Goal: Task Accomplishment & Management: Complete application form

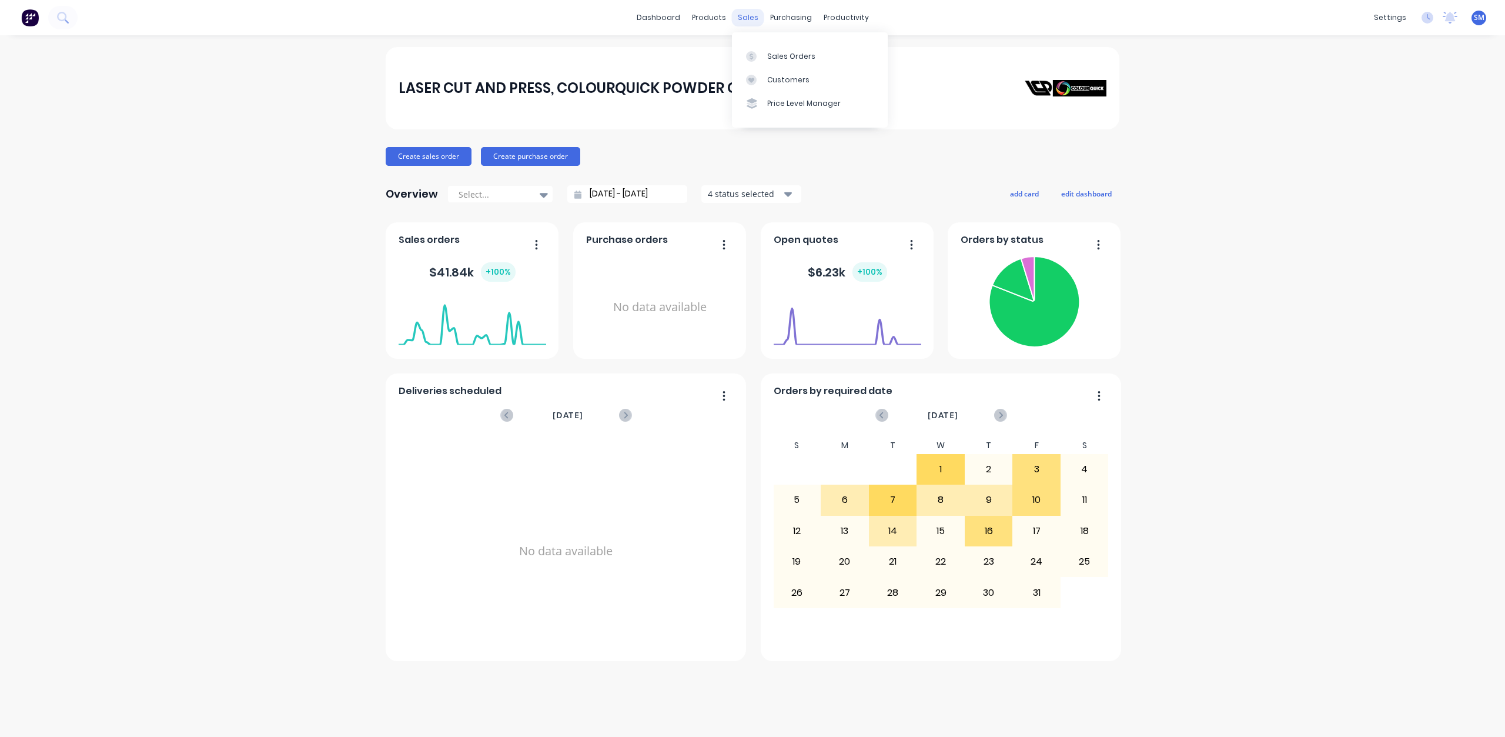
click at [752, 18] on div "sales" at bounding box center [748, 18] width 32 height 18
click at [705, 126] on div "LASER CUT AND PRESS, COLOURQUICK POWDER COATING" at bounding box center [753, 88] width 734 height 82
click at [430, 155] on button "Create sales order" at bounding box center [429, 156] width 86 height 19
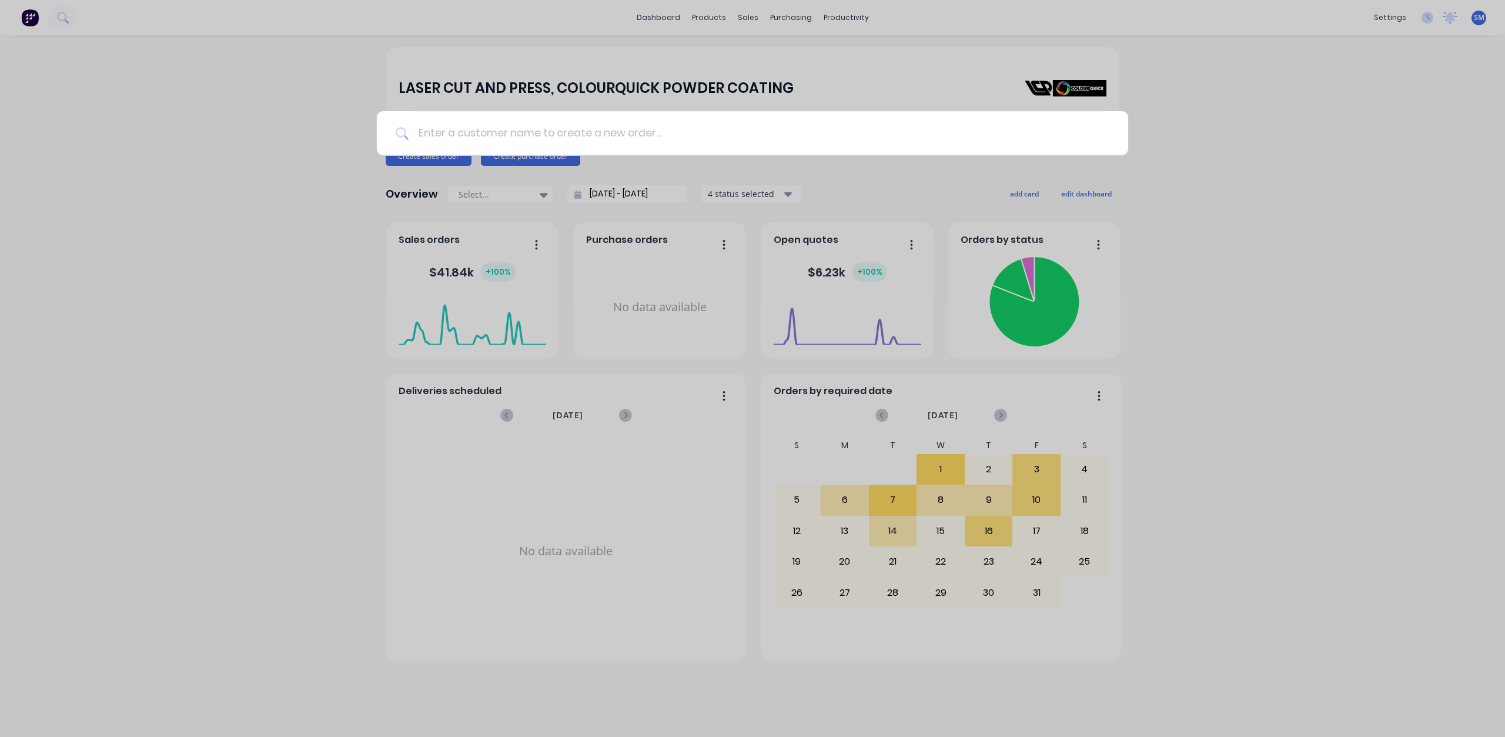
click at [719, 174] on div at bounding box center [752, 368] width 1505 height 737
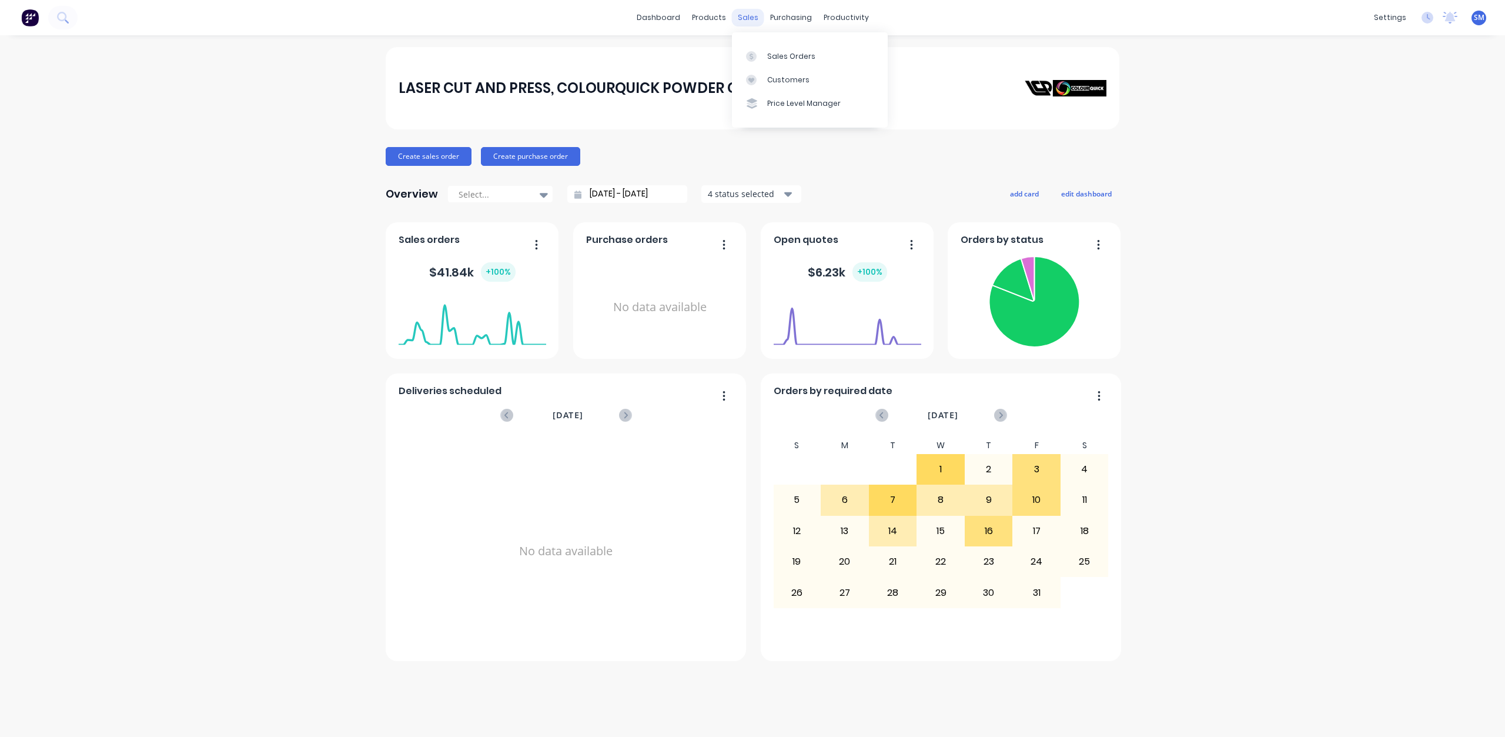
click at [742, 17] on div "sales" at bounding box center [748, 18] width 32 height 18
click at [784, 57] on div "Sales Orders" at bounding box center [791, 56] width 48 height 11
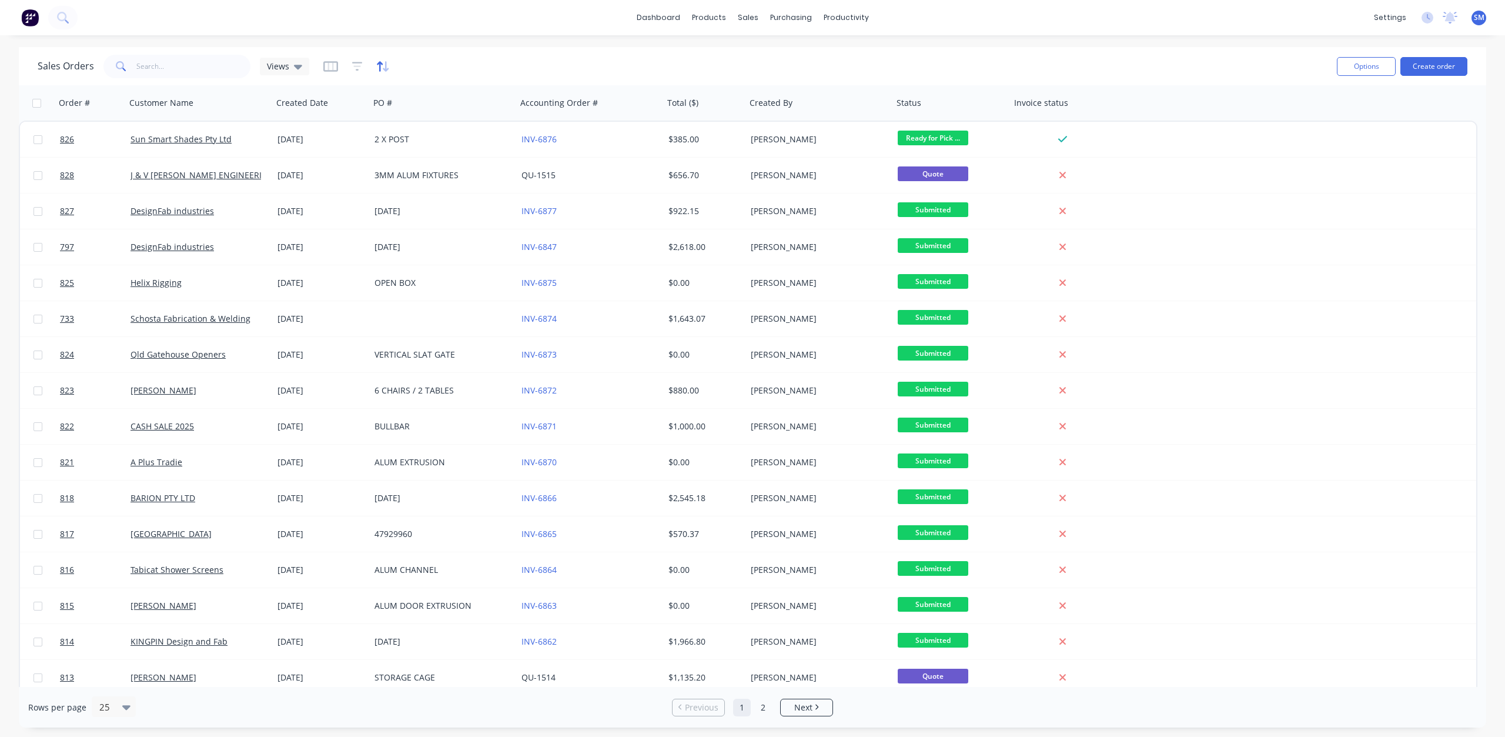
click at [380, 68] on icon "button" at bounding box center [383, 67] width 14 height 12
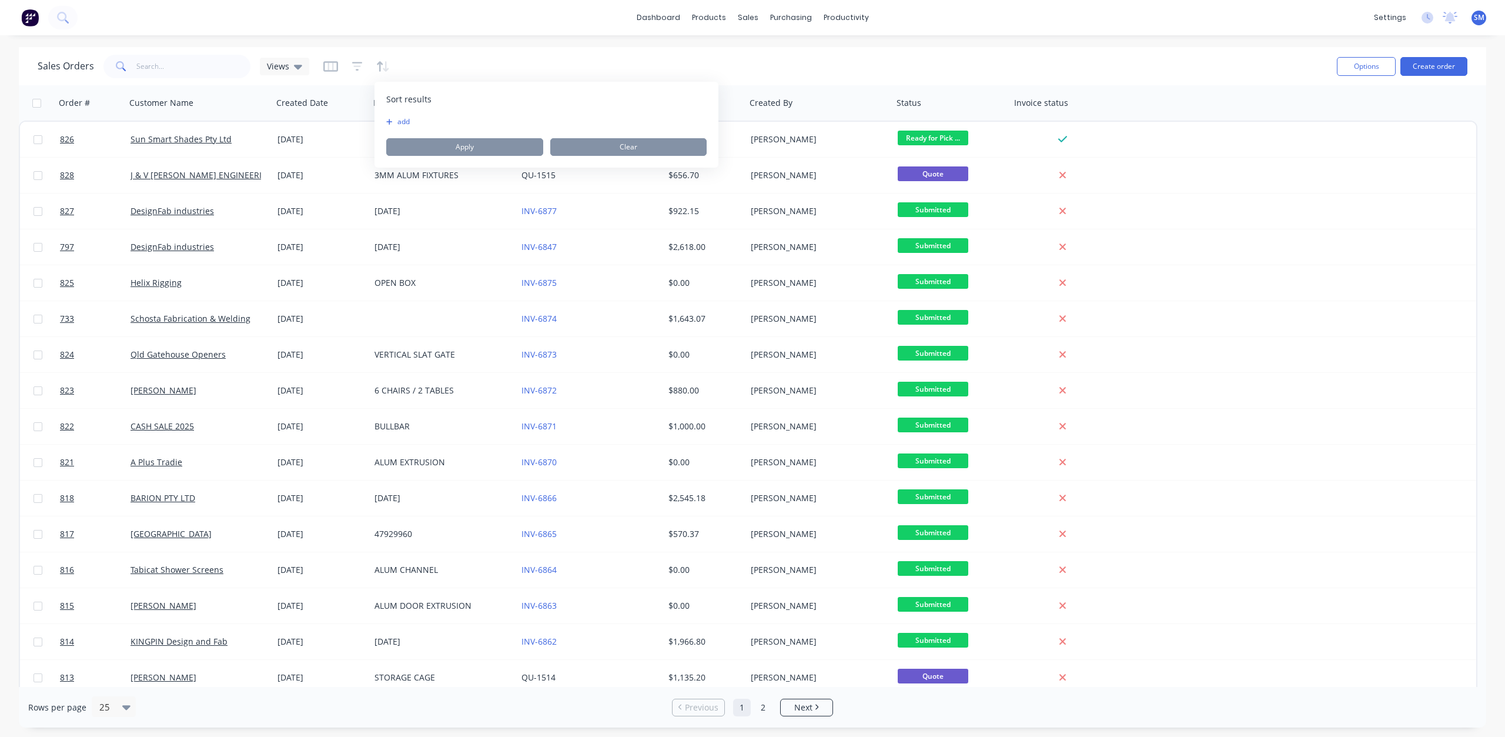
click at [391, 123] on icon "button" at bounding box center [389, 121] width 6 height 7
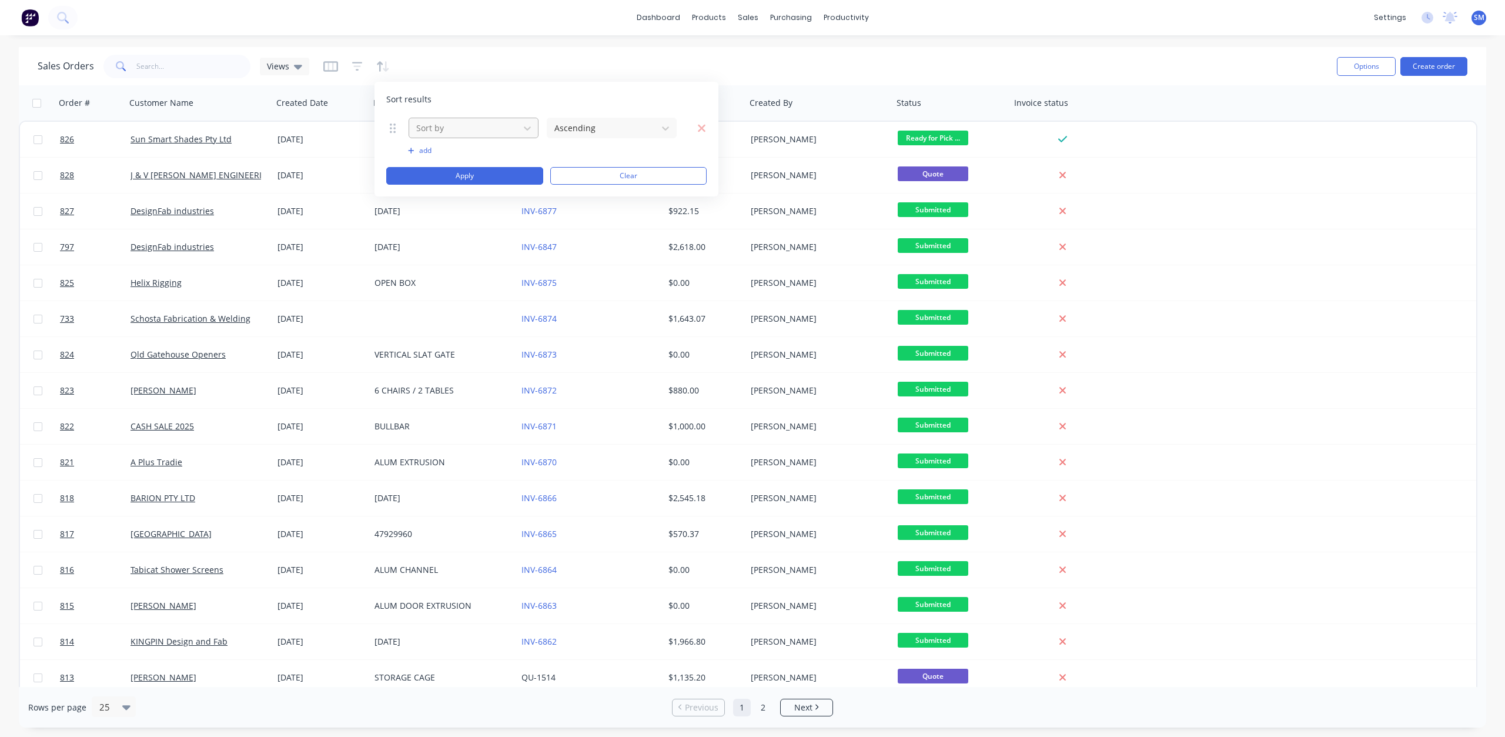
click at [462, 133] on div at bounding box center [464, 128] width 98 height 15
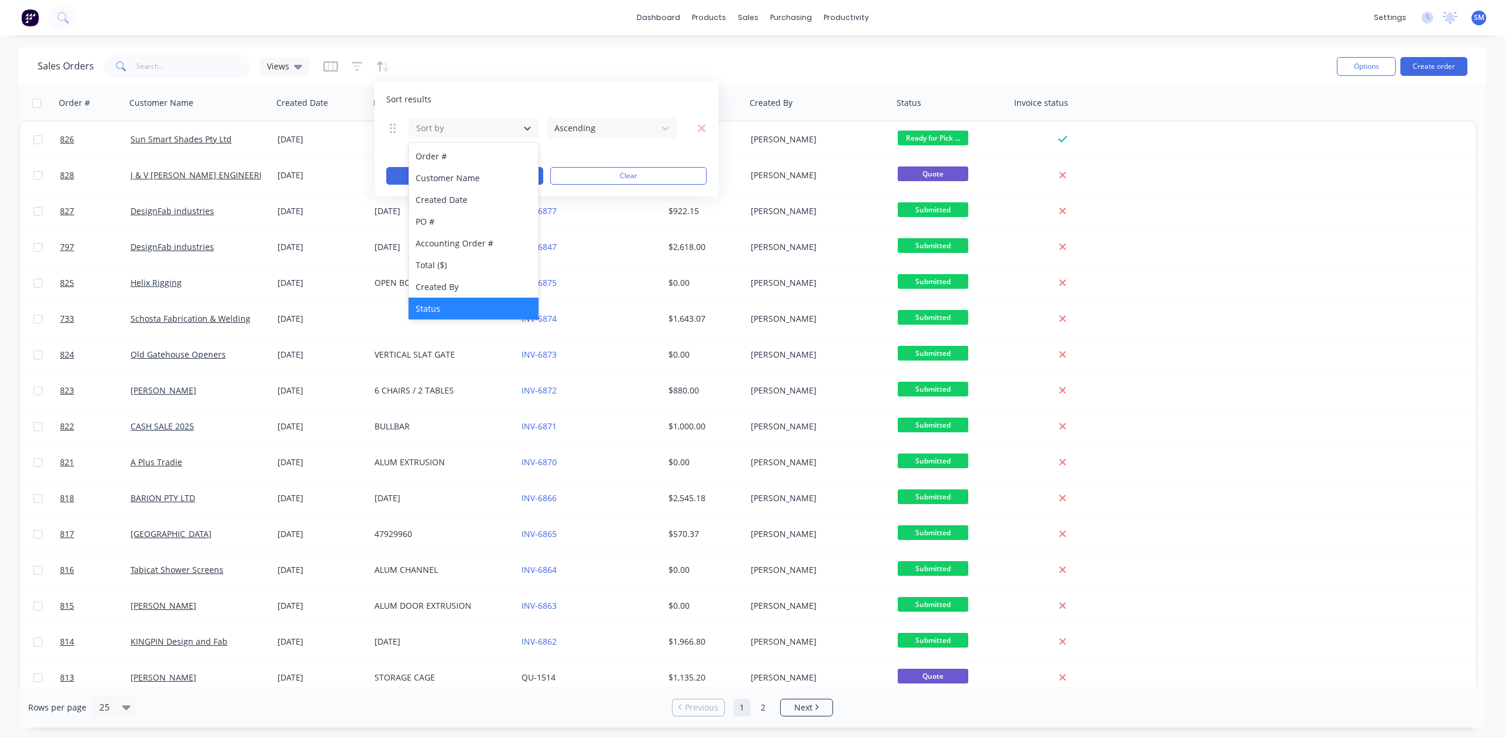
click at [431, 311] on div "Status" at bounding box center [474, 309] width 130 height 22
click at [459, 179] on button "Apply" at bounding box center [464, 176] width 157 height 18
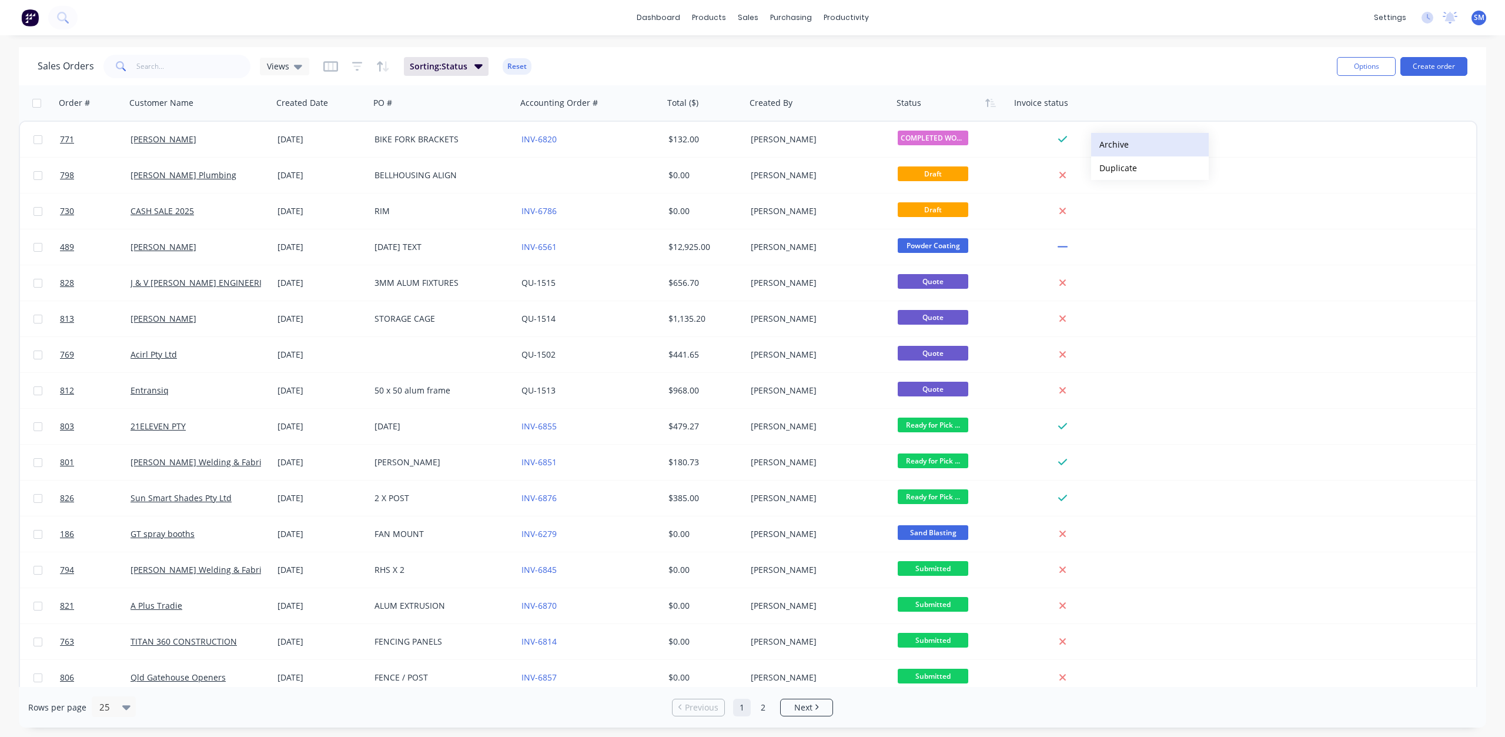
click at [1113, 145] on button "Archive" at bounding box center [1150, 145] width 118 height 24
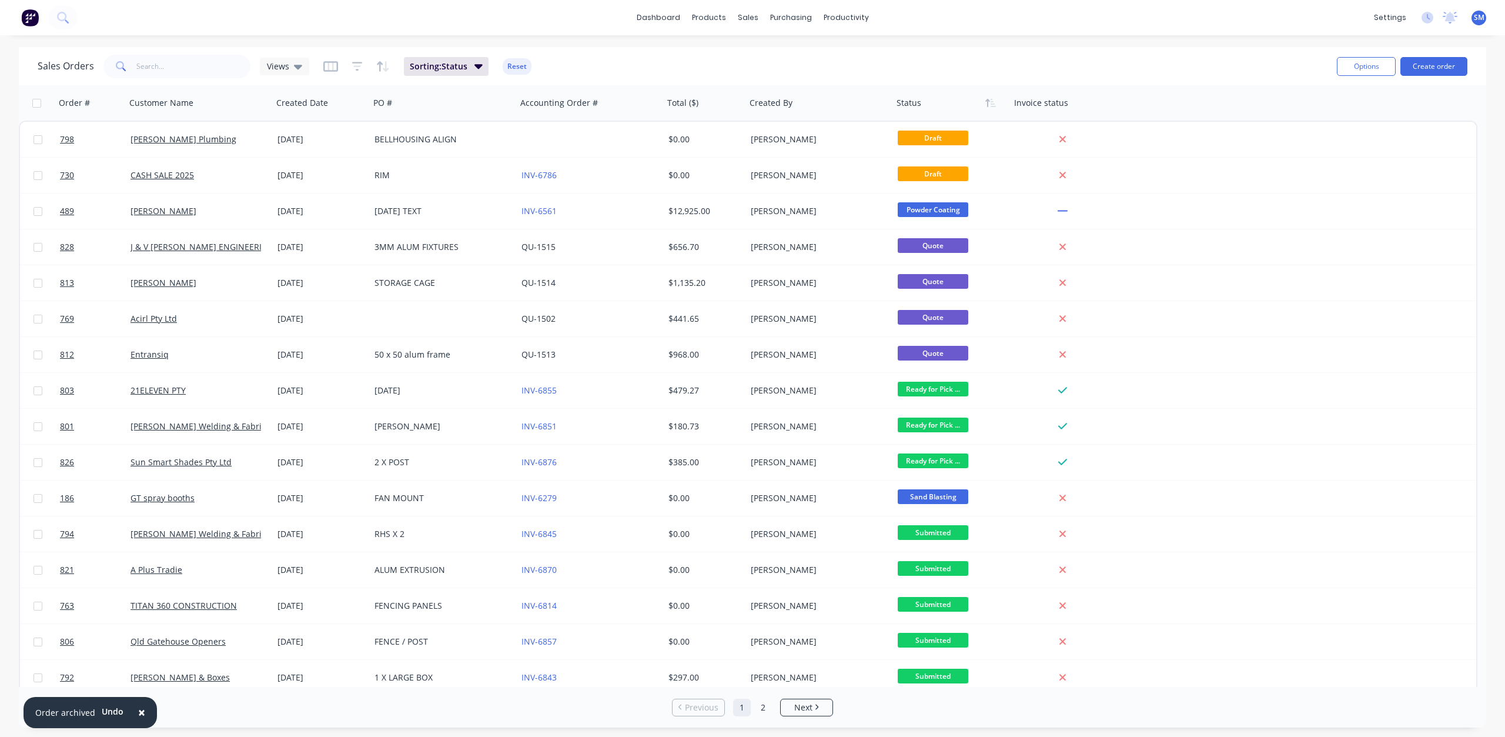
click at [138, 709] on span "×" at bounding box center [141, 712] width 7 height 16
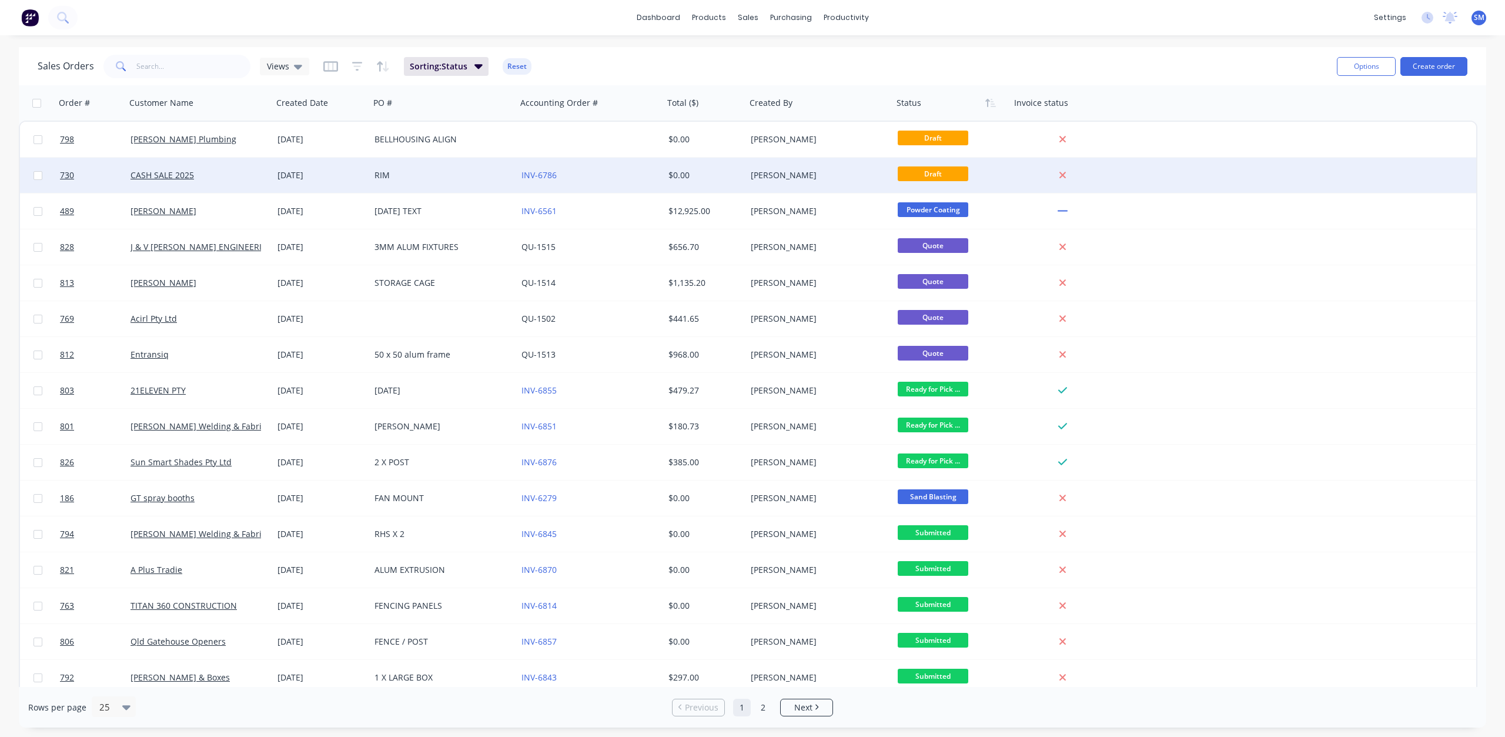
click at [338, 177] on div "[DATE]" at bounding box center [322, 175] width 88 height 12
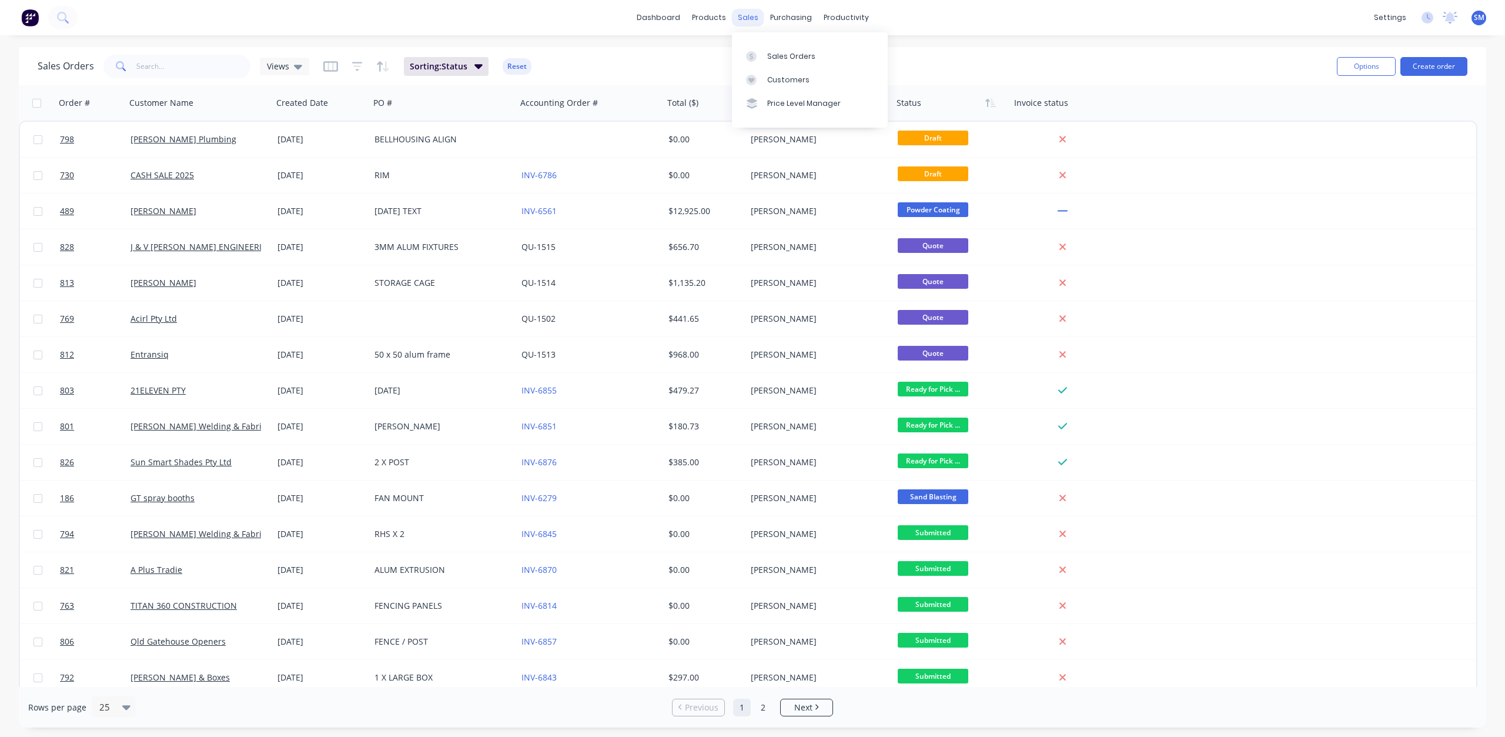
click at [747, 17] on div "sales" at bounding box center [748, 18] width 32 height 18
click at [160, 76] on input "text" at bounding box center [193, 67] width 115 height 24
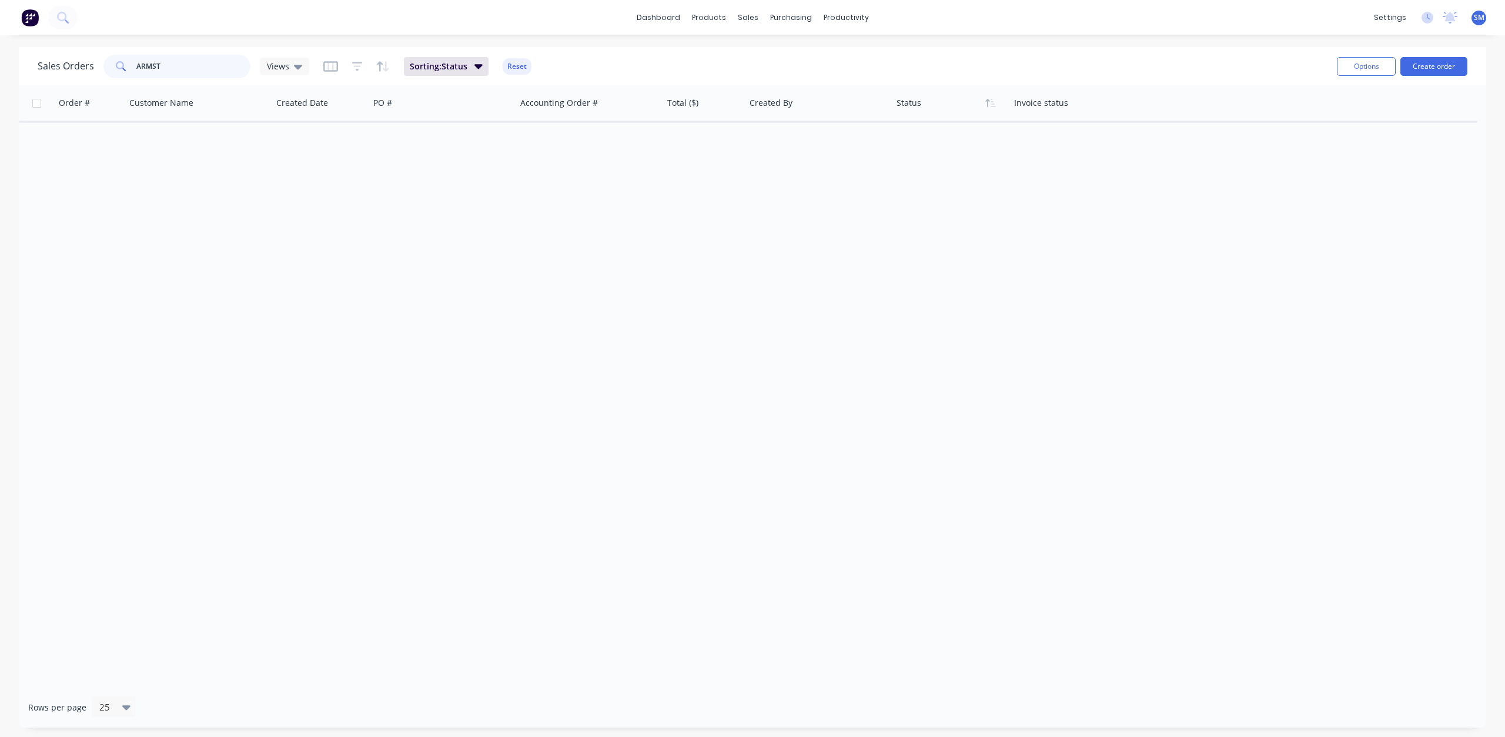
type input "ARMST"
click at [743, 19] on div "sales" at bounding box center [748, 18] width 32 height 18
click at [777, 82] on div "Customers" at bounding box center [788, 80] width 42 height 11
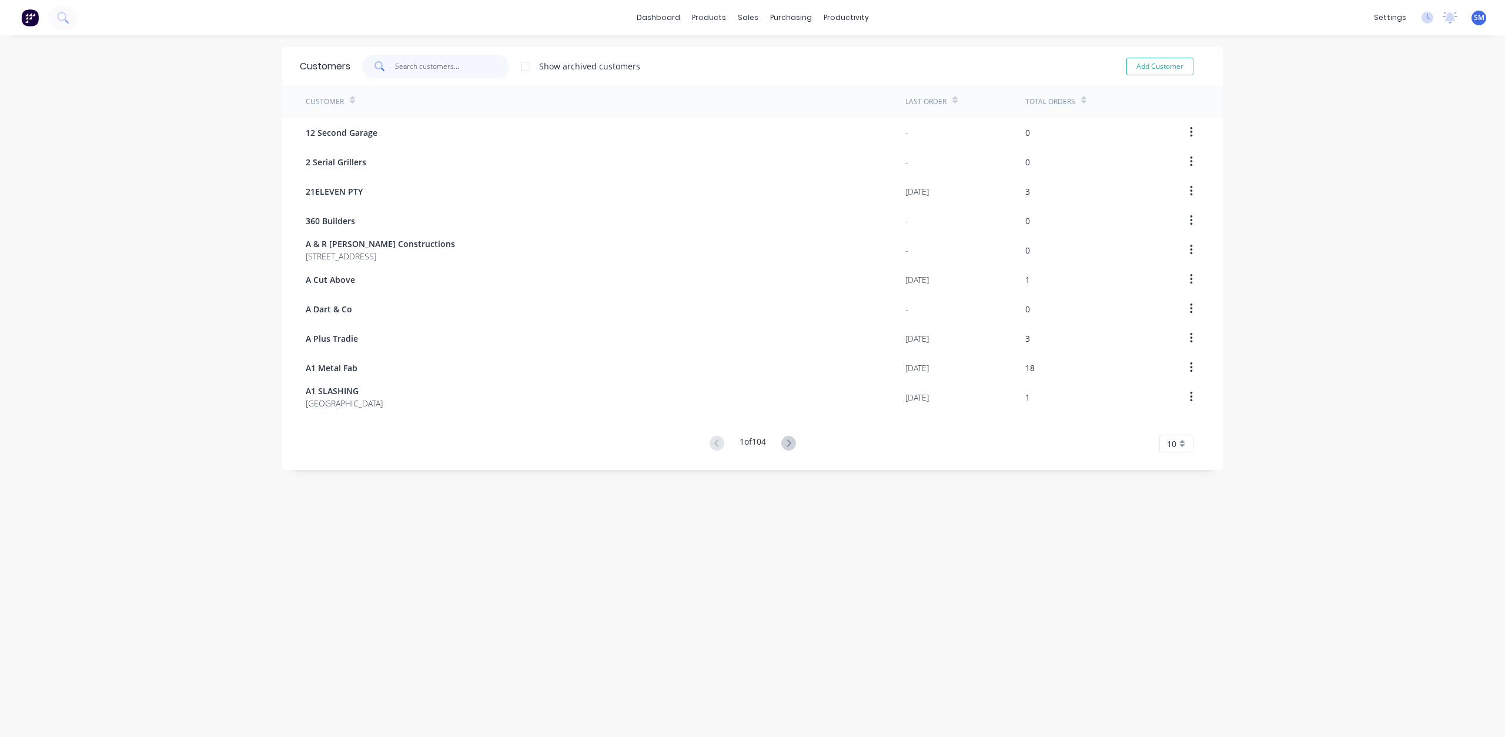
click at [413, 69] on input "text" at bounding box center [452, 67] width 115 height 24
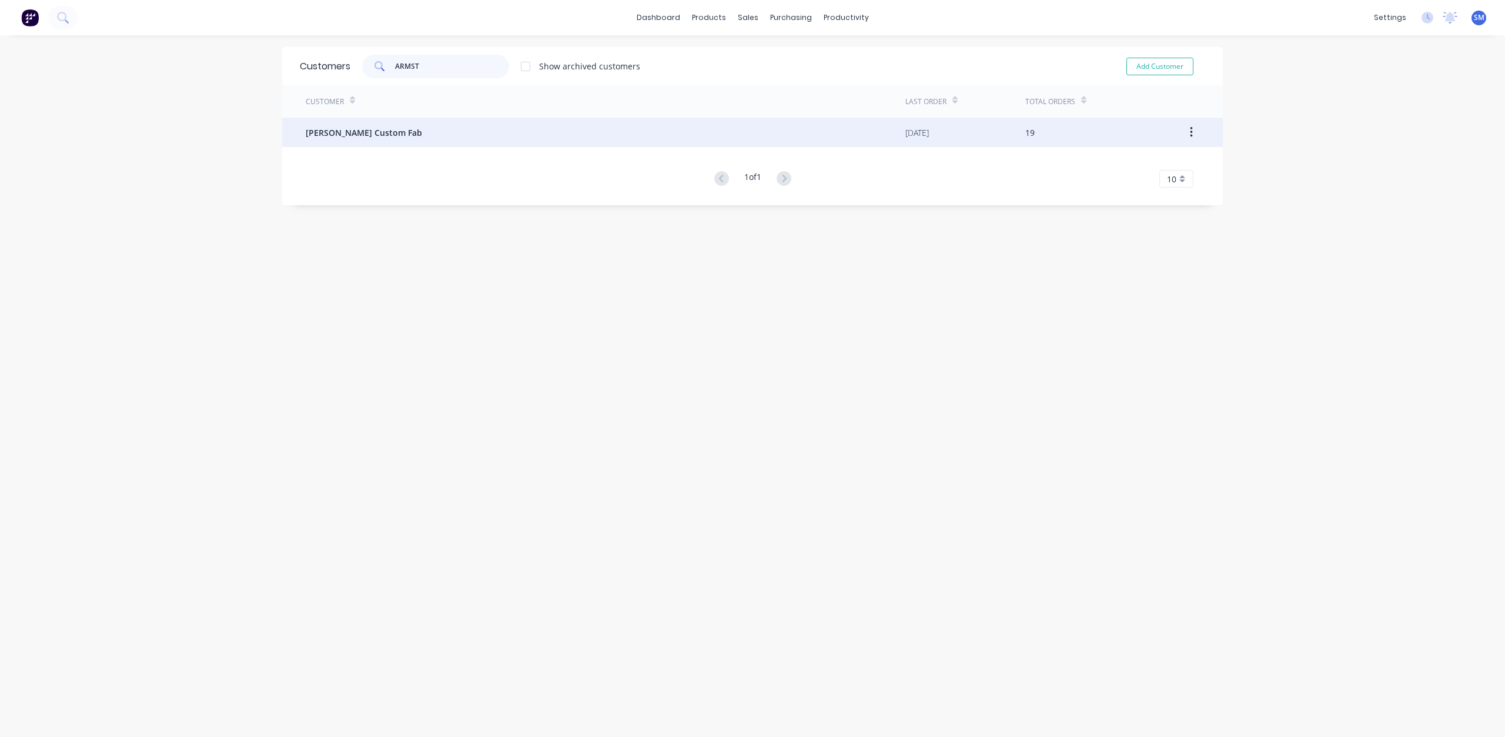
type input "ARMST"
click at [385, 132] on span "[PERSON_NAME] Custom Fab" at bounding box center [364, 132] width 116 height 12
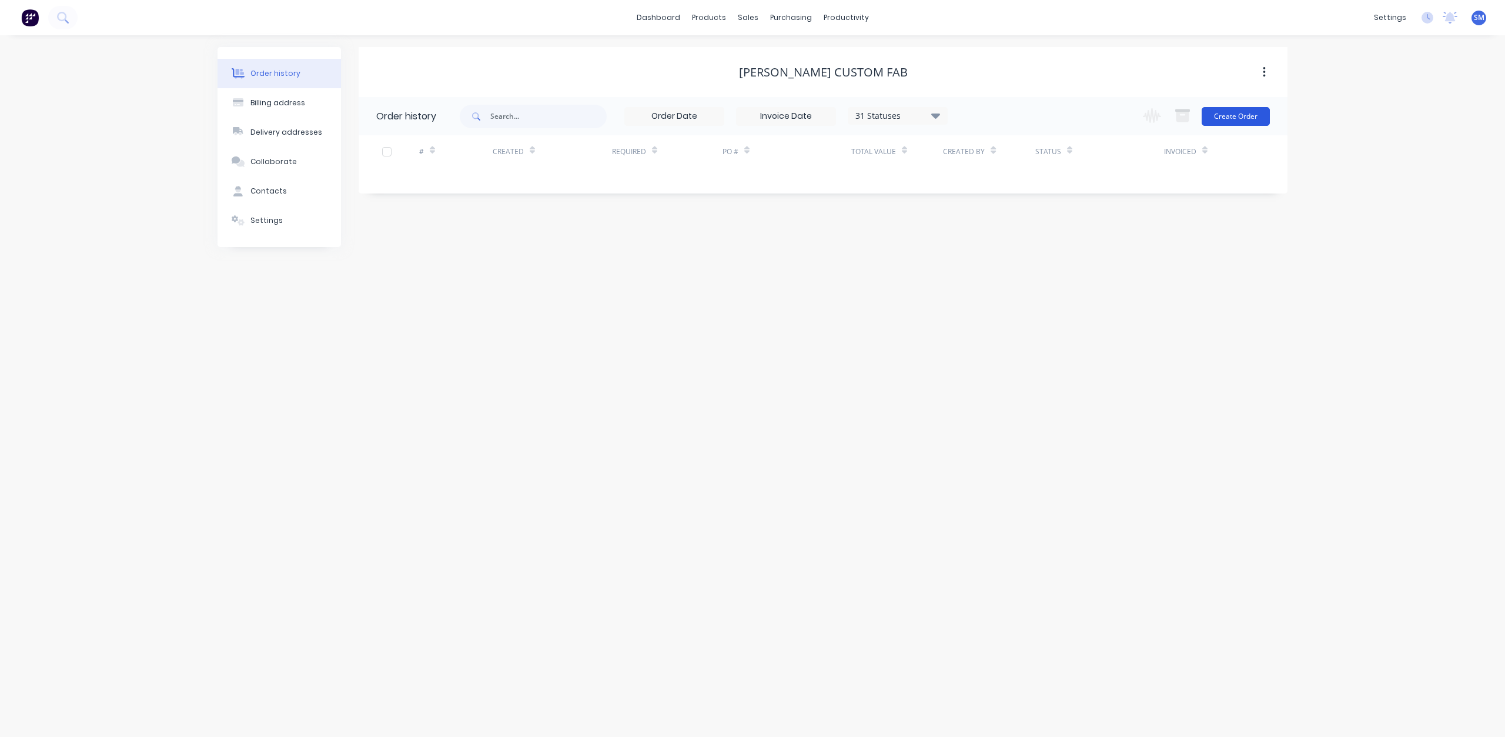
click at [1228, 118] on button "Create Order" at bounding box center [1236, 116] width 68 height 19
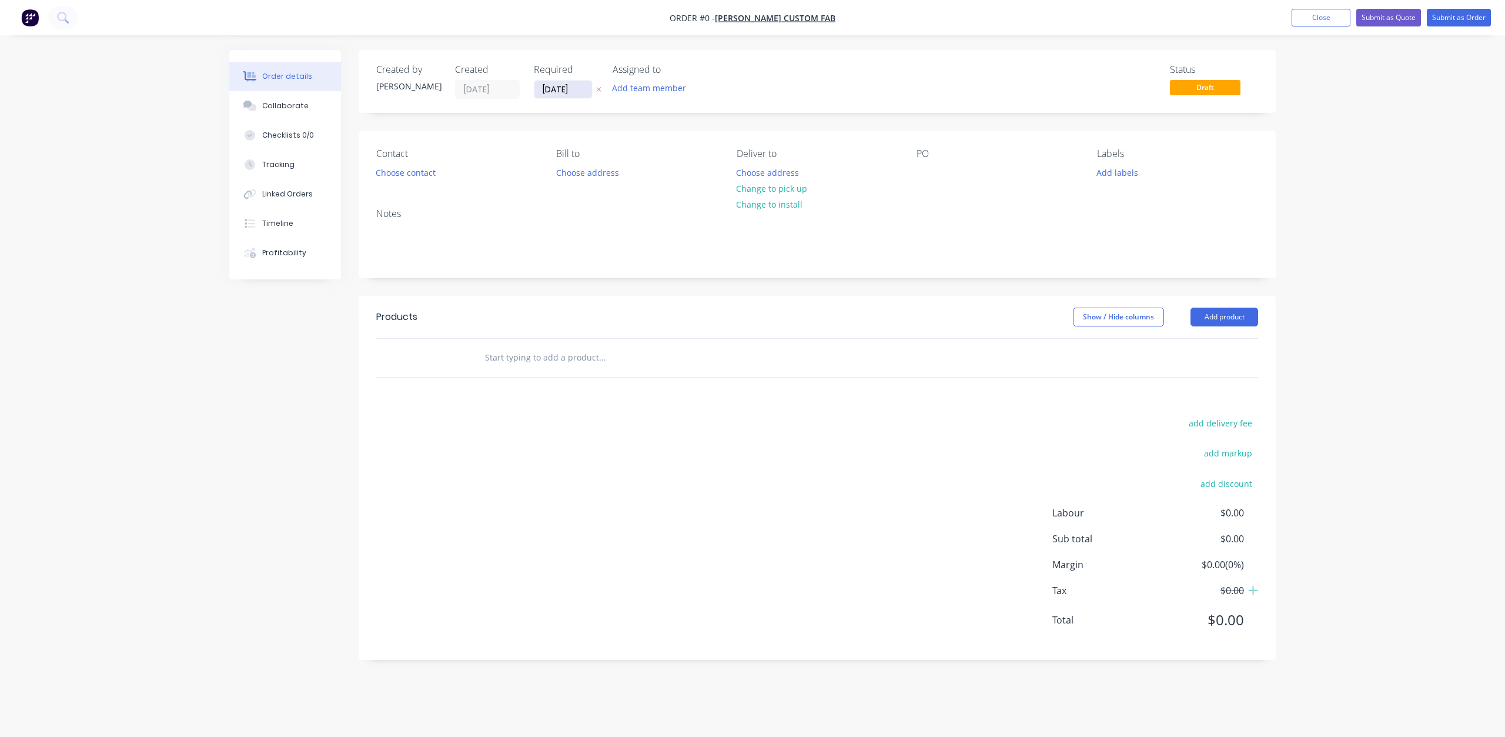
click at [570, 93] on input "[DATE]" at bounding box center [564, 90] width 58 height 18
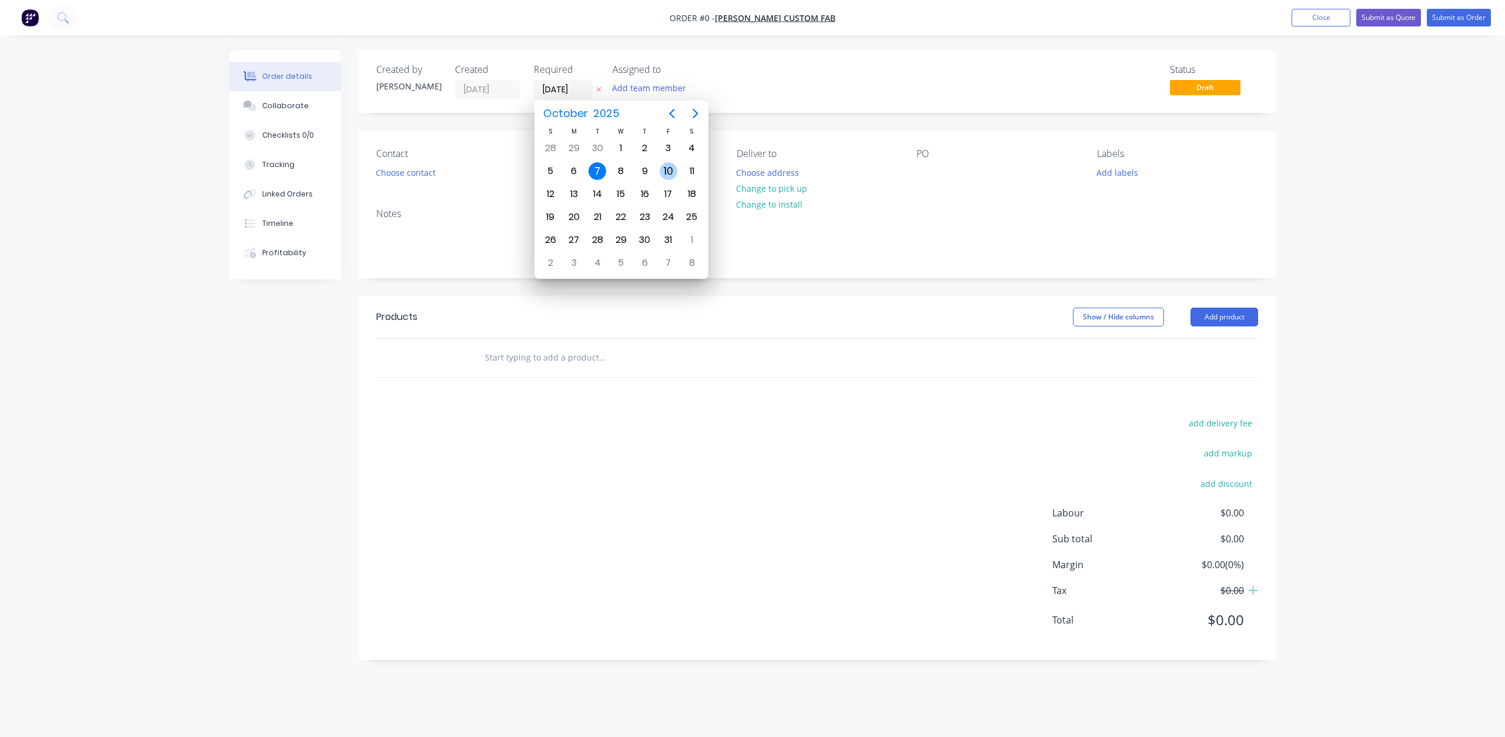
click at [673, 171] on div "10" at bounding box center [669, 171] width 18 height 18
type input "[DATE]"
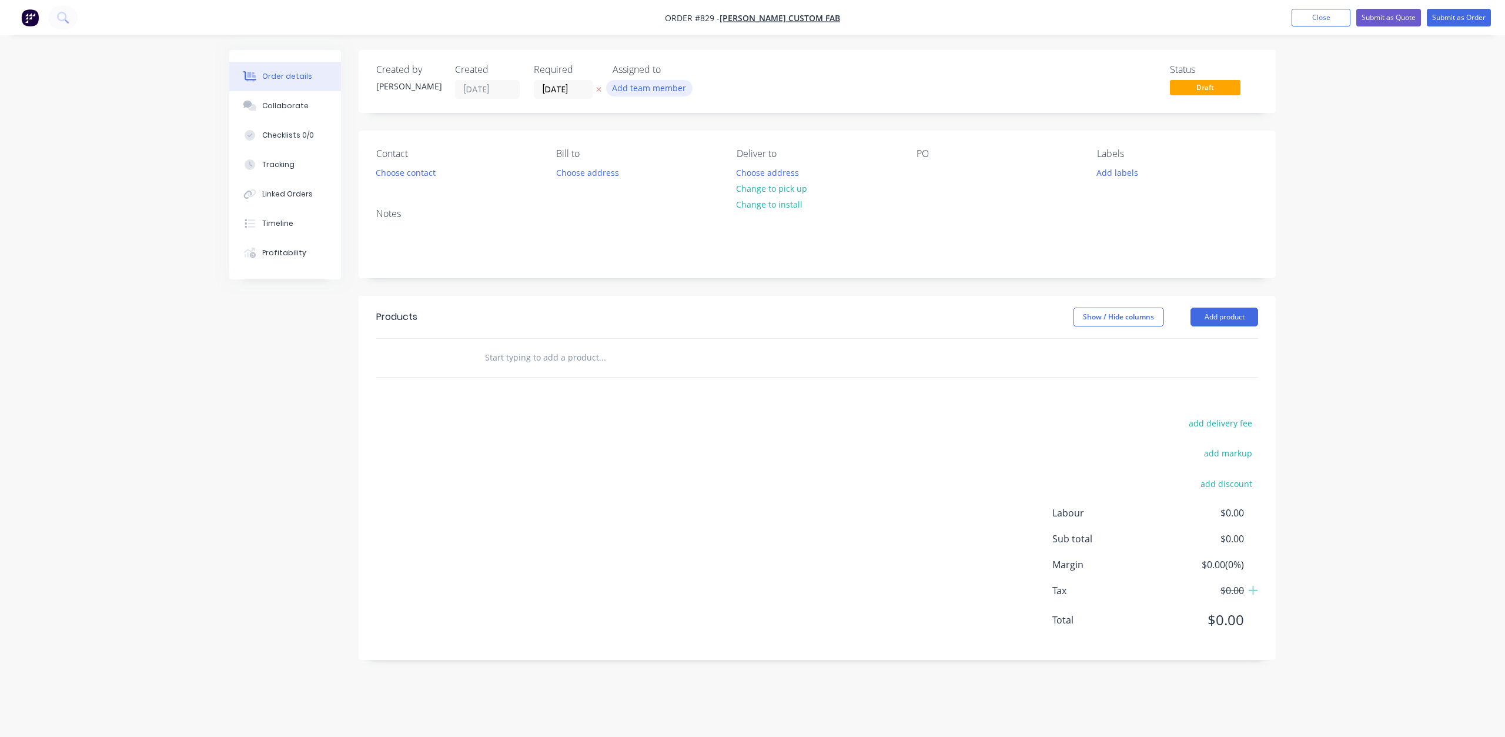
click at [656, 89] on button "Add team member" at bounding box center [649, 88] width 86 height 16
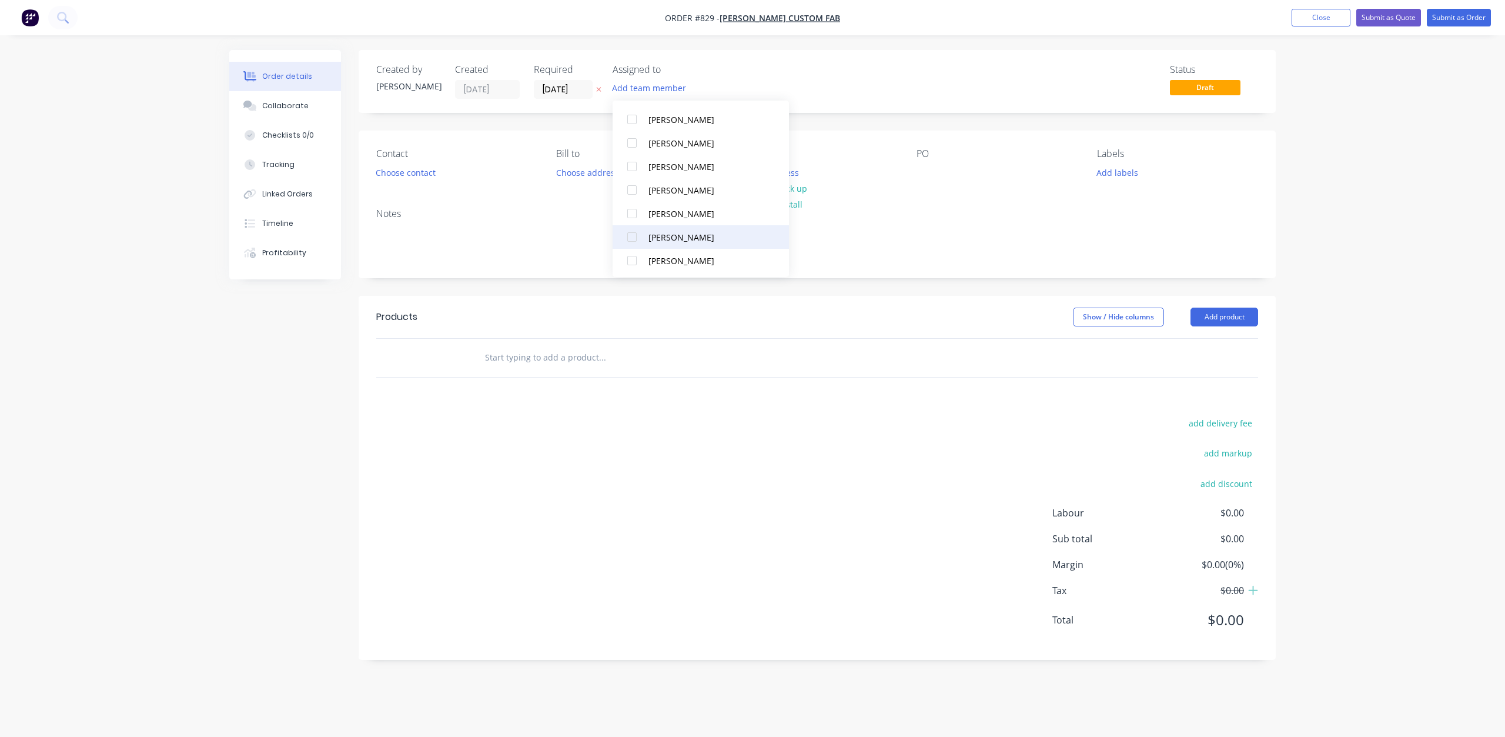
scroll to position [223, 0]
click at [633, 117] on div at bounding box center [632, 118] width 24 height 24
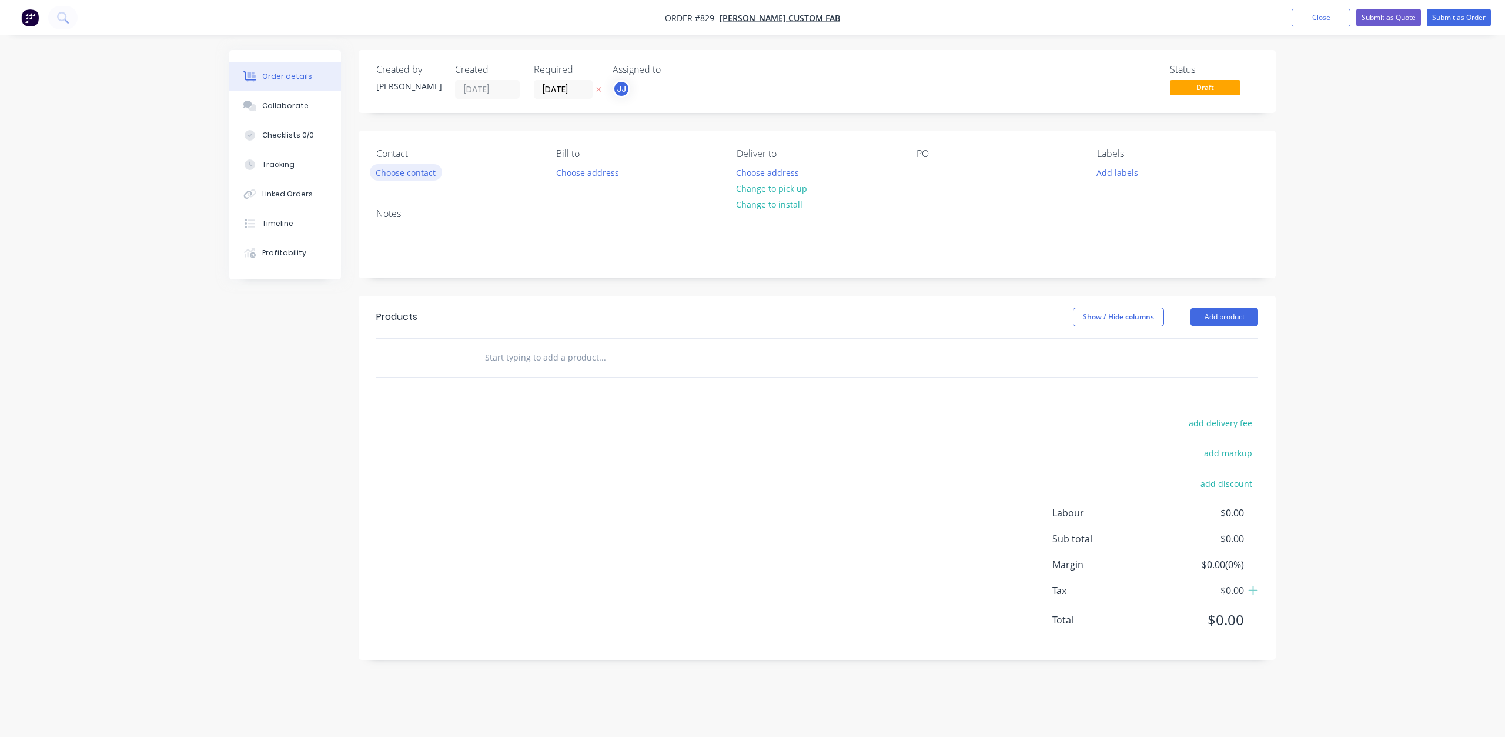
click at [407, 172] on button "Choose contact" at bounding box center [406, 172] width 72 height 16
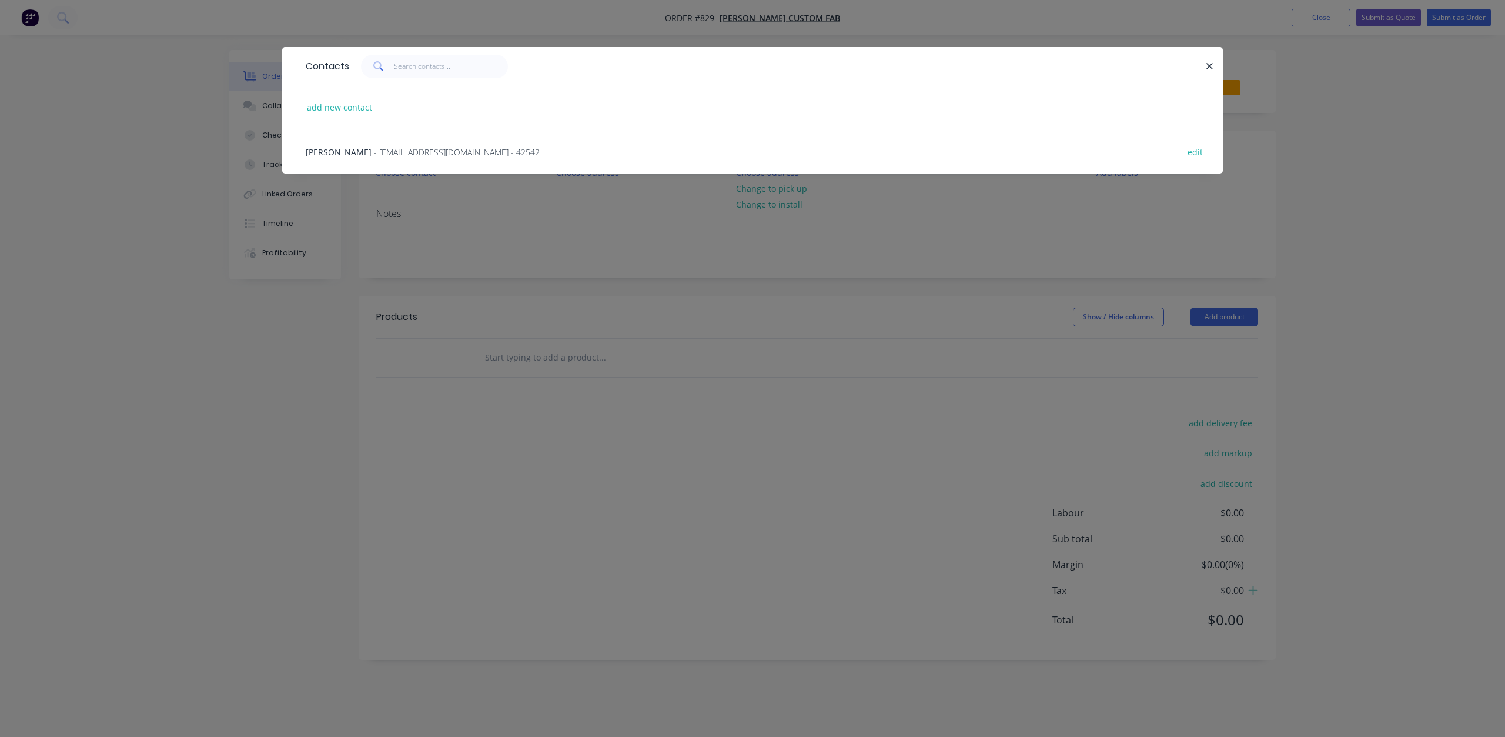
click at [371, 159] on div "[PERSON_NAME] - [EMAIL_ADDRESS][DOMAIN_NAME] - 42542 edit" at bounding box center [753, 151] width 906 height 44
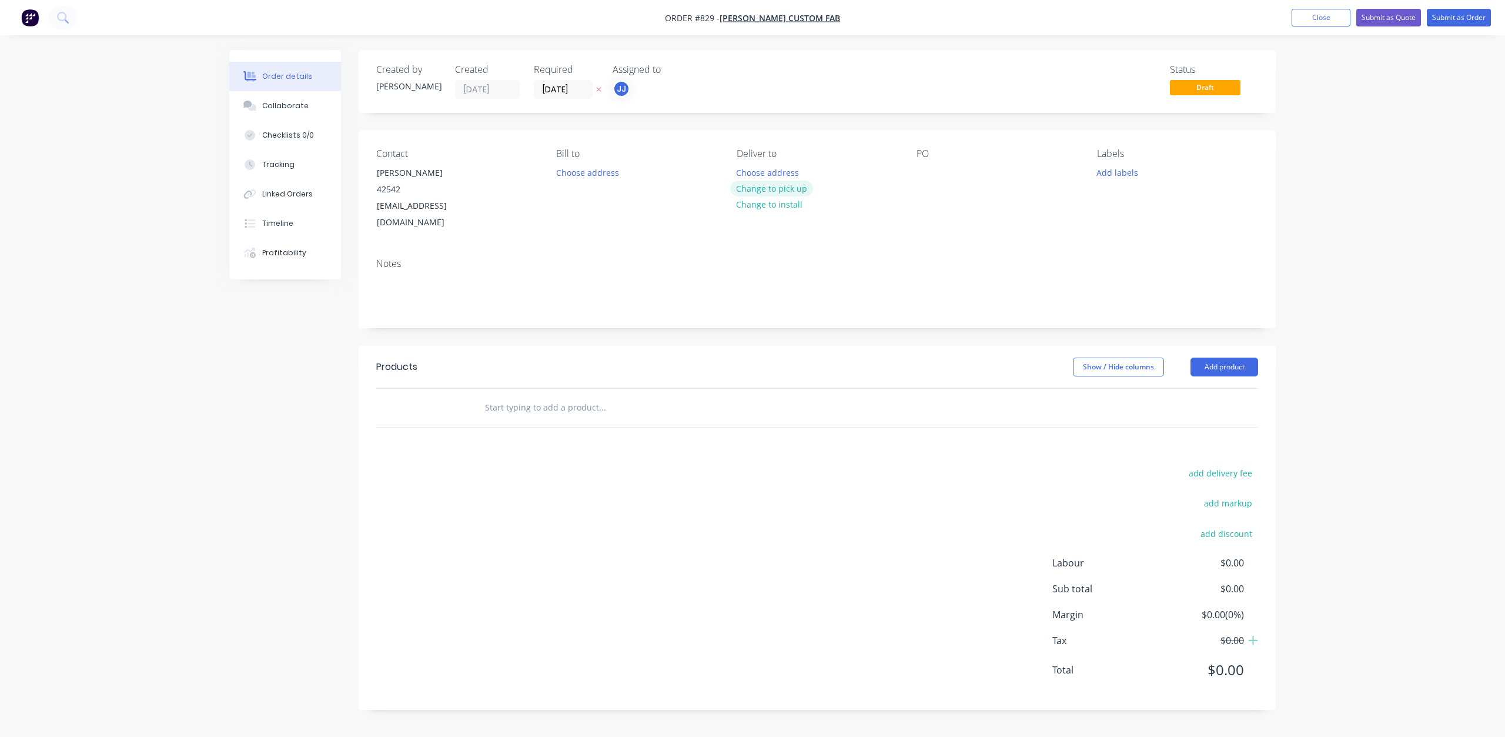
click at [776, 192] on button "Change to pick up" at bounding box center [772, 189] width 84 height 16
click at [920, 175] on div at bounding box center [926, 172] width 19 height 17
click at [1124, 172] on button "Add labels" at bounding box center [1117, 172] width 54 height 16
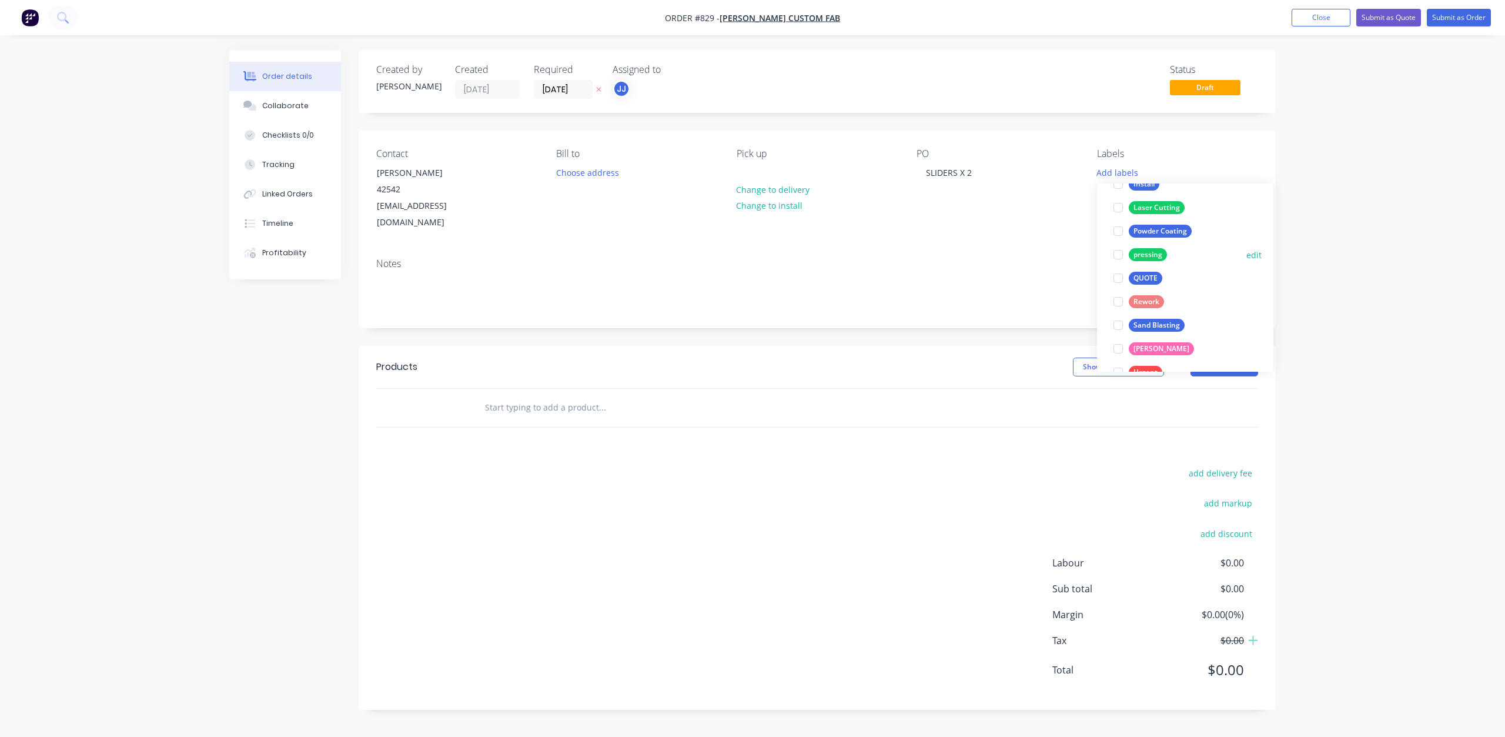
scroll to position [235, 0]
click at [1118, 303] on div at bounding box center [1119, 301] width 24 height 24
click at [1120, 223] on div at bounding box center [1119, 225] width 24 height 24
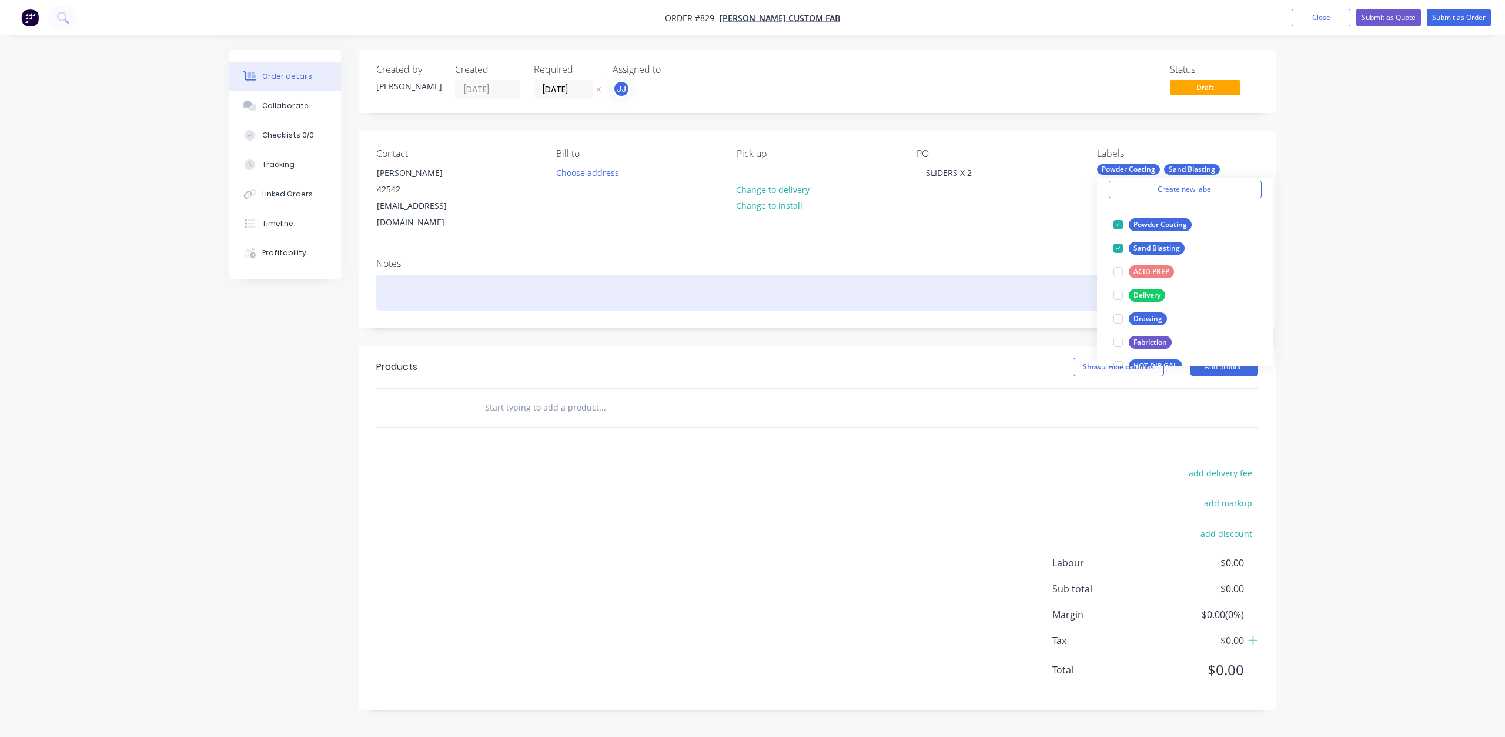
click at [482, 275] on div at bounding box center [817, 293] width 882 height 36
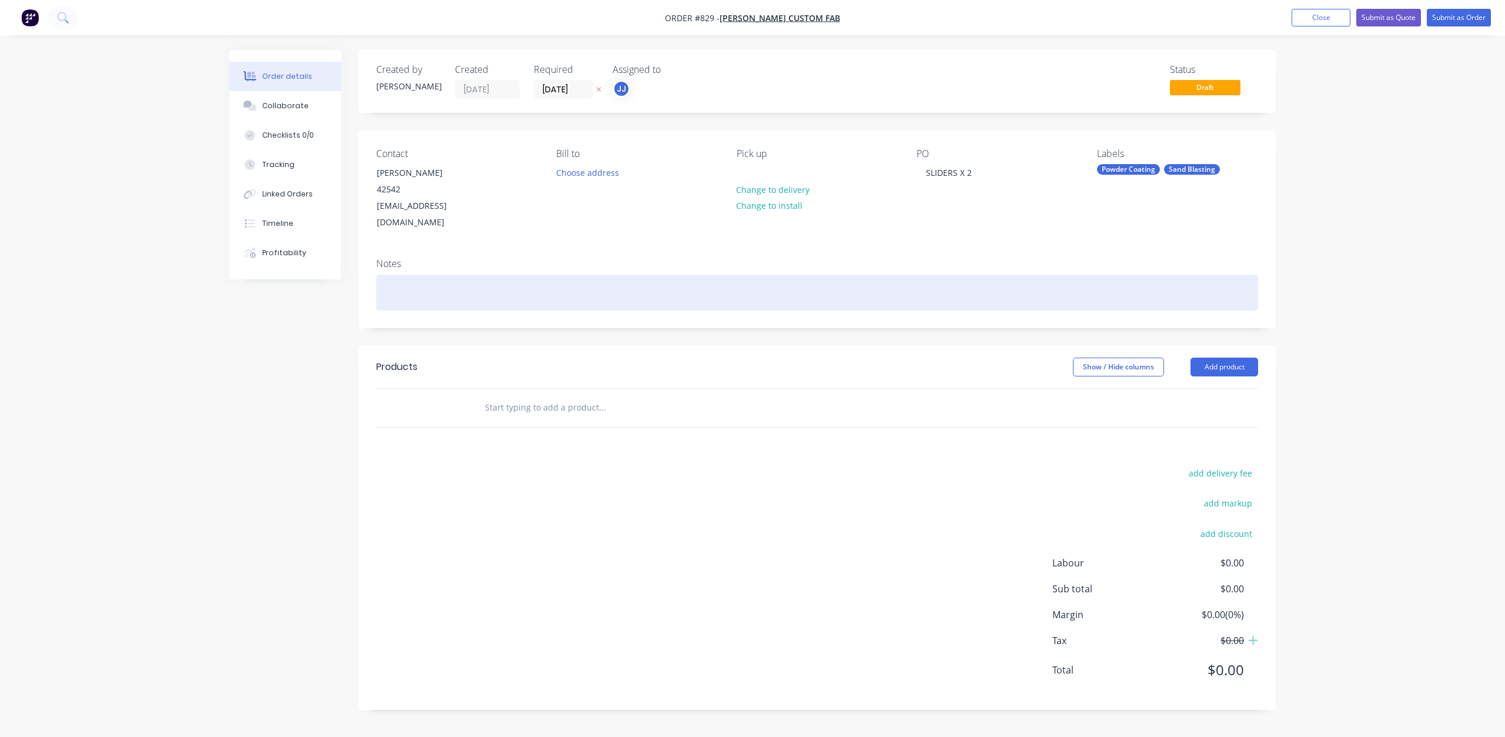
click at [406, 275] on div at bounding box center [817, 293] width 882 height 36
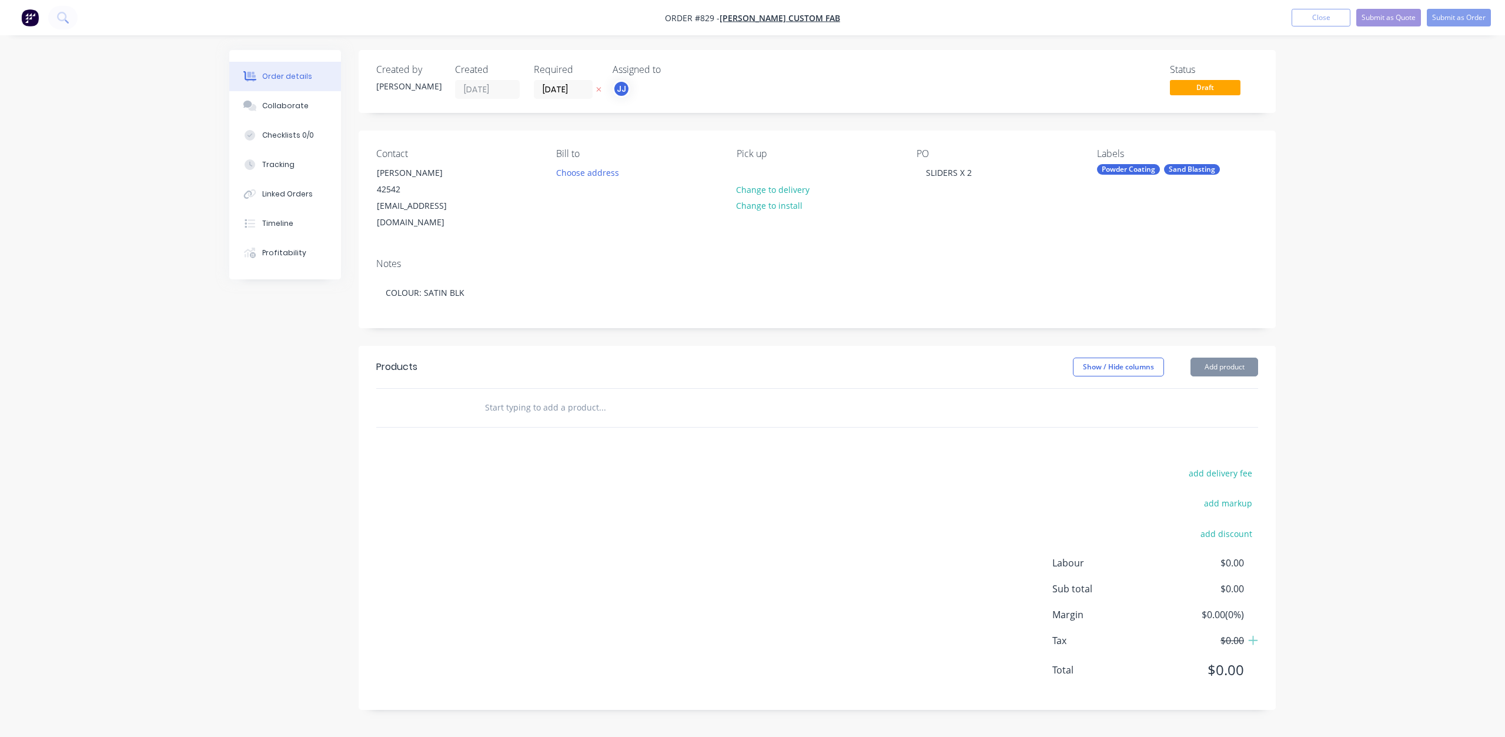
click at [500, 396] on input "text" at bounding box center [602, 408] width 235 height 24
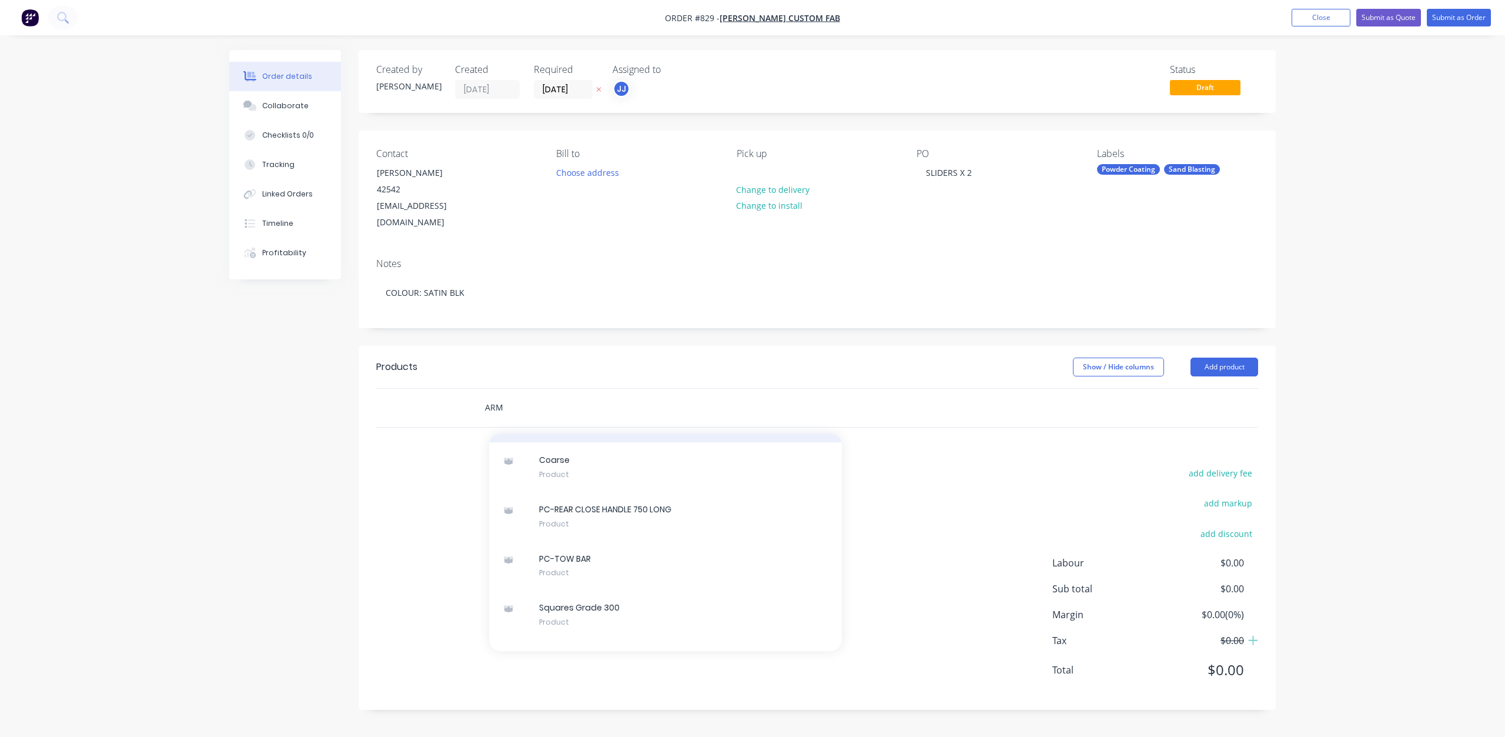
scroll to position [0, 0]
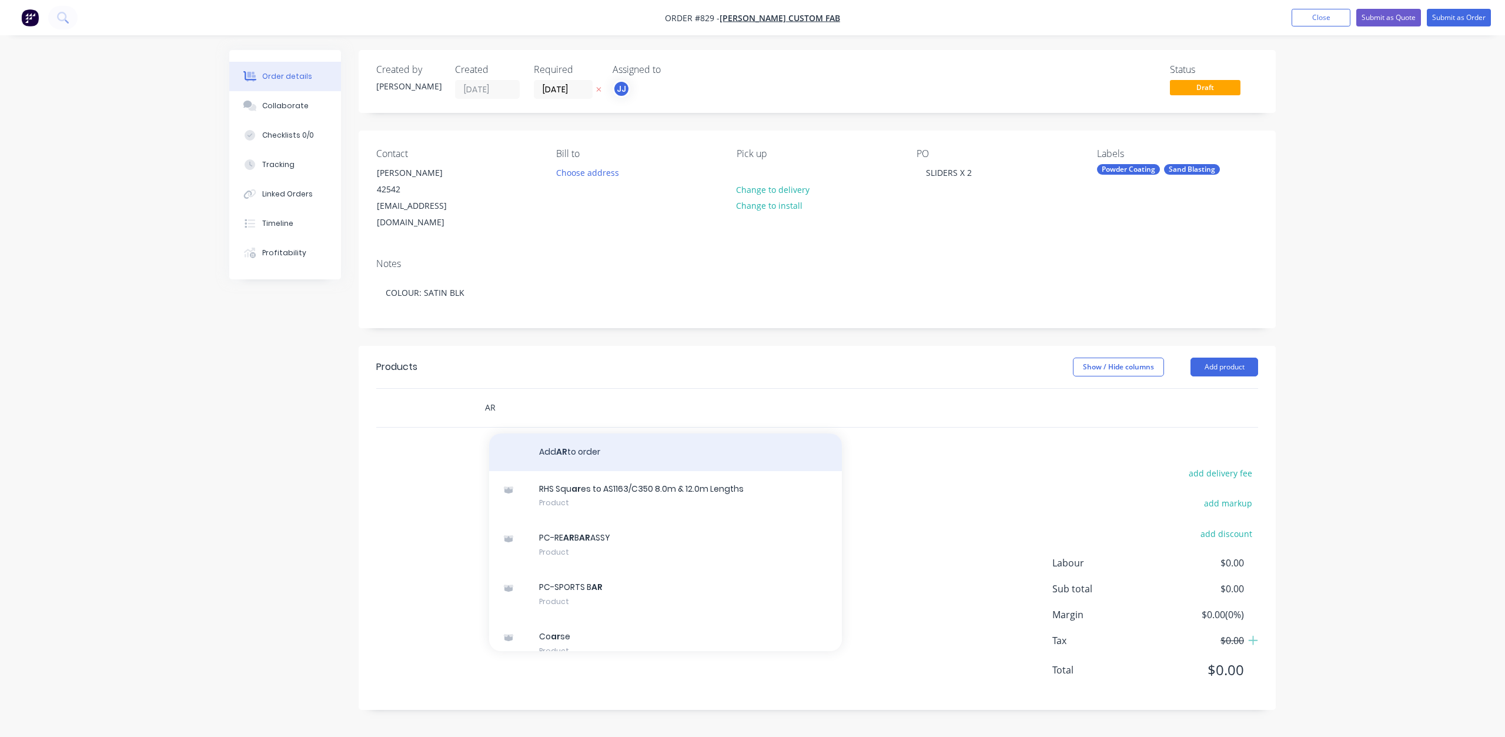
type input "A"
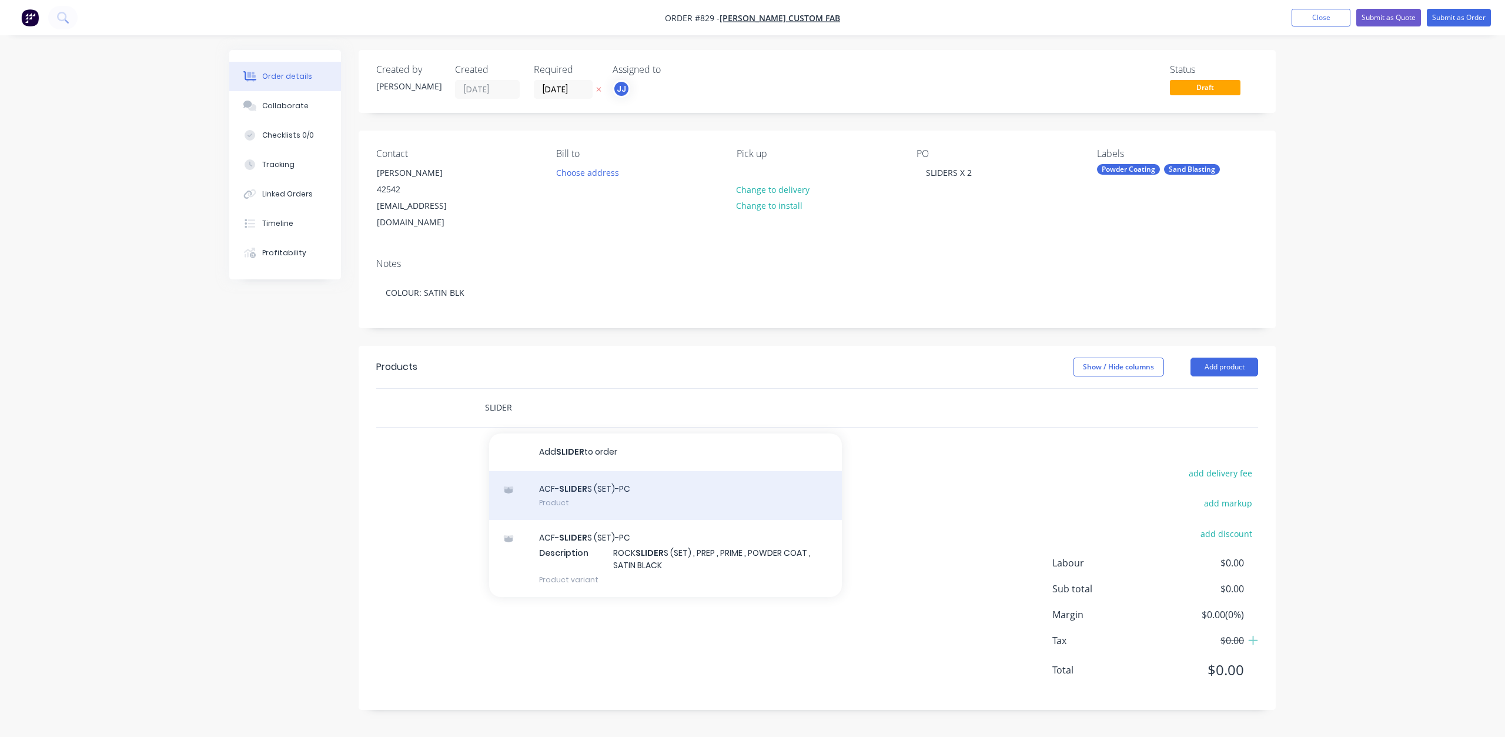
type input "SLIDER"
click at [553, 479] on div "ACF- SLIDER S (SET)-PC Product" at bounding box center [665, 495] width 353 height 49
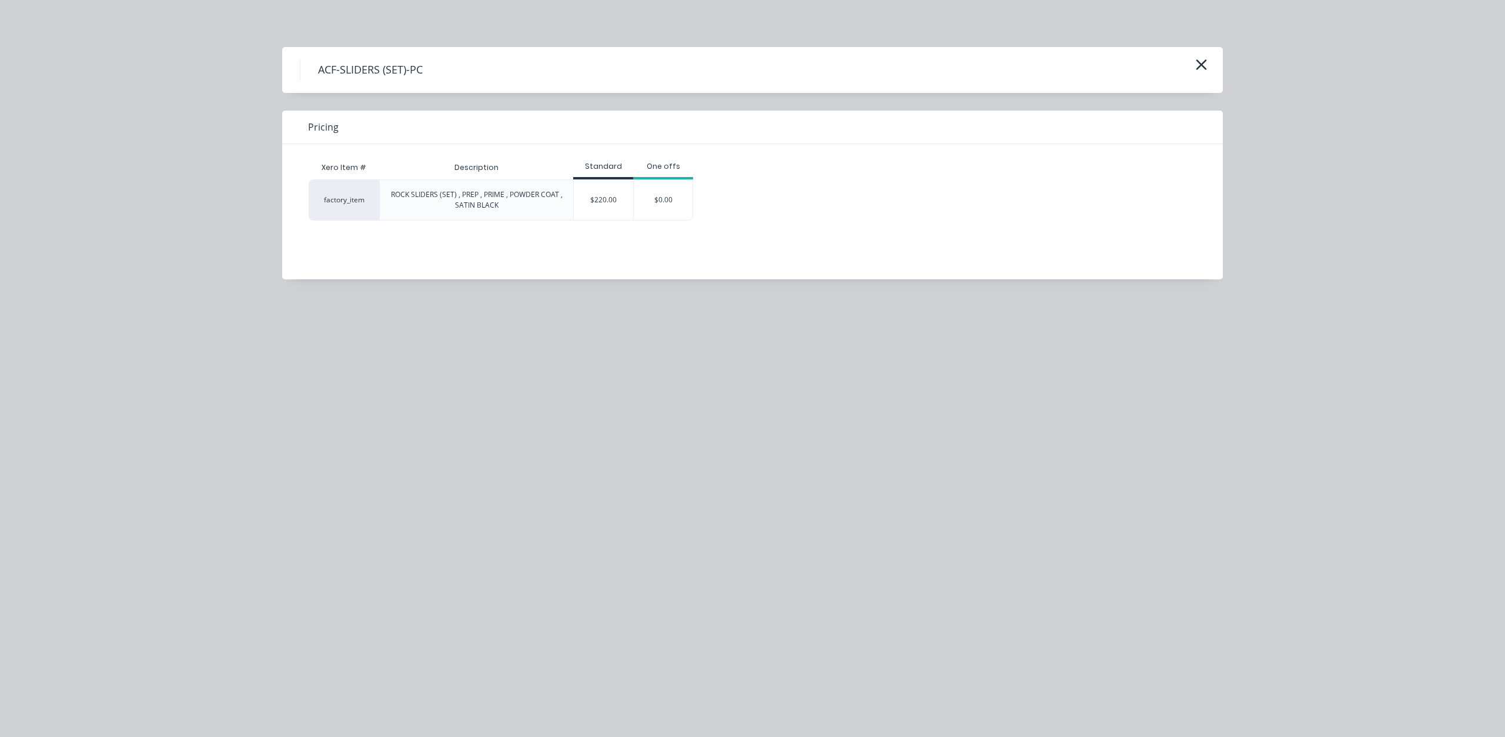
click at [596, 198] on div "$220.00" at bounding box center [603, 200] width 59 height 40
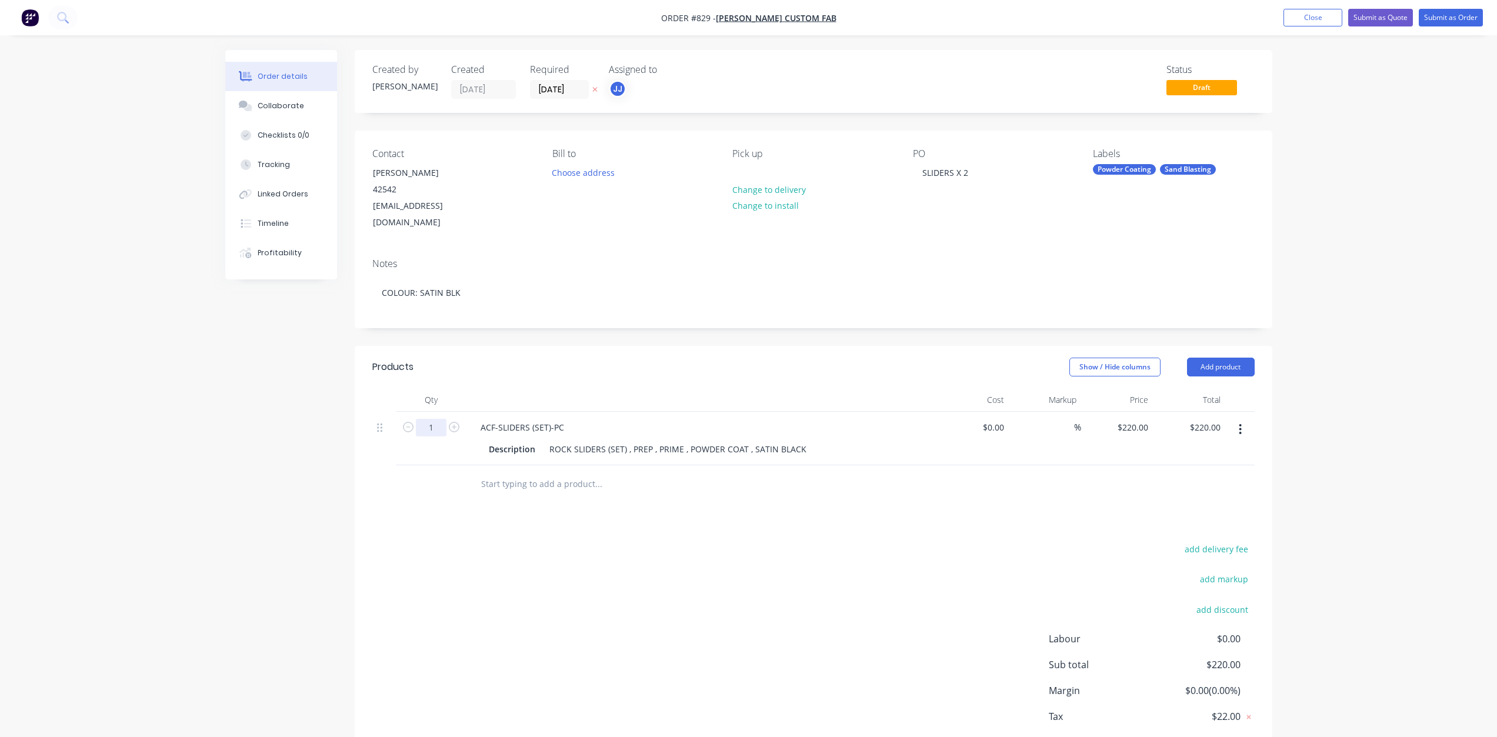
click at [438, 419] on input "1" at bounding box center [431, 428] width 31 height 18
type input "2"
type input "$440.00"
click at [1441, 20] on button "Submit as Order" at bounding box center [1450, 18] width 64 height 18
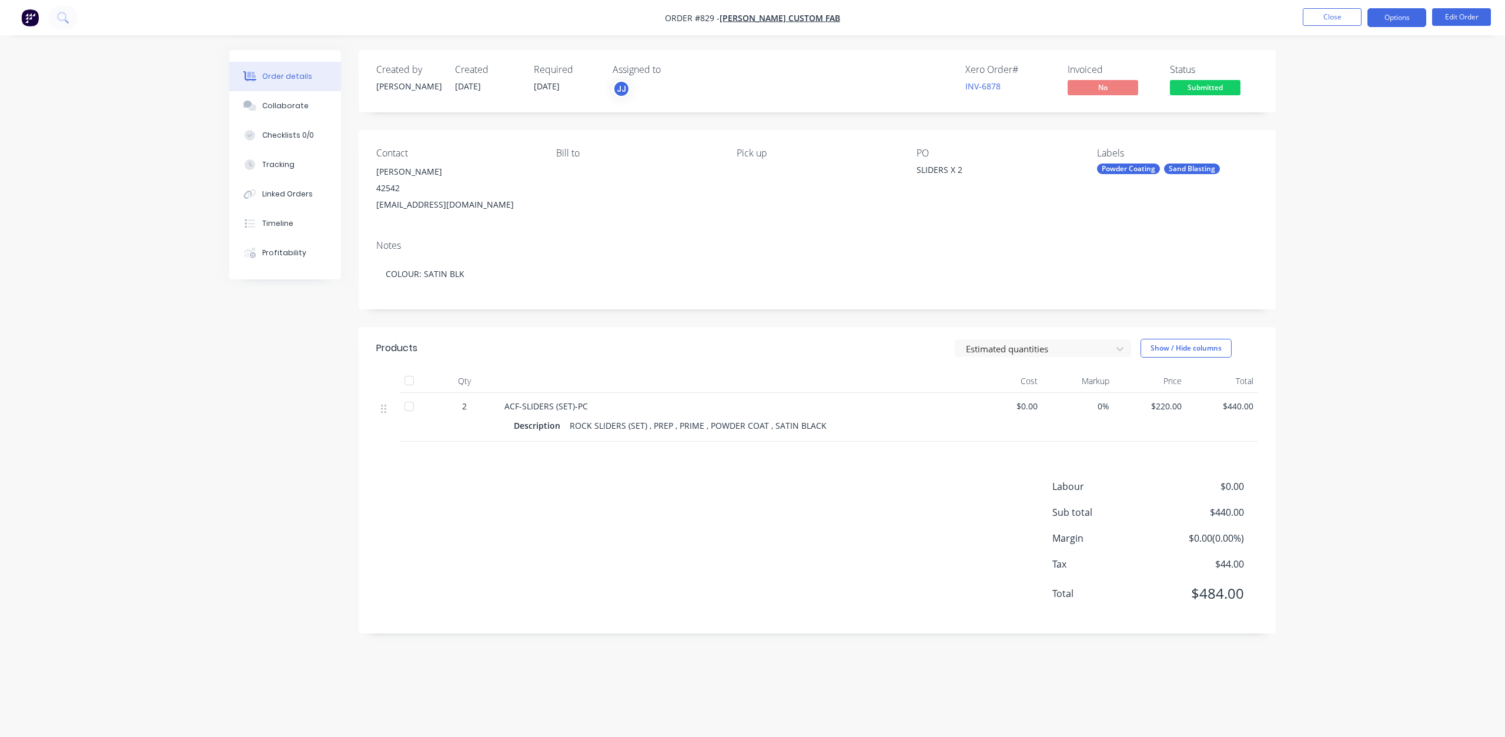
click at [1394, 21] on button "Options" at bounding box center [1397, 17] width 59 height 19
click at [1324, 136] on div "Work Order" at bounding box center [1362, 141] width 108 height 17
click at [1335, 121] on div "Without pricing" at bounding box center [1362, 118] width 108 height 17
click at [1327, 15] on button "Close" at bounding box center [1332, 17] width 59 height 18
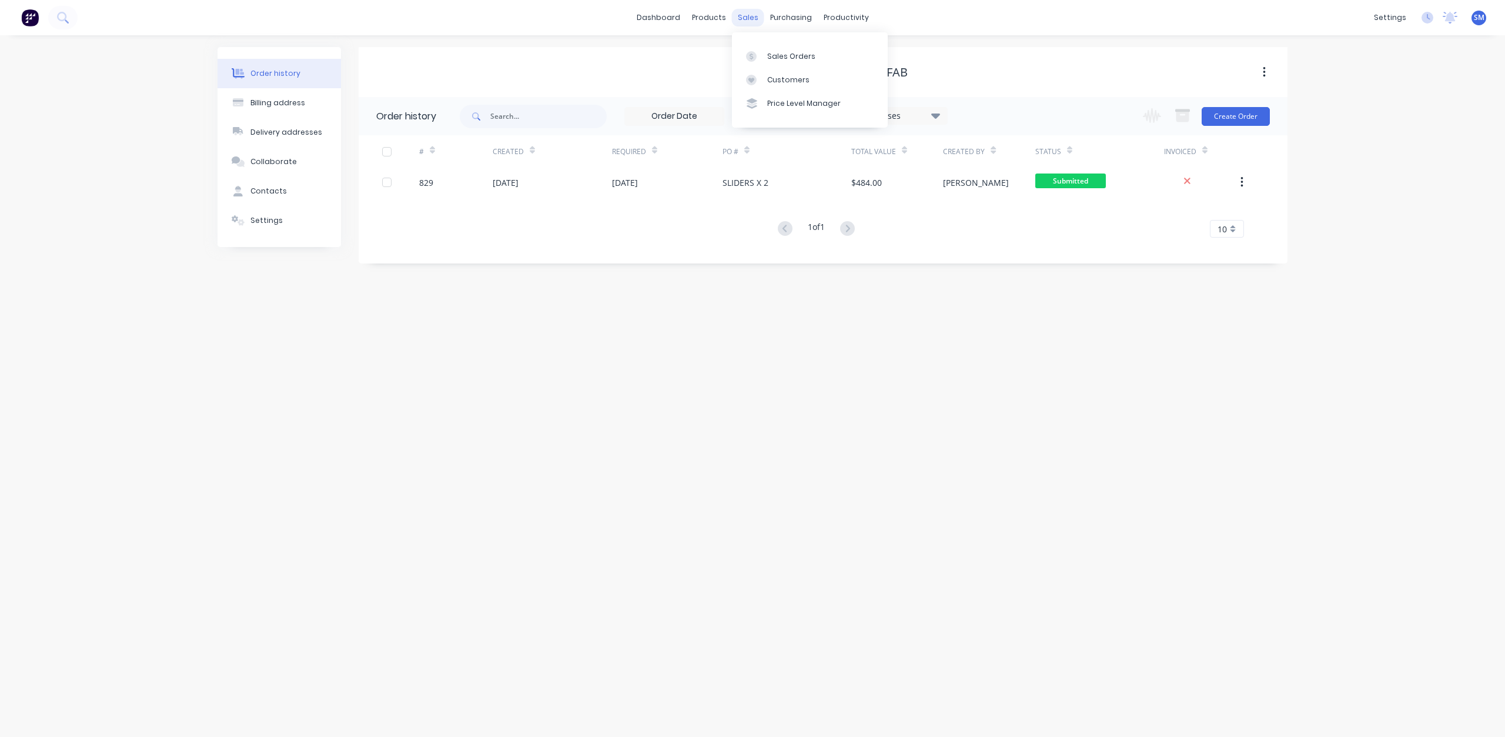
click at [745, 24] on div "sales" at bounding box center [748, 18] width 32 height 18
click at [782, 77] on div "Customers" at bounding box center [788, 80] width 42 height 11
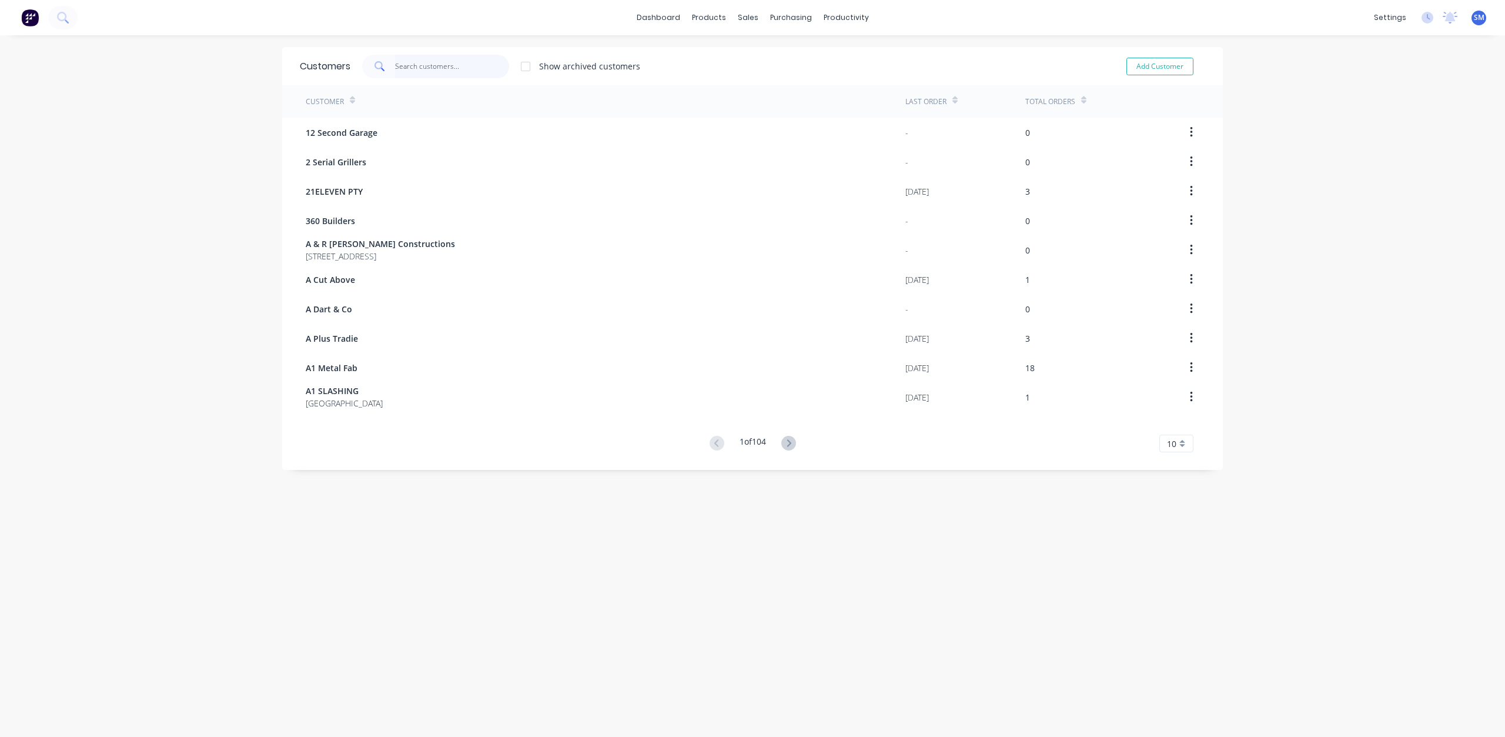
click at [432, 69] on input "text" at bounding box center [452, 67] width 115 height 24
type input "TAY"
click at [1152, 69] on button "Add Customer" at bounding box center [1160, 67] width 67 height 18
select select "AU"
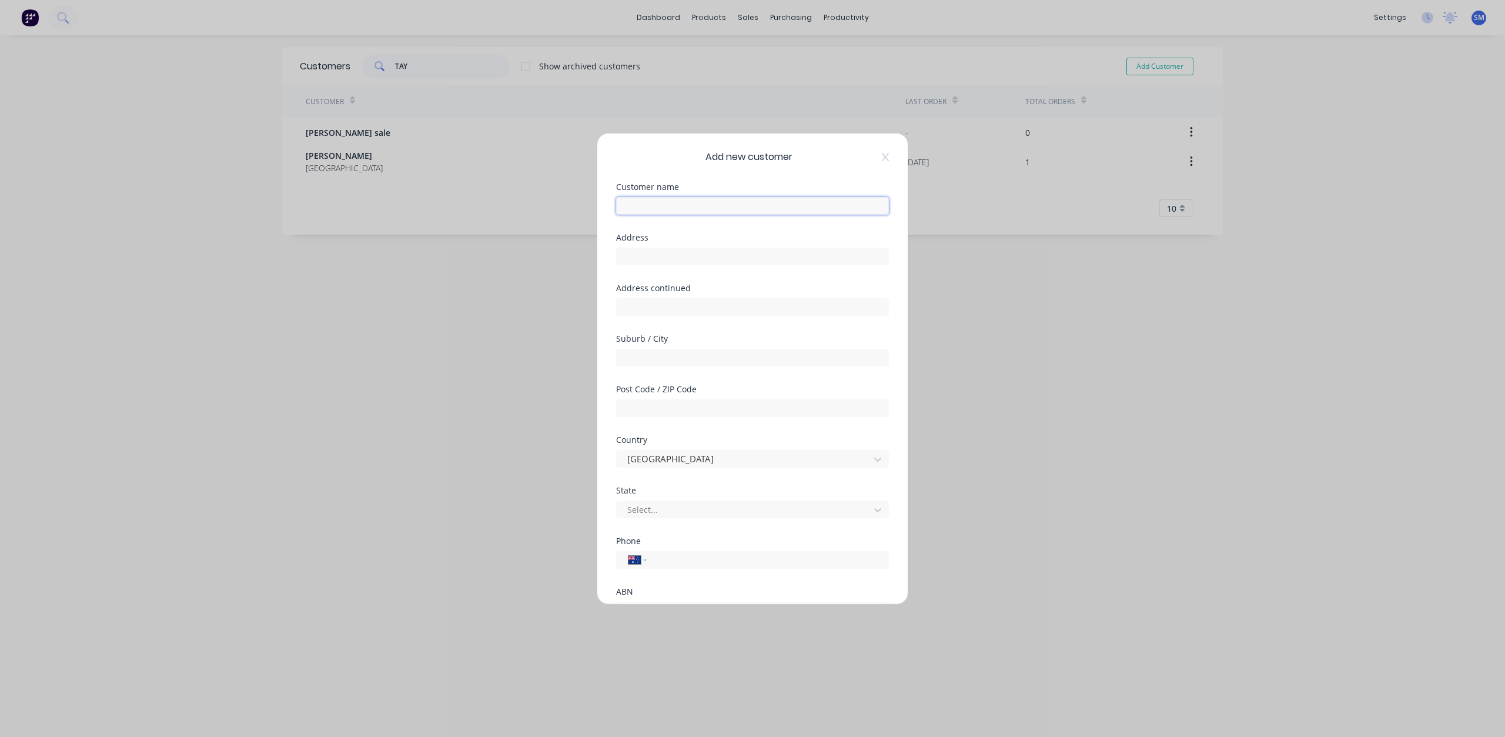
click at [639, 204] on input "text" at bounding box center [752, 206] width 273 height 18
type input "[PERSON_NAME]"
click at [662, 513] on div at bounding box center [745, 509] width 238 height 15
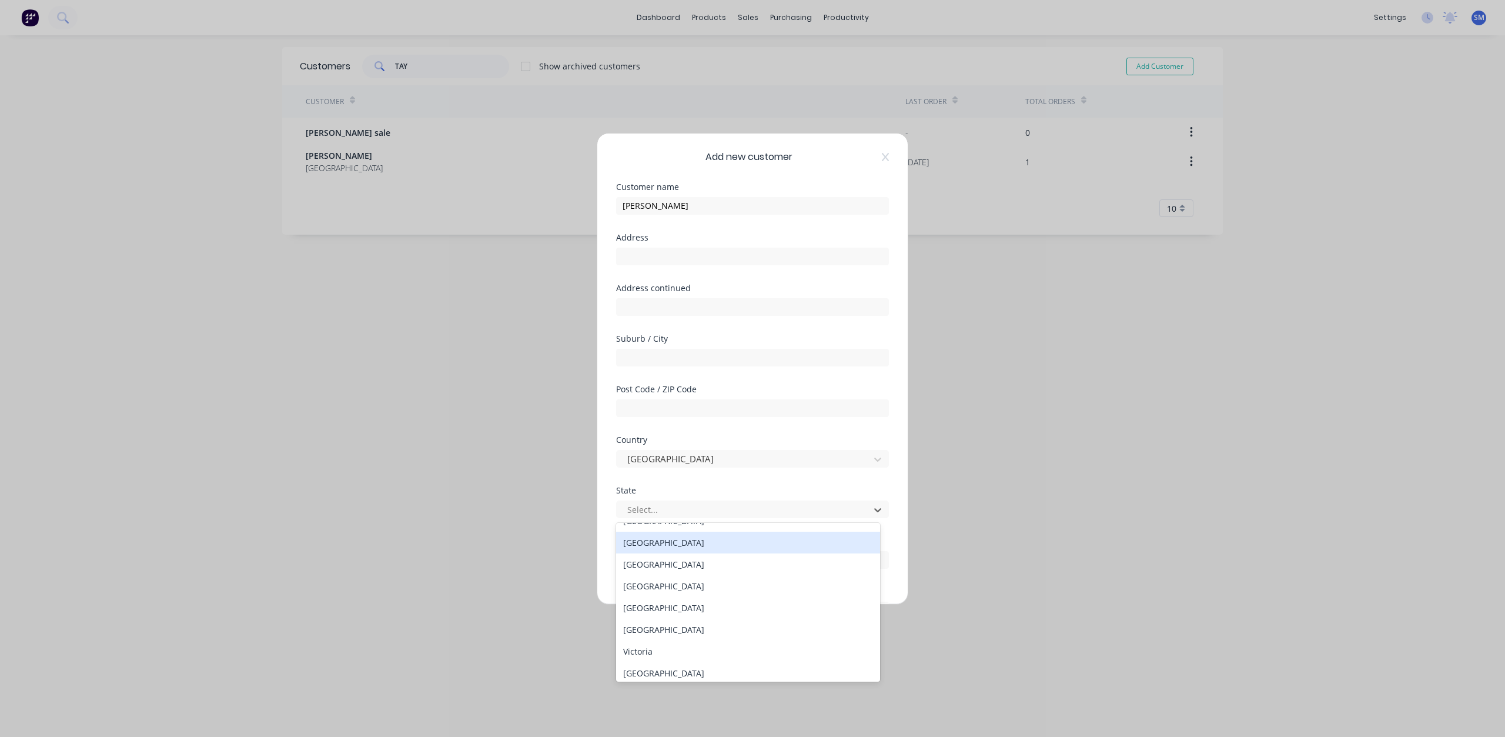
scroll to position [20, 0]
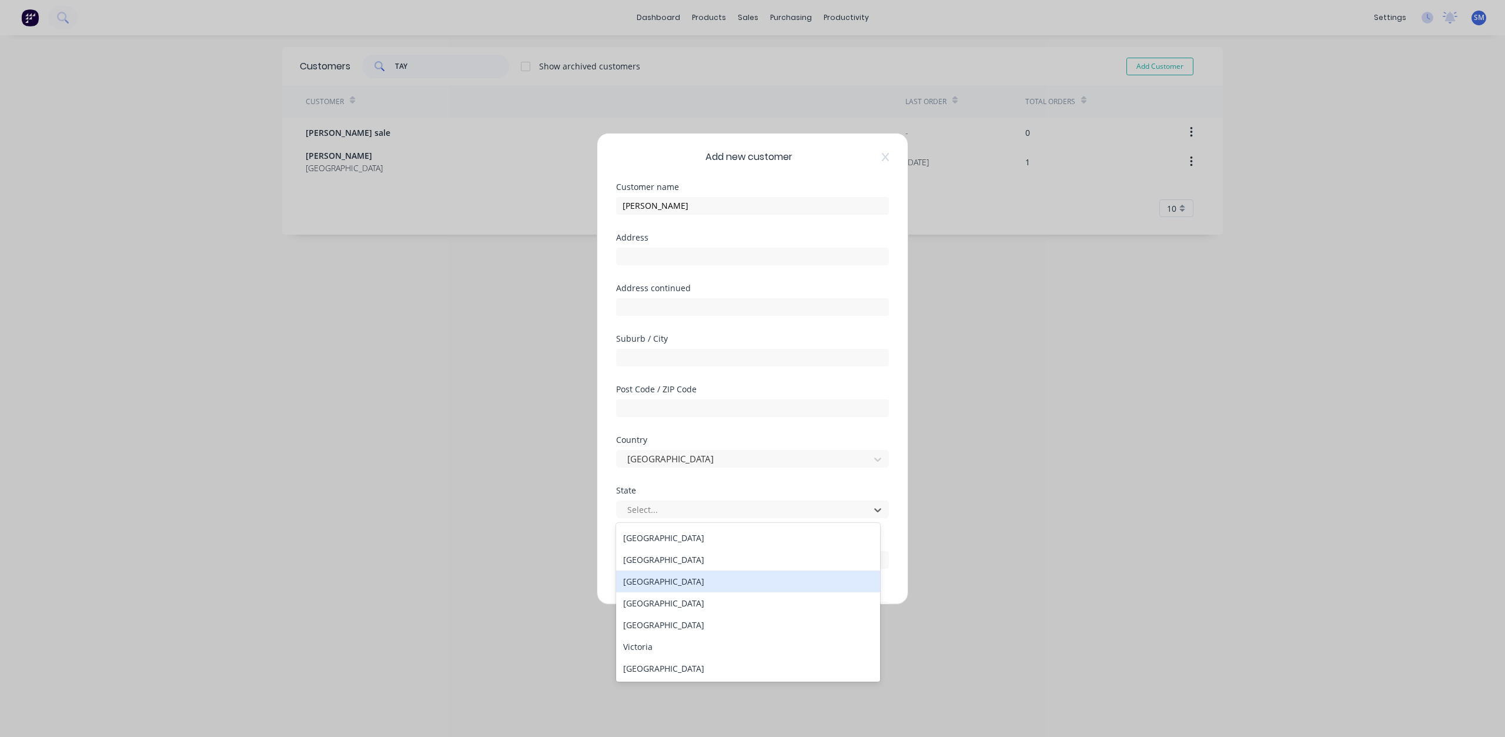
click at [656, 582] on div "[GEOGRAPHIC_DATA]" at bounding box center [748, 581] width 264 height 22
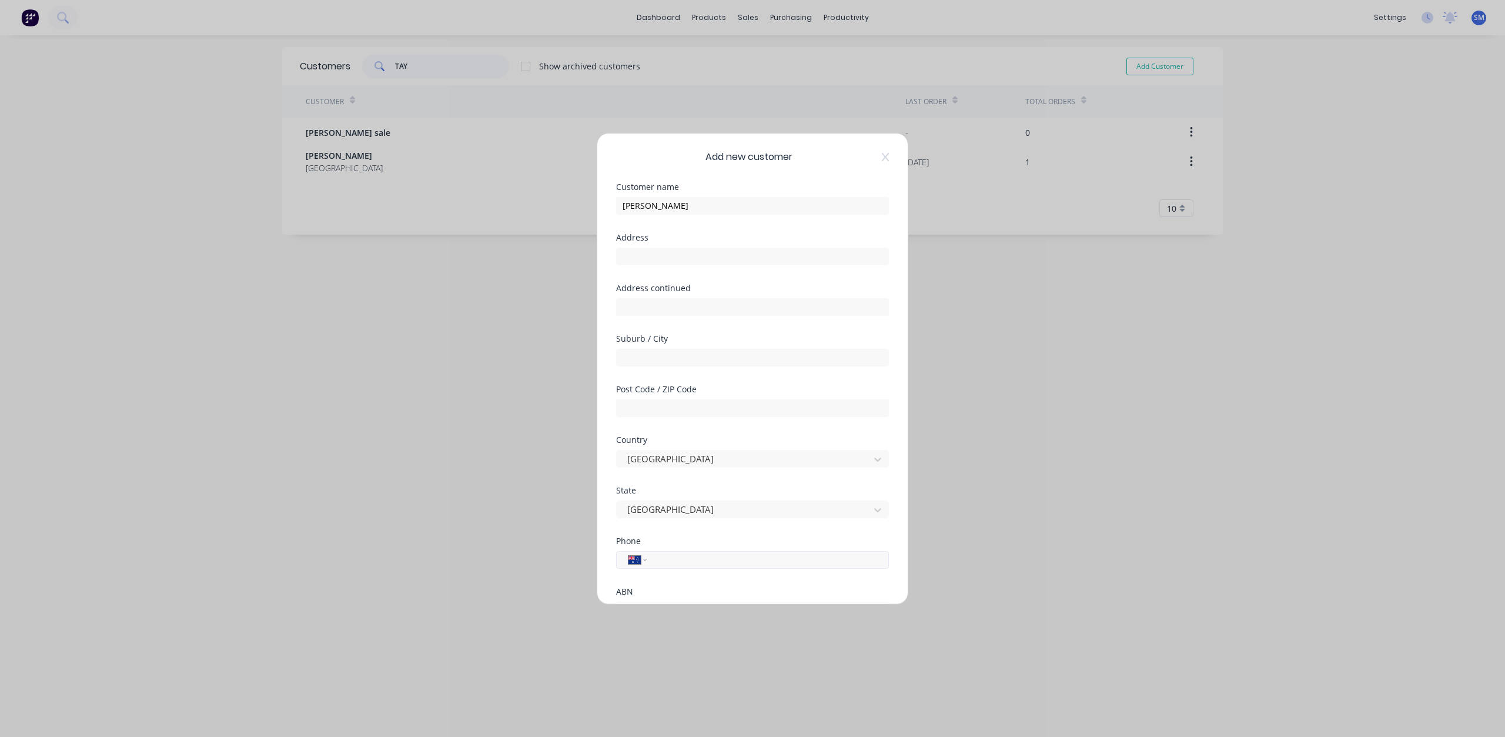
click at [667, 560] on input "tel" at bounding box center [766, 560] width 222 height 14
click at [675, 560] on input "tel" at bounding box center [766, 560] width 222 height 14
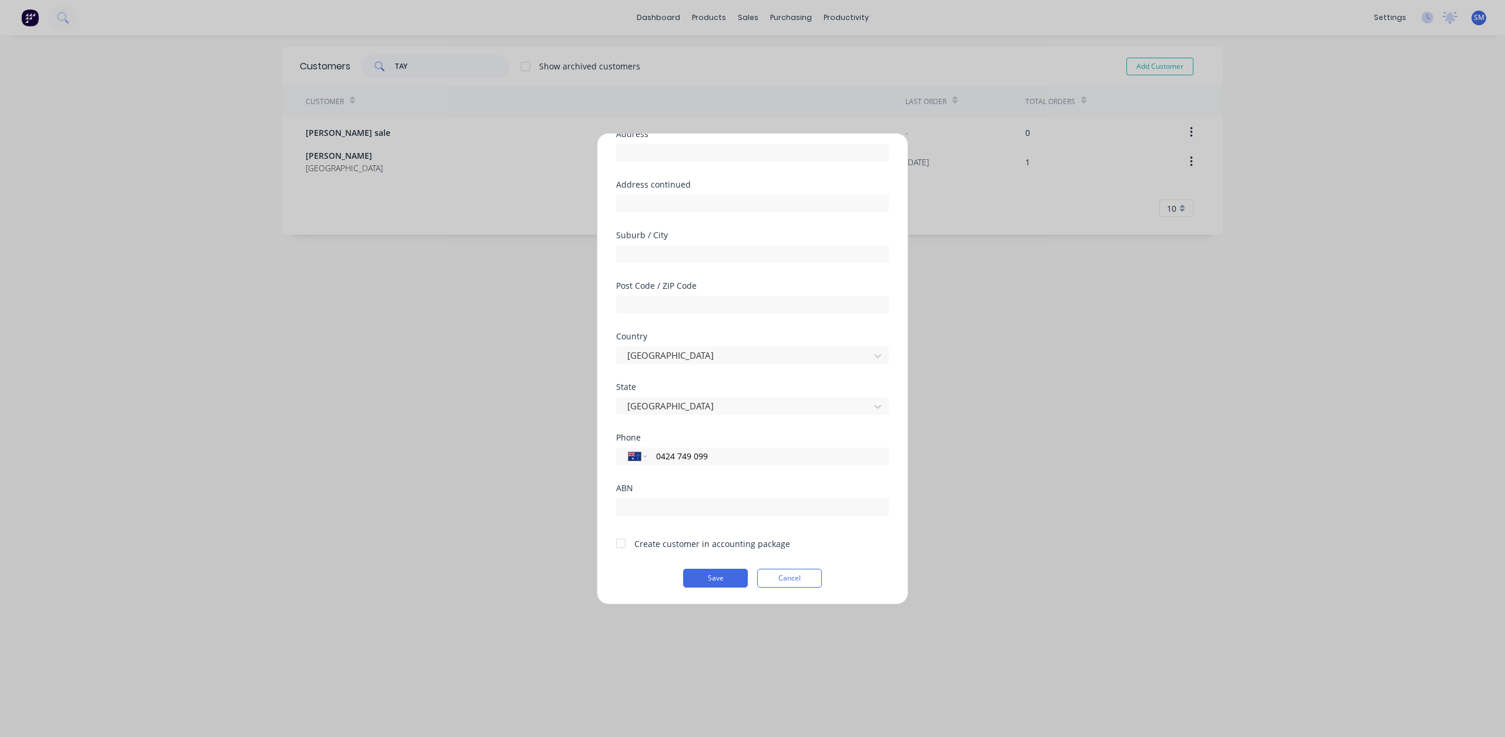
type input "0424 749 099"
click at [622, 540] on div at bounding box center [621, 544] width 24 height 24
click at [715, 576] on button "Save" at bounding box center [715, 578] width 65 height 19
click at [703, 579] on button "Save" at bounding box center [715, 578] width 65 height 19
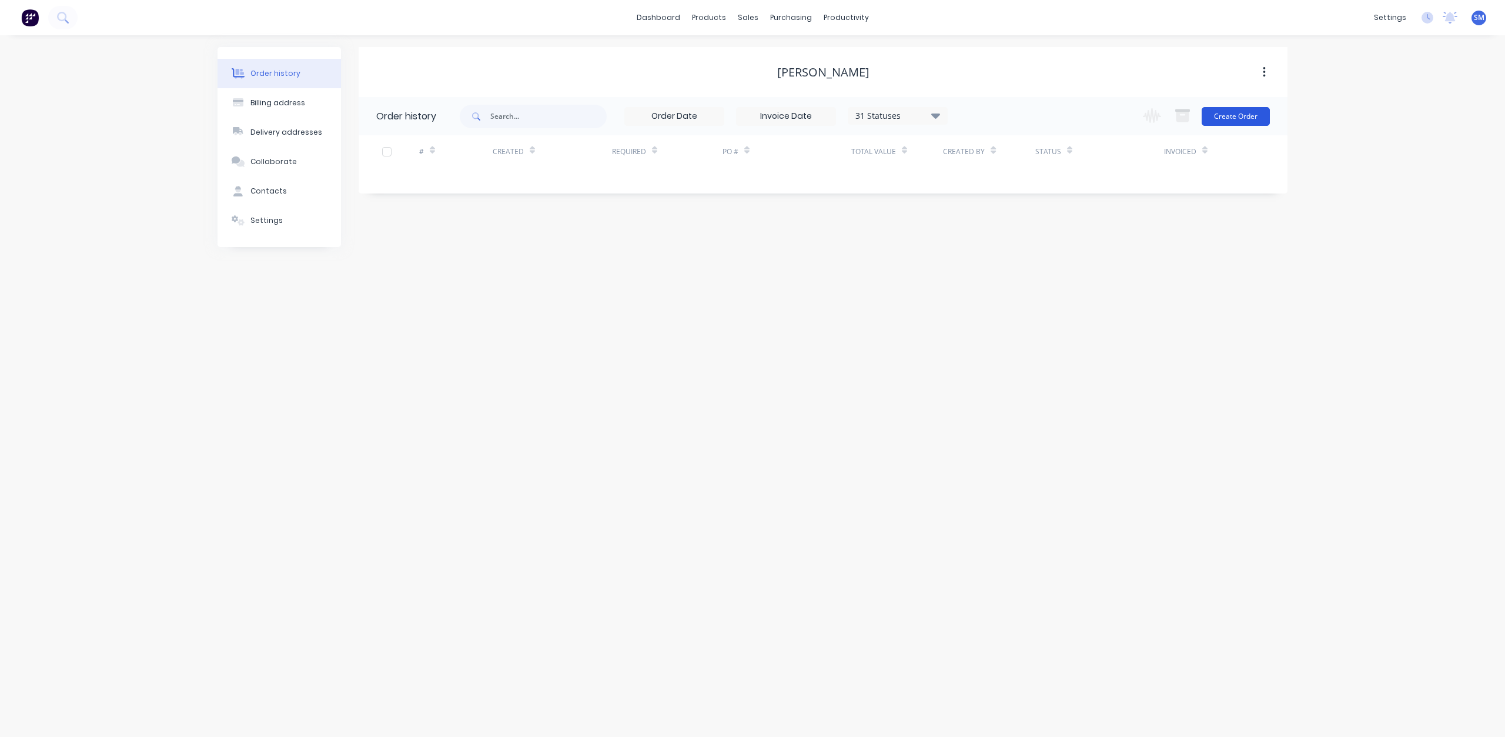
click at [1236, 116] on button "Create Order" at bounding box center [1236, 116] width 68 height 19
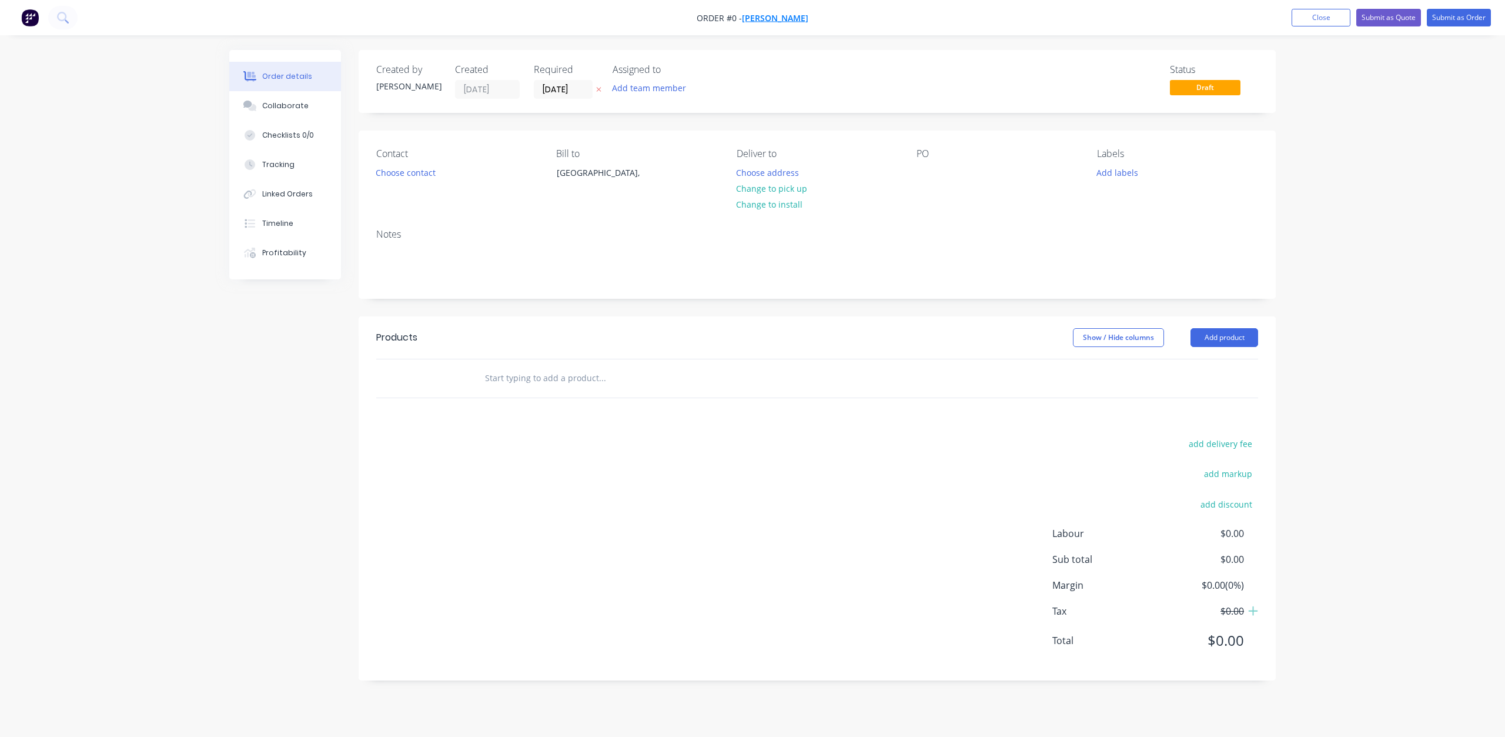
click at [792, 19] on span "[PERSON_NAME]" at bounding box center [775, 17] width 66 height 11
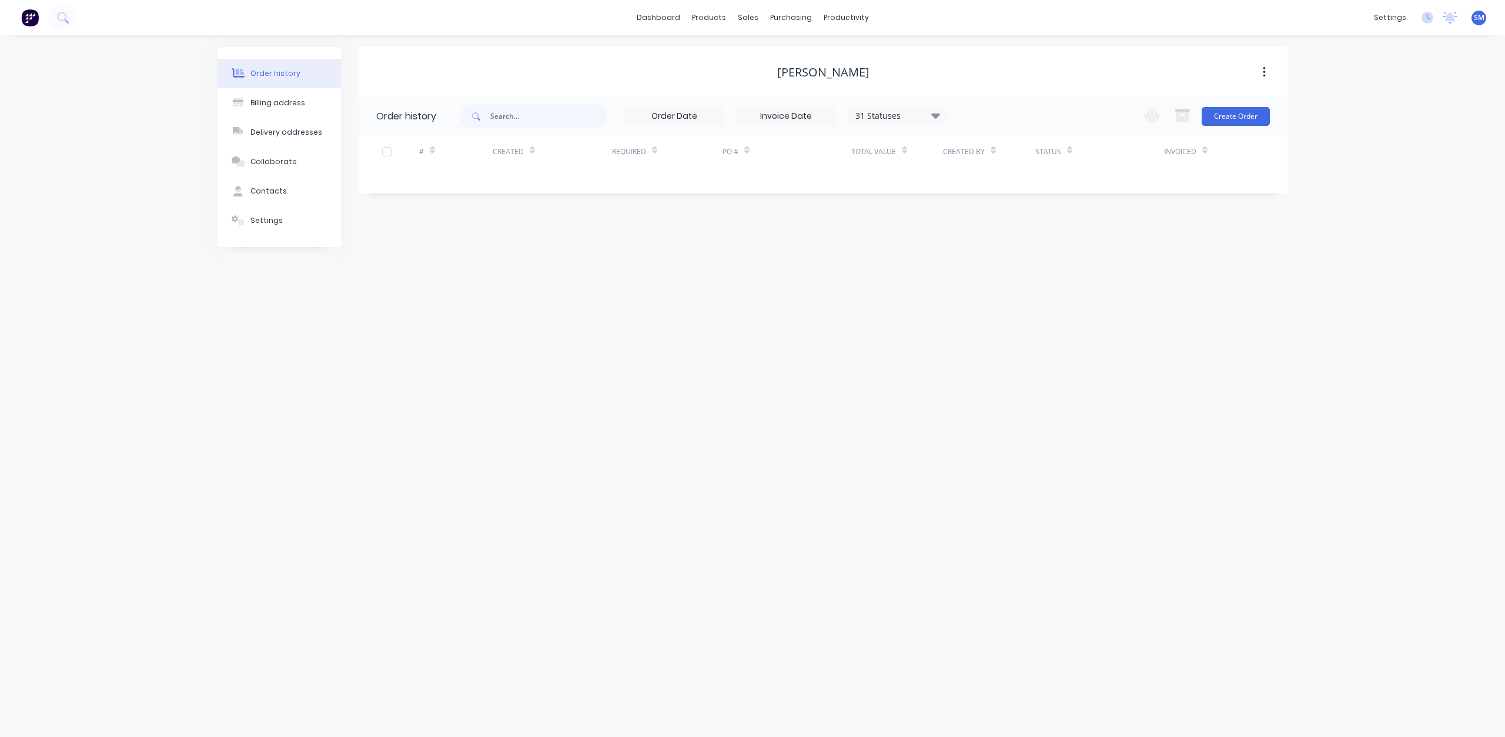
click at [862, 74] on div "[PERSON_NAME]" at bounding box center [823, 72] width 92 height 14
click at [1259, 71] on button "button" at bounding box center [1265, 72] width 28 height 21
click at [1232, 121] on button "Create Order" at bounding box center [1236, 116] width 68 height 19
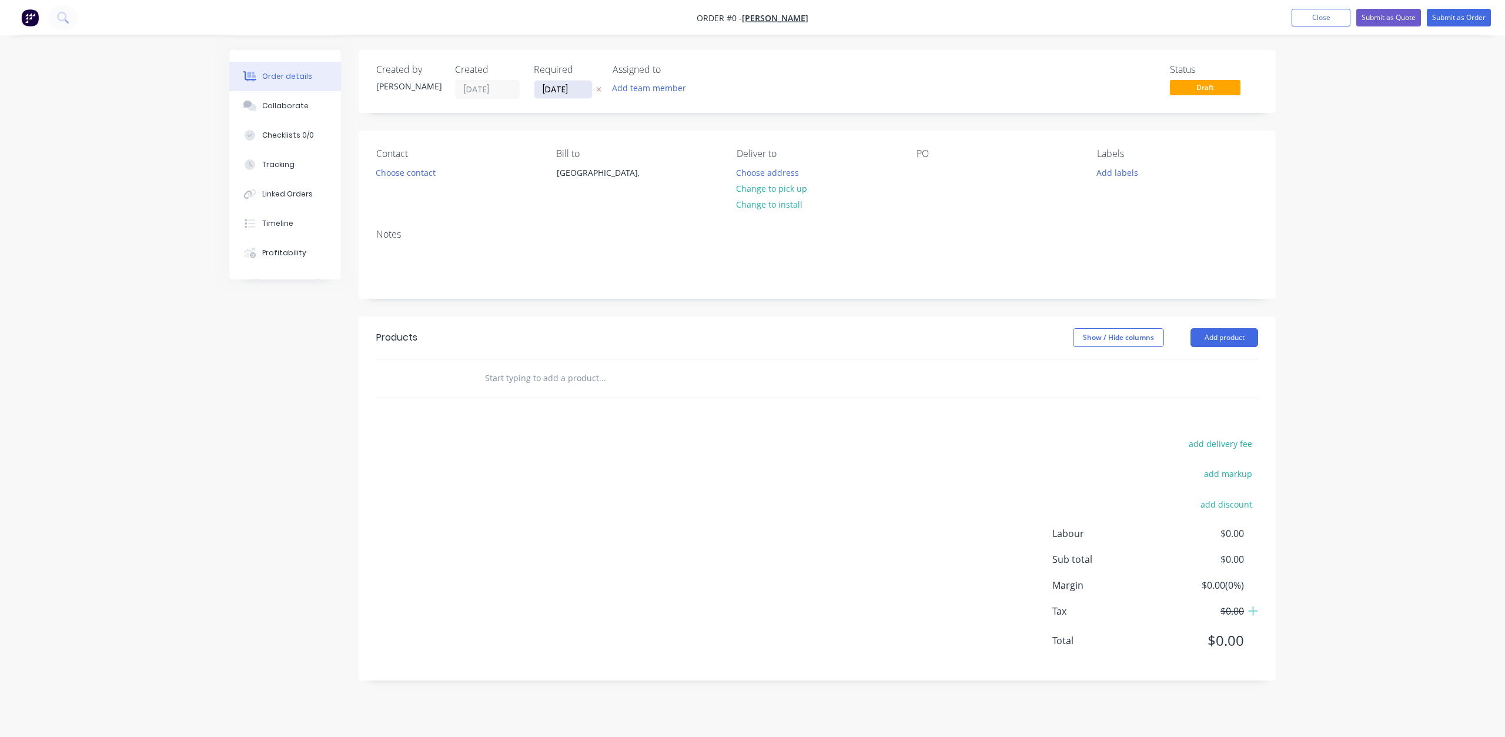
click at [560, 92] on input "[DATE]" at bounding box center [564, 90] width 58 height 18
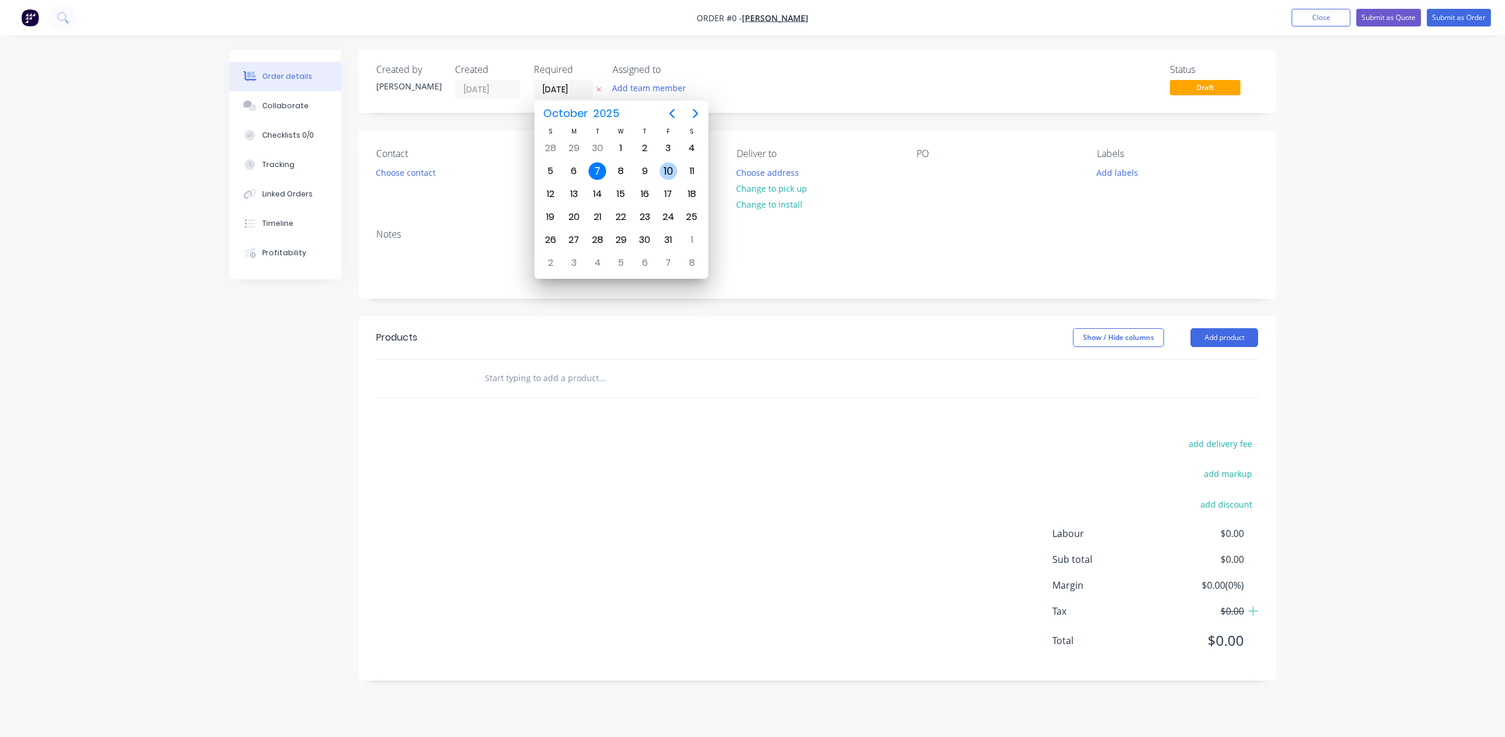
click at [671, 171] on div "10" at bounding box center [669, 171] width 18 height 18
type input "[DATE]"
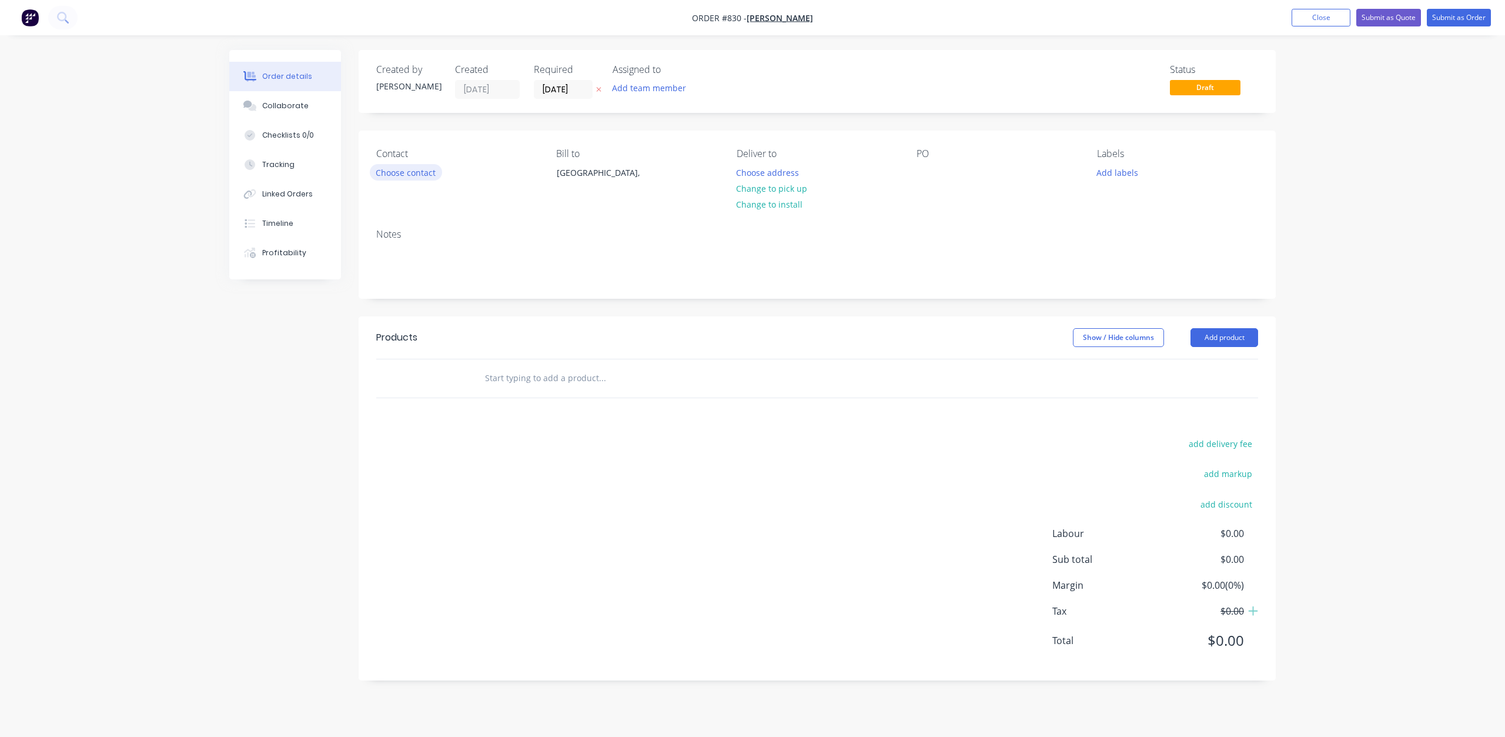
click at [396, 172] on button "Choose contact" at bounding box center [406, 172] width 72 height 16
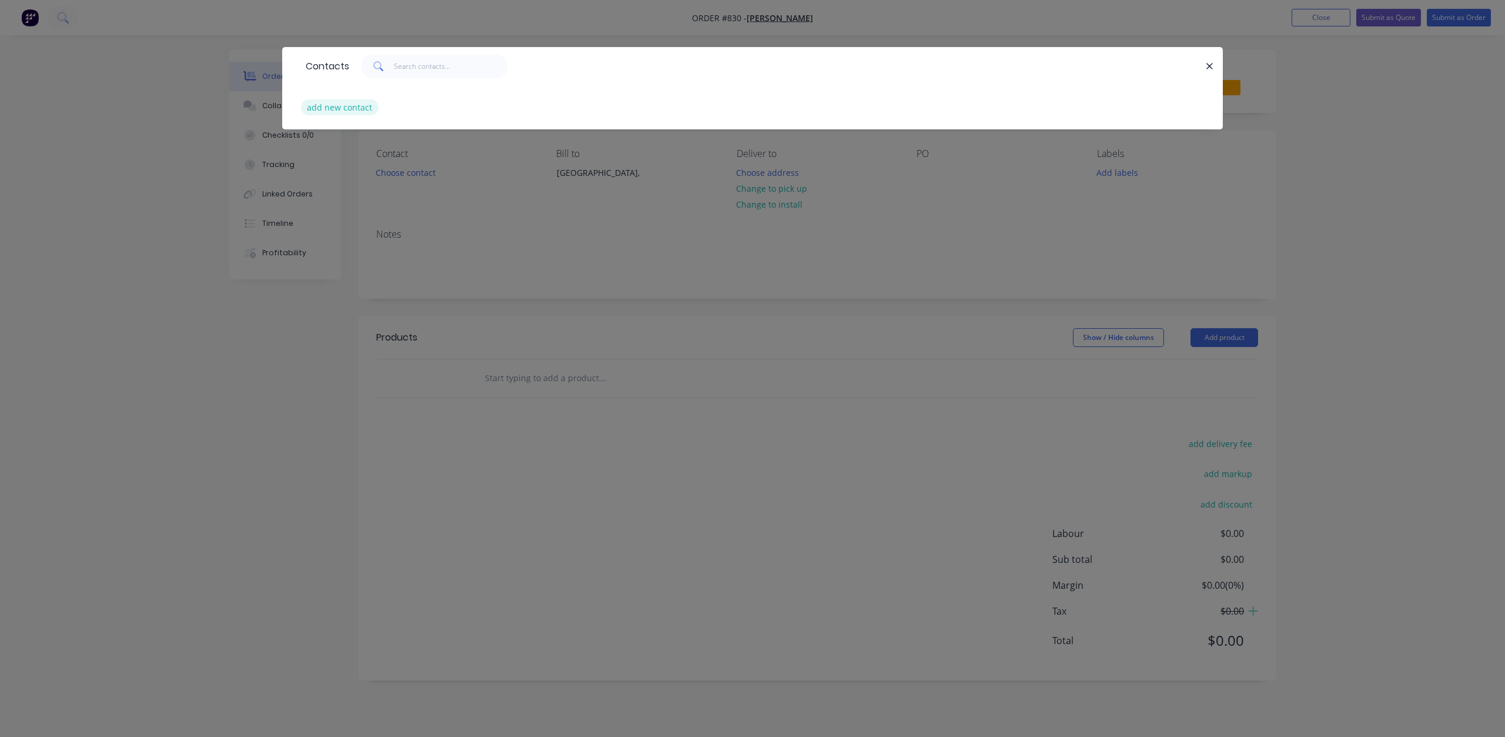
click at [337, 107] on button "add new contact" at bounding box center [340, 107] width 78 height 16
select select "AU"
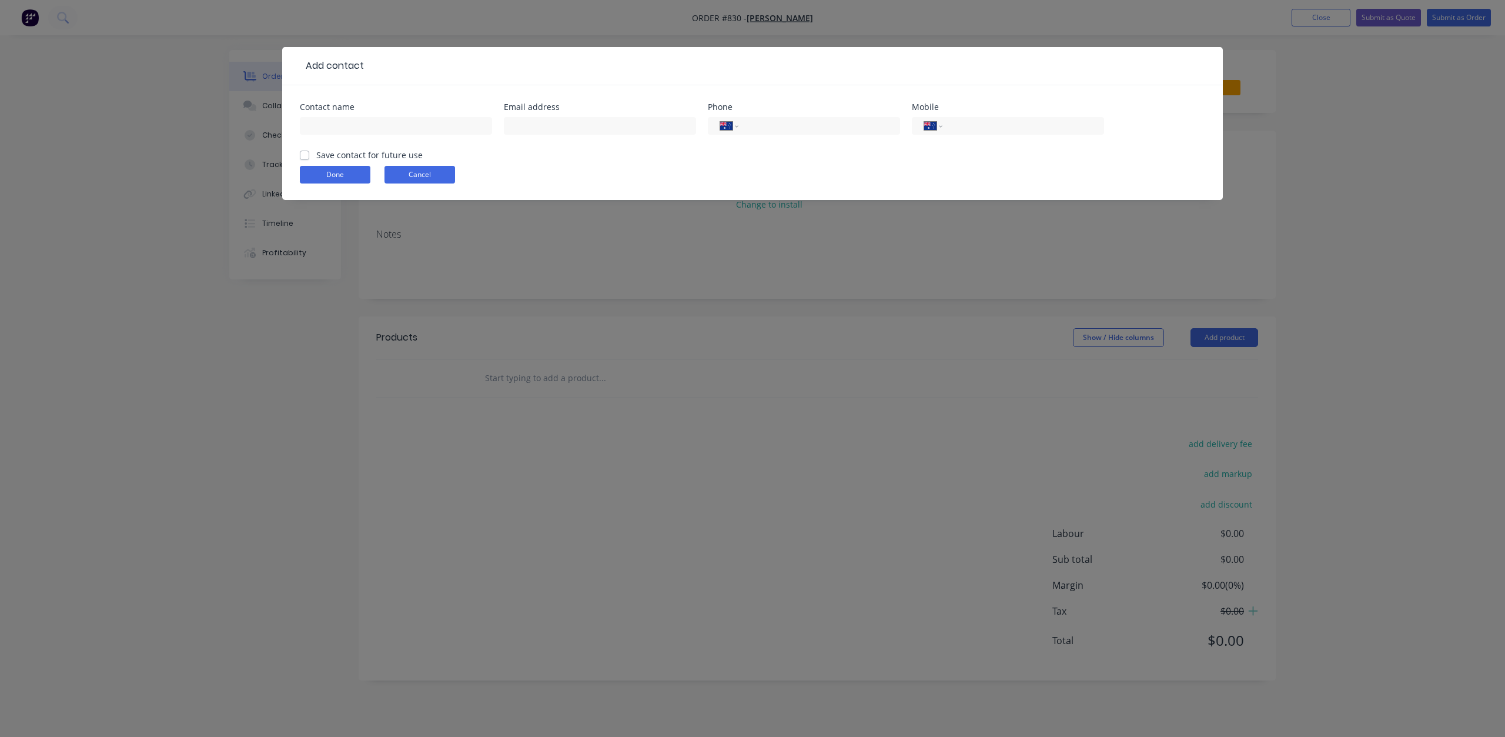
click at [422, 172] on button "Cancel" at bounding box center [420, 175] width 71 height 18
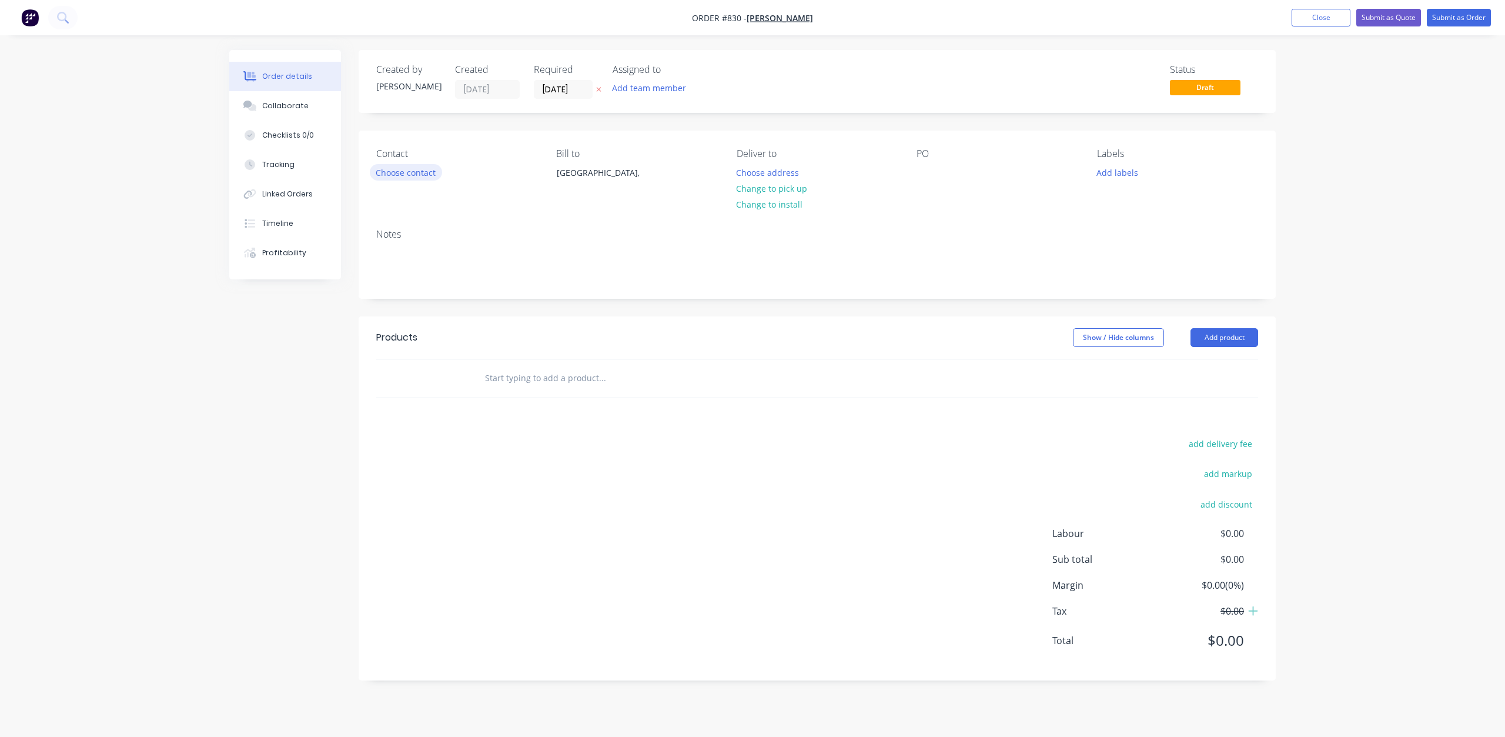
click at [413, 166] on button "Choose contact" at bounding box center [406, 172] width 72 height 16
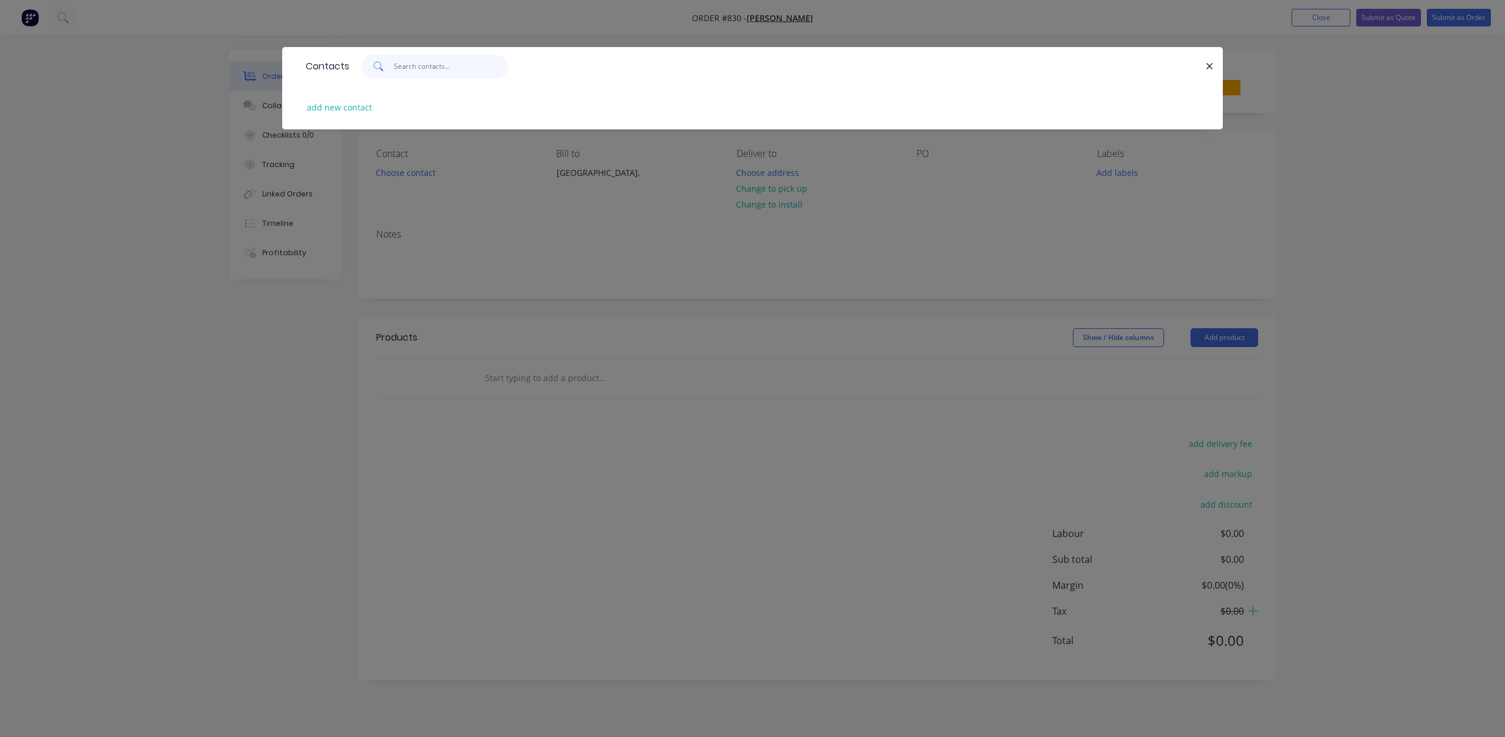
click at [403, 67] on input "text" at bounding box center [451, 67] width 115 height 24
type input "[PERSON_NAME]"
click at [1210, 68] on icon "button" at bounding box center [1210, 66] width 8 height 11
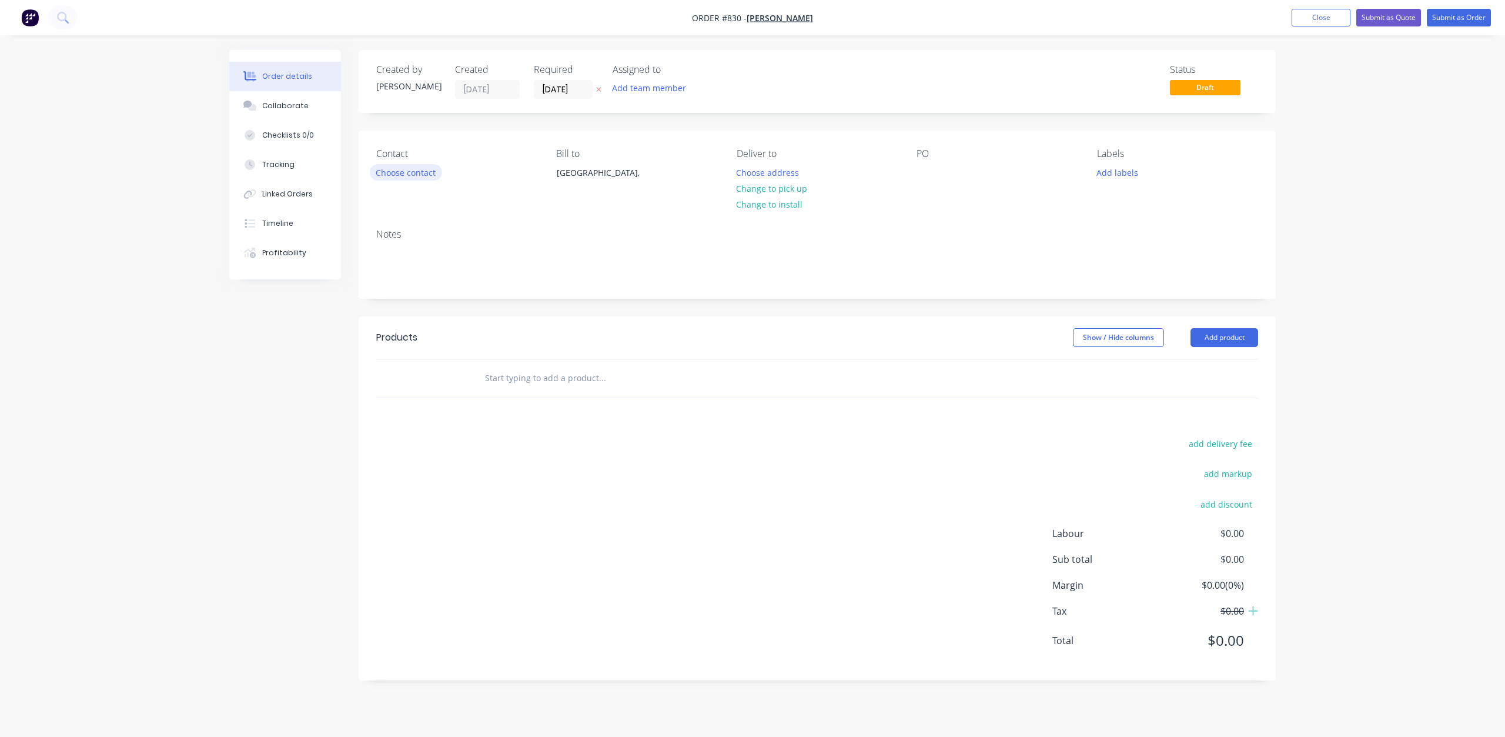
click at [403, 169] on button "Choose contact" at bounding box center [406, 172] width 72 height 16
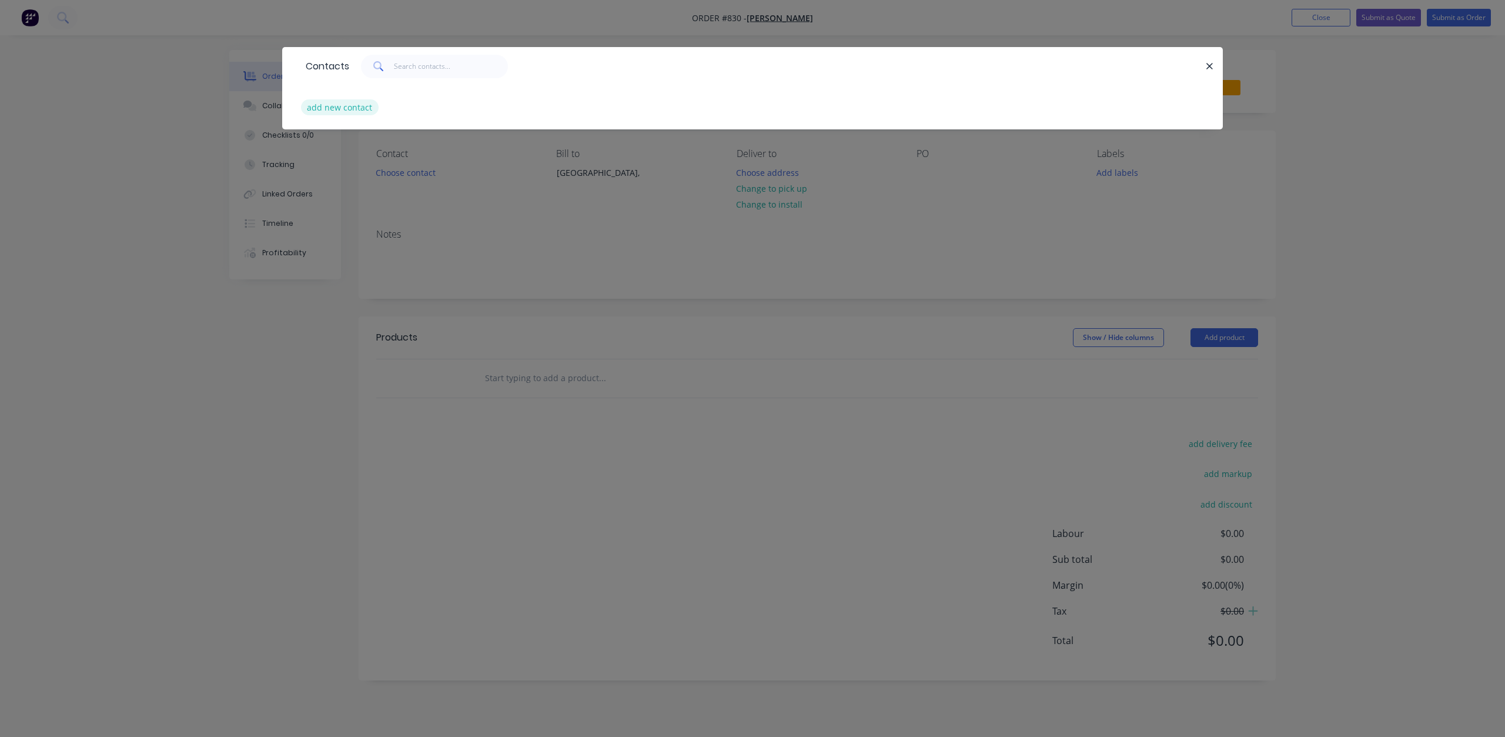
click at [337, 112] on button "add new contact" at bounding box center [340, 107] width 78 height 16
select select "AU"
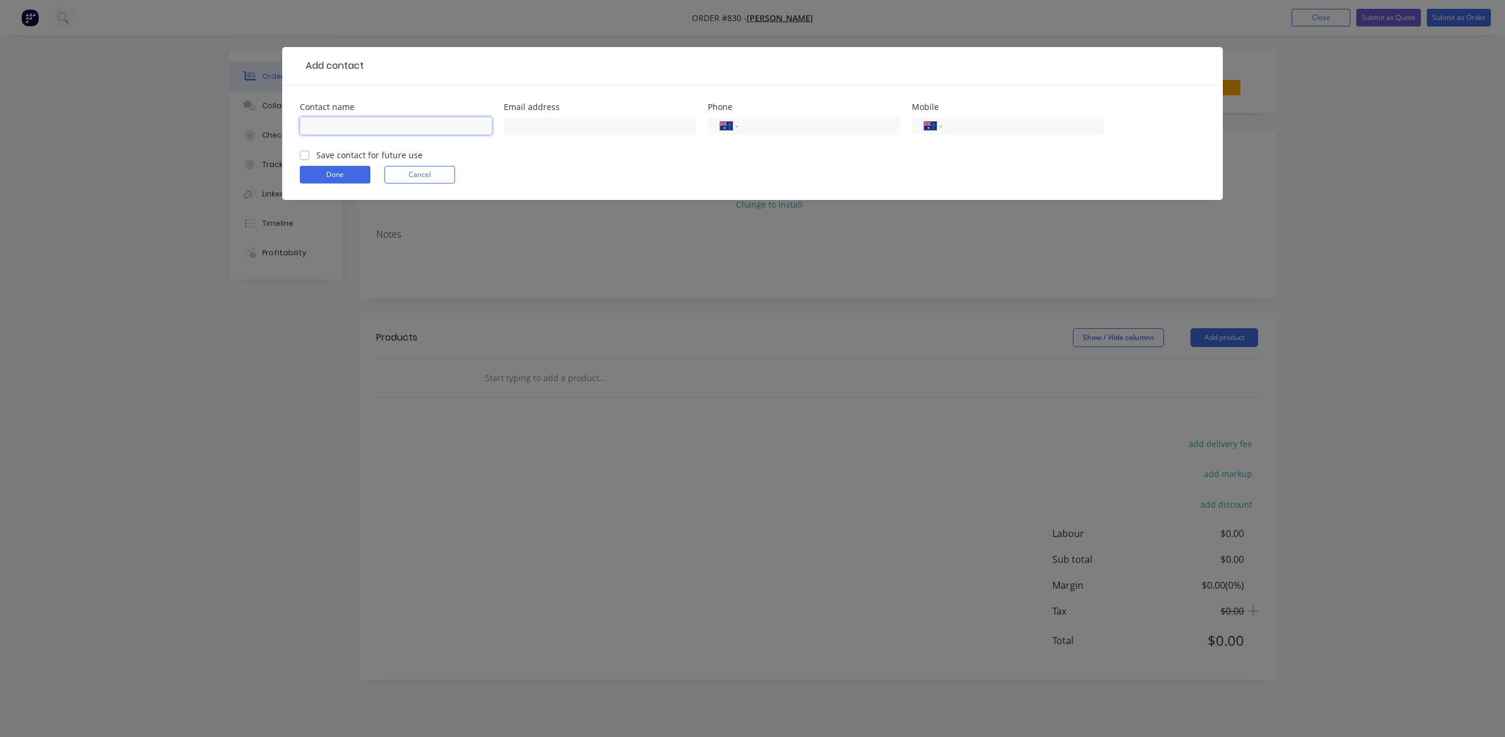
click at [346, 129] on input "text" at bounding box center [396, 126] width 192 height 18
type input "[PERSON_NAME]"
click at [520, 122] on input "text" at bounding box center [600, 126] width 192 height 18
type input "[PERSON_NAME][EMAIL_ADDRESS][PERSON_NAME][DOMAIN_NAME]"
drag, startPoint x: 749, startPoint y: 126, endPoint x: 764, endPoint y: 131, distance: 15.8
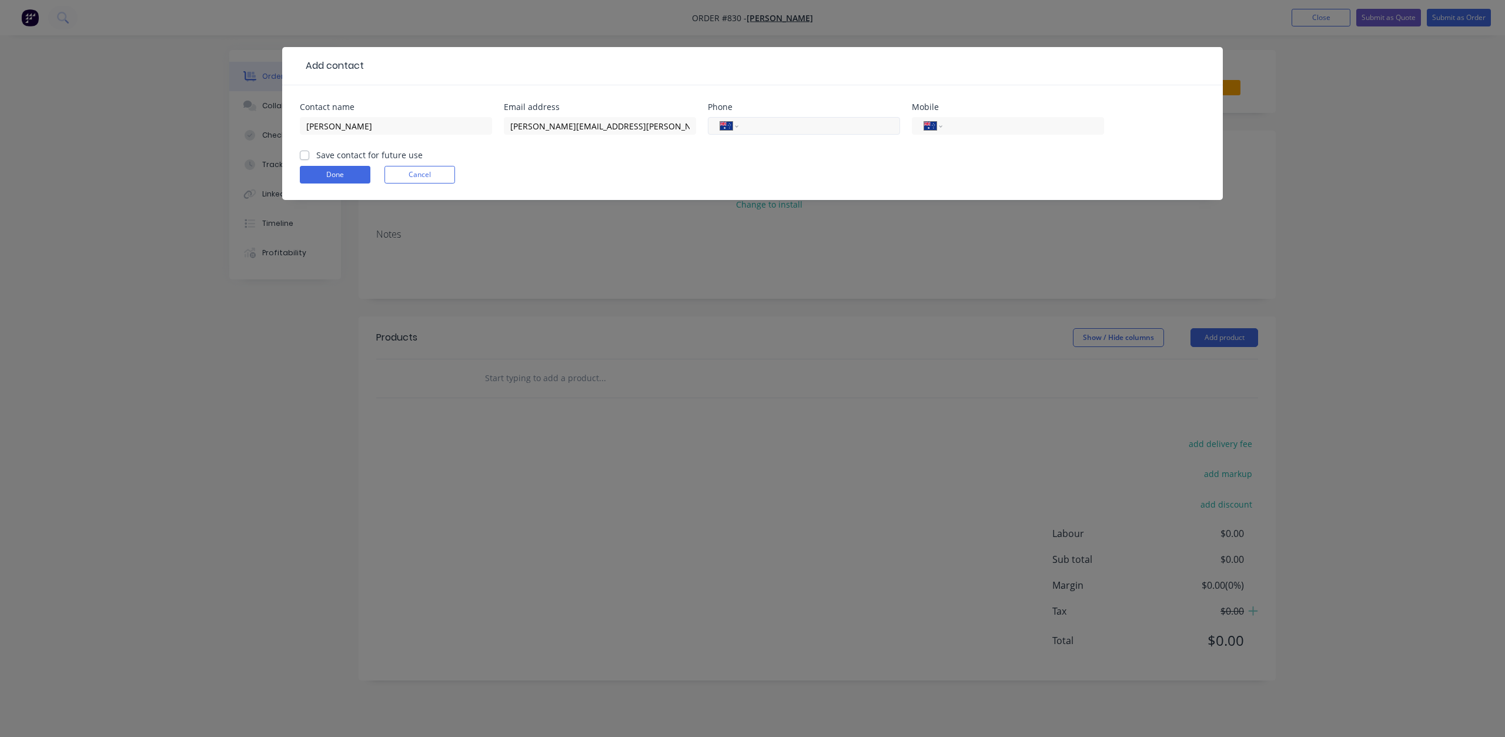
click at [750, 126] on input "tel" at bounding box center [817, 126] width 141 height 14
click at [961, 129] on input "tel" at bounding box center [1021, 126] width 141 height 14
type input "0424 749 099"
click at [316, 152] on label "Save contact for future use" at bounding box center [369, 155] width 106 height 12
click at [305, 152] on input "Save contact for future use" at bounding box center [304, 154] width 9 height 11
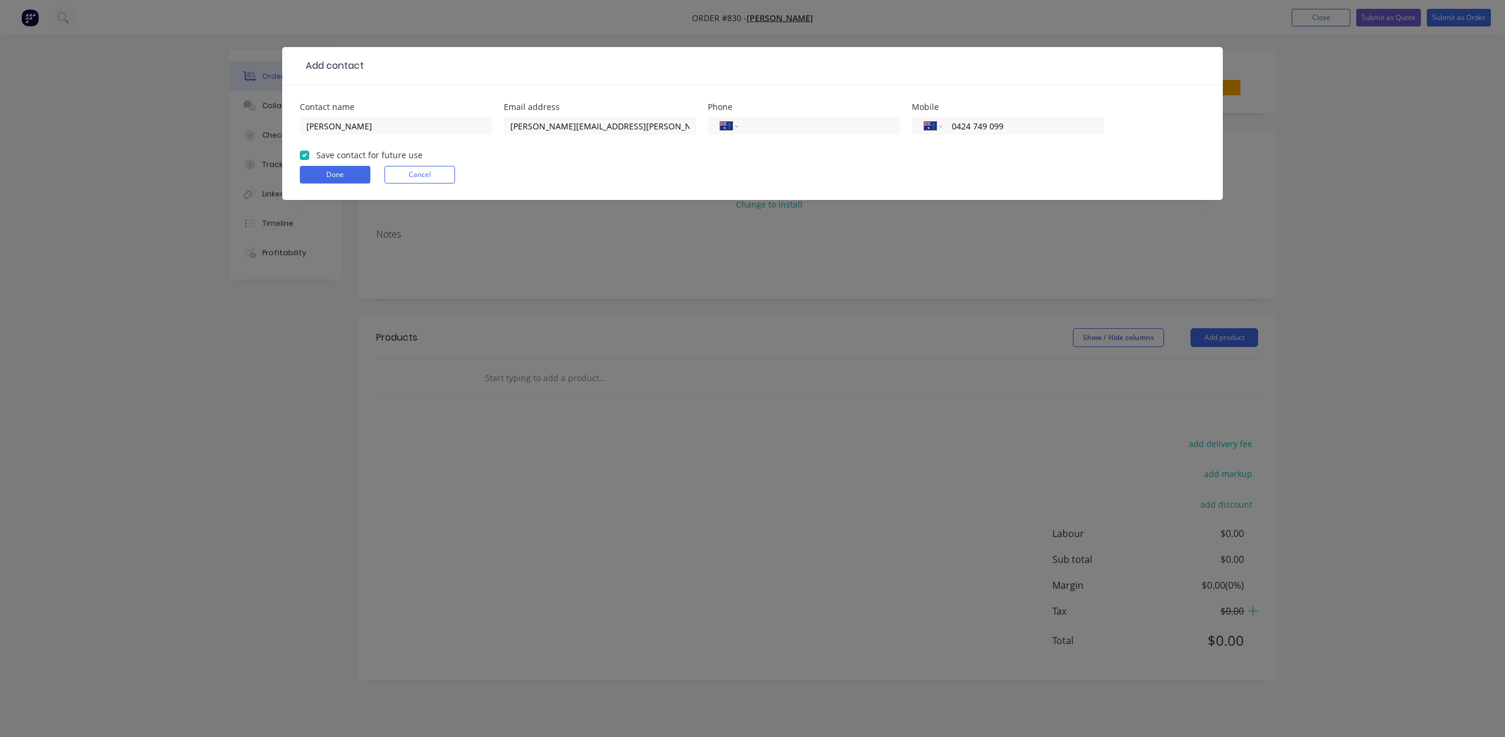
checkbox input "true"
click at [329, 173] on button "Done" at bounding box center [335, 175] width 71 height 18
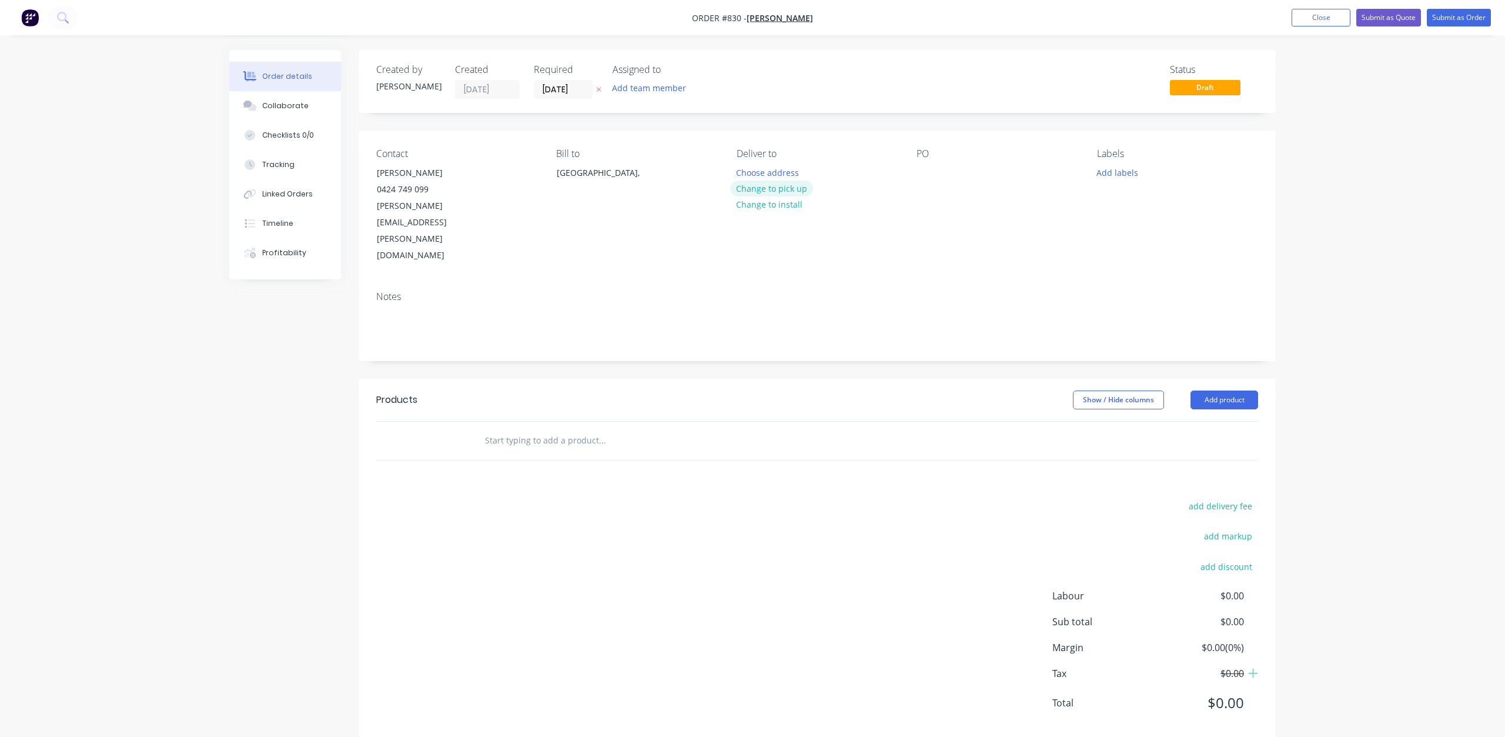
click at [770, 191] on button "Change to pick up" at bounding box center [772, 189] width 84 height 16
click at [919, 173] on div at bounding box center [926, 172] width 19 height 17
click at [1124, 173] on button "Add labels" at bounding box center [1117, 172] width 54 height 16
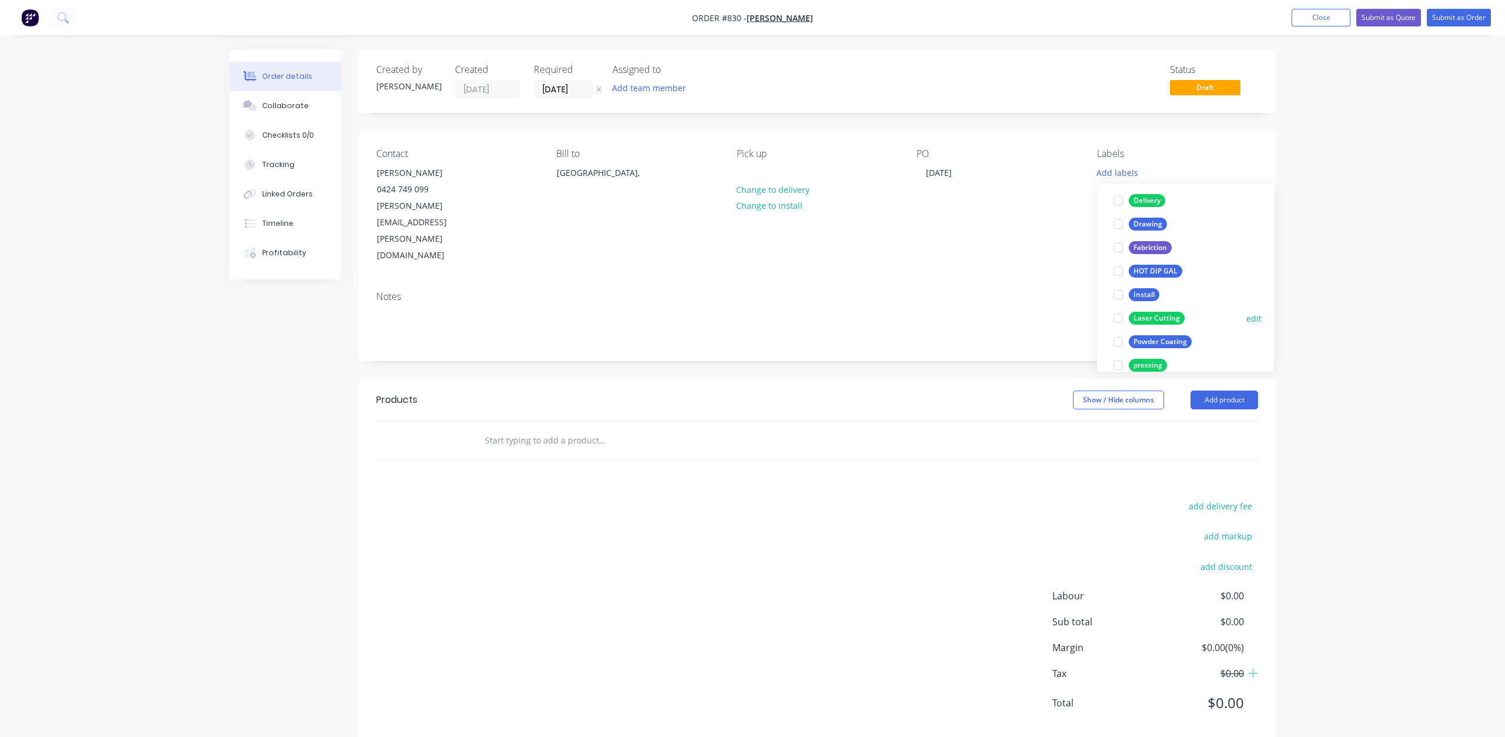
scroll to position [118, 0]
click at [1119, 302] on div at bounding box center [1119, 301] width 24 height 24
click at [1118, 226] on div at bounding box center [1119, 225] width 24 height 24
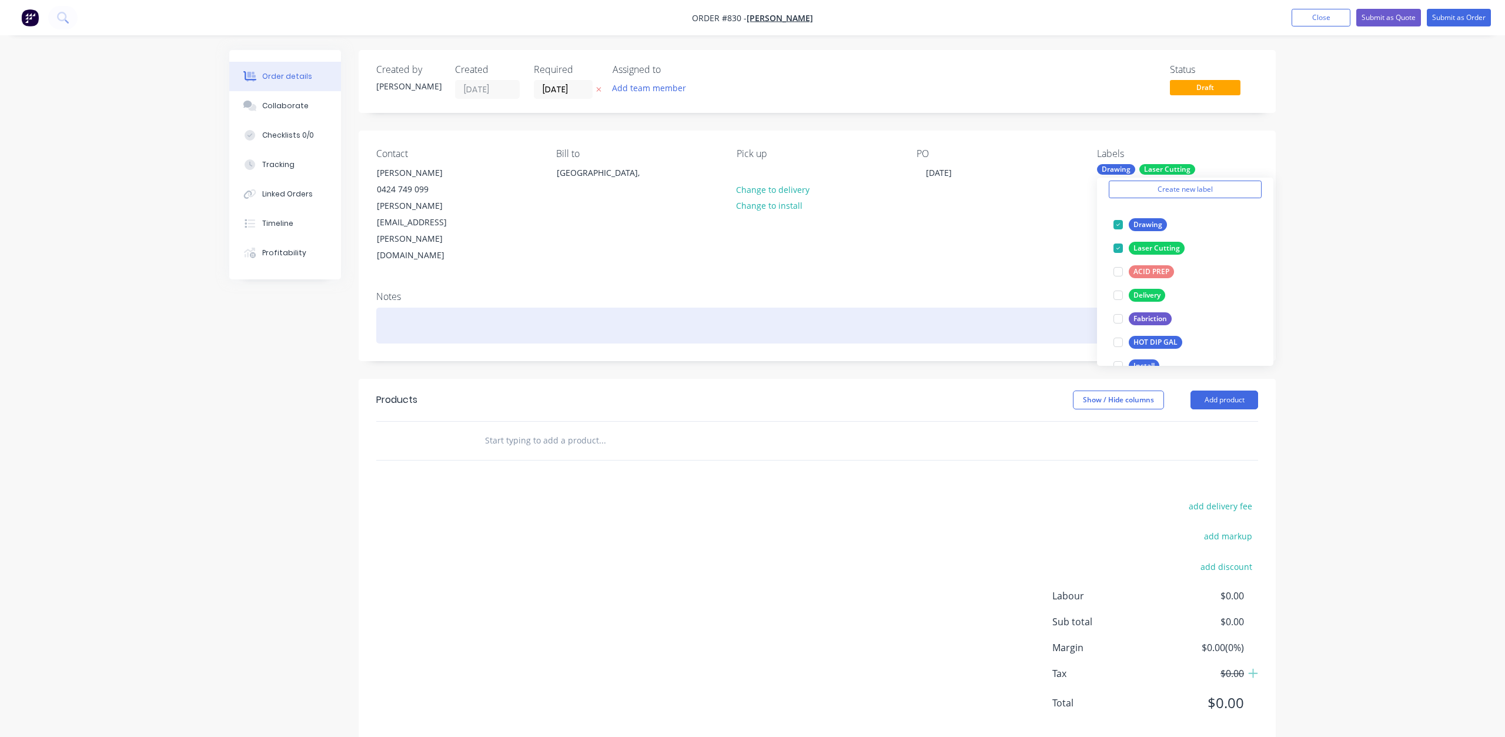
click at [389, 308] on div at bounding box center [817, 326] width 882 height 36
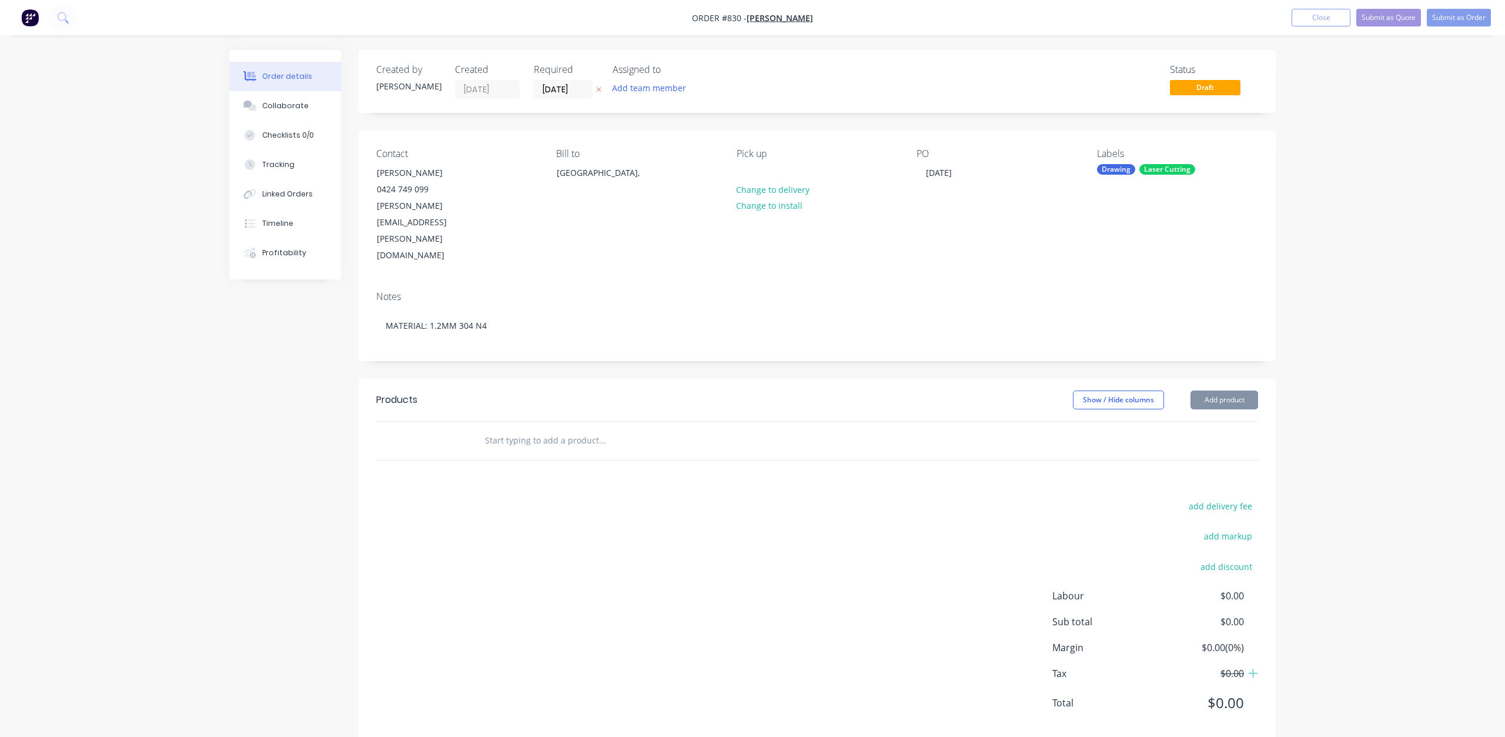
click at [496, 429] on input "text" at bounding box center [602, 441] width 235 height 24
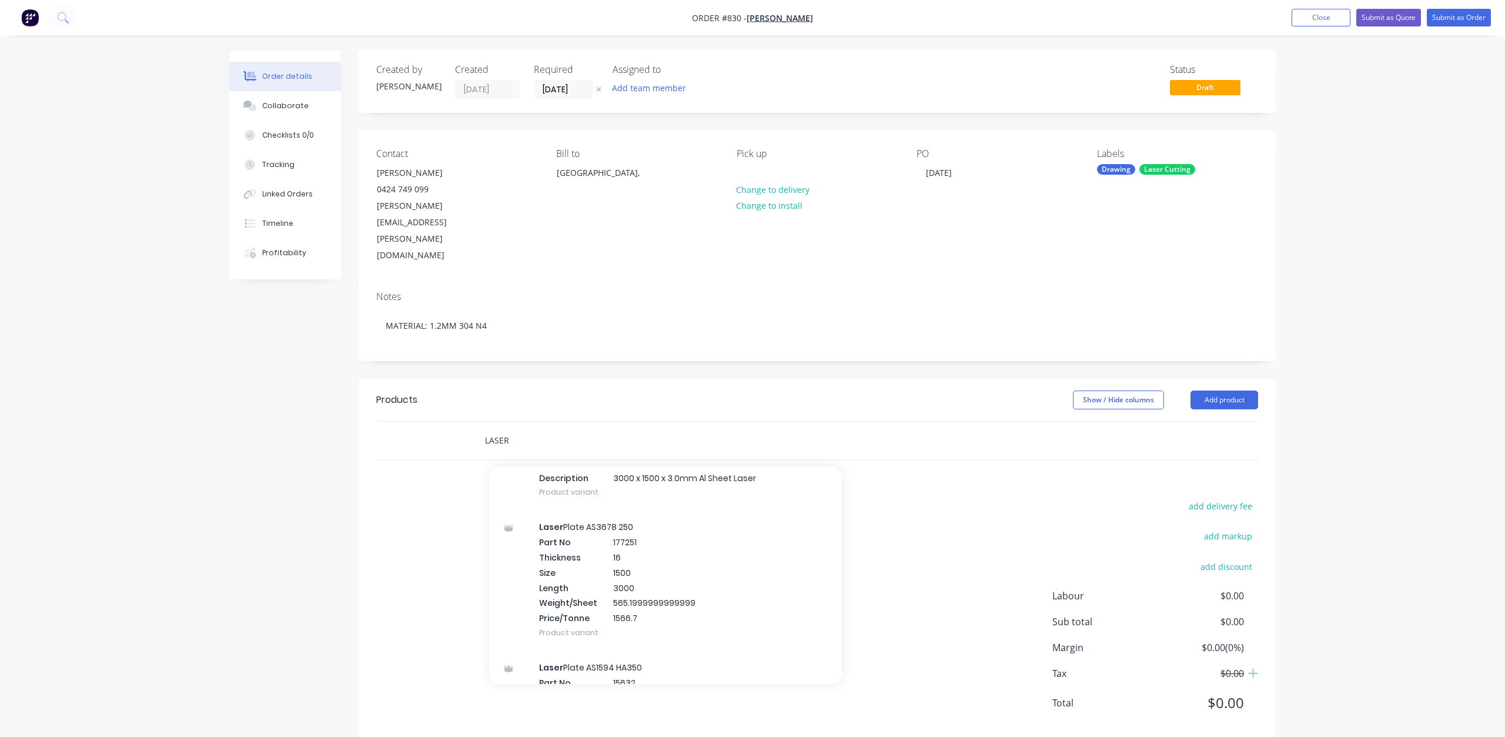
scroll to position [1647, 0]
click at [532, 429] on input "LASER" at bounding box center [602, 441] width 235 height 24
type input "L"
click at [533, 429] on input "LASER" at bounding box center [602, 441] width 235 height 24
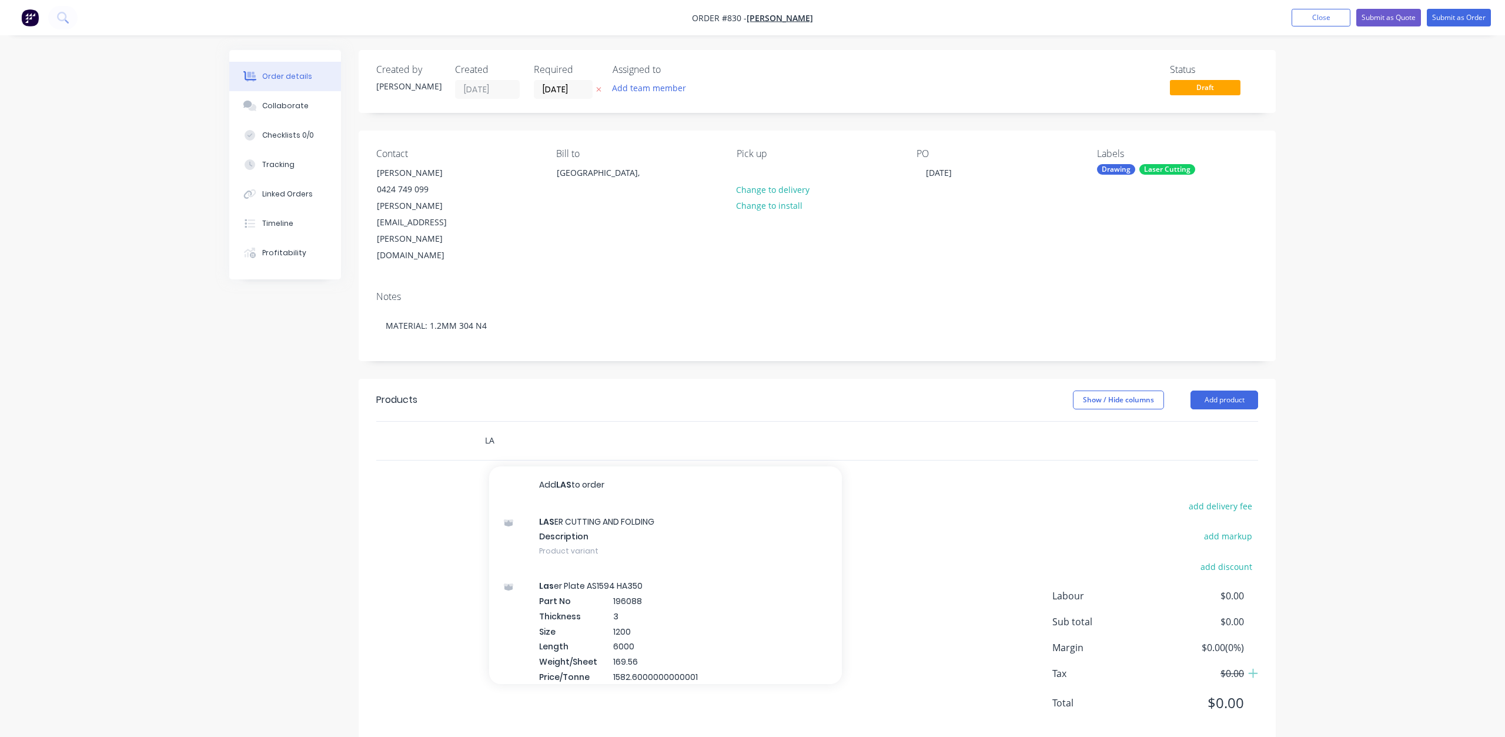
type input "L"
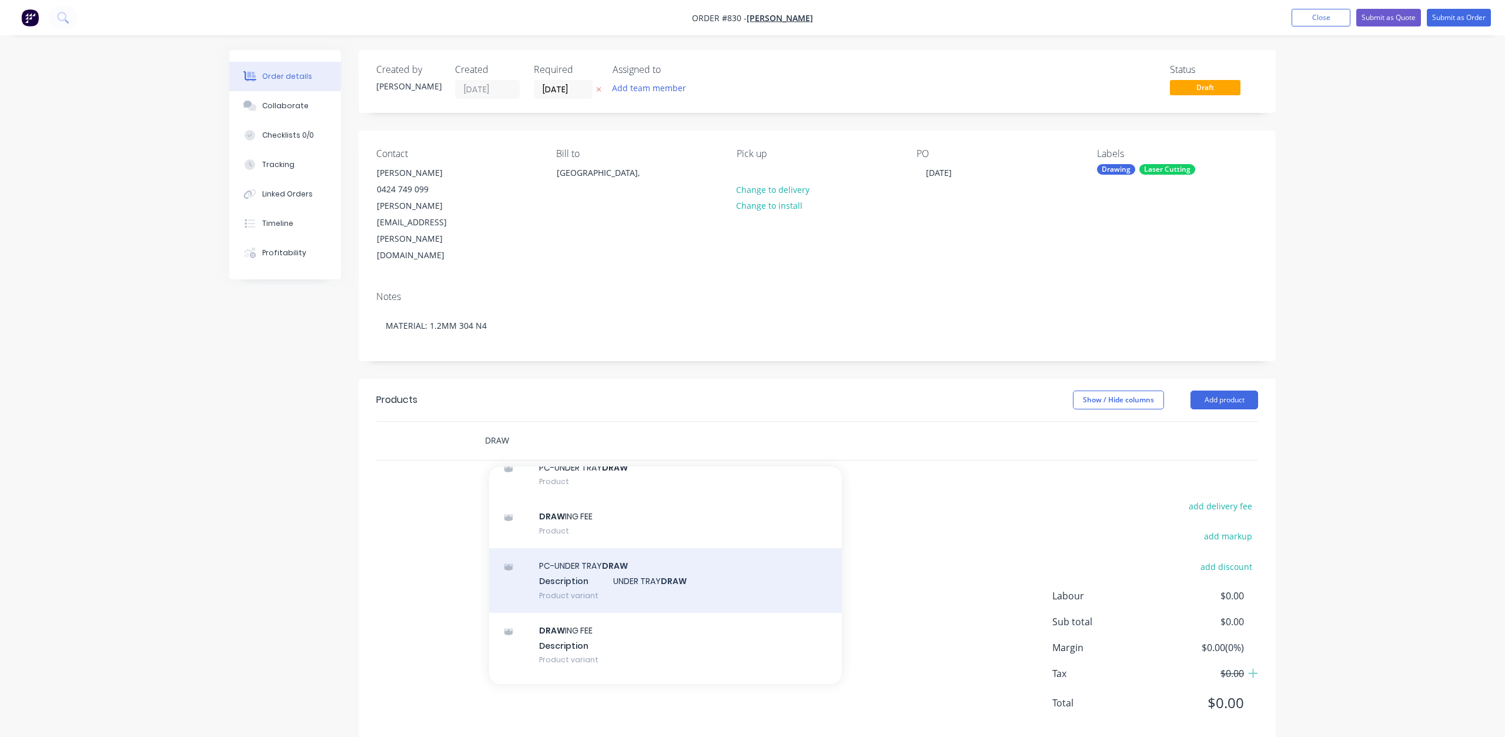
scroll to position [0, 0]
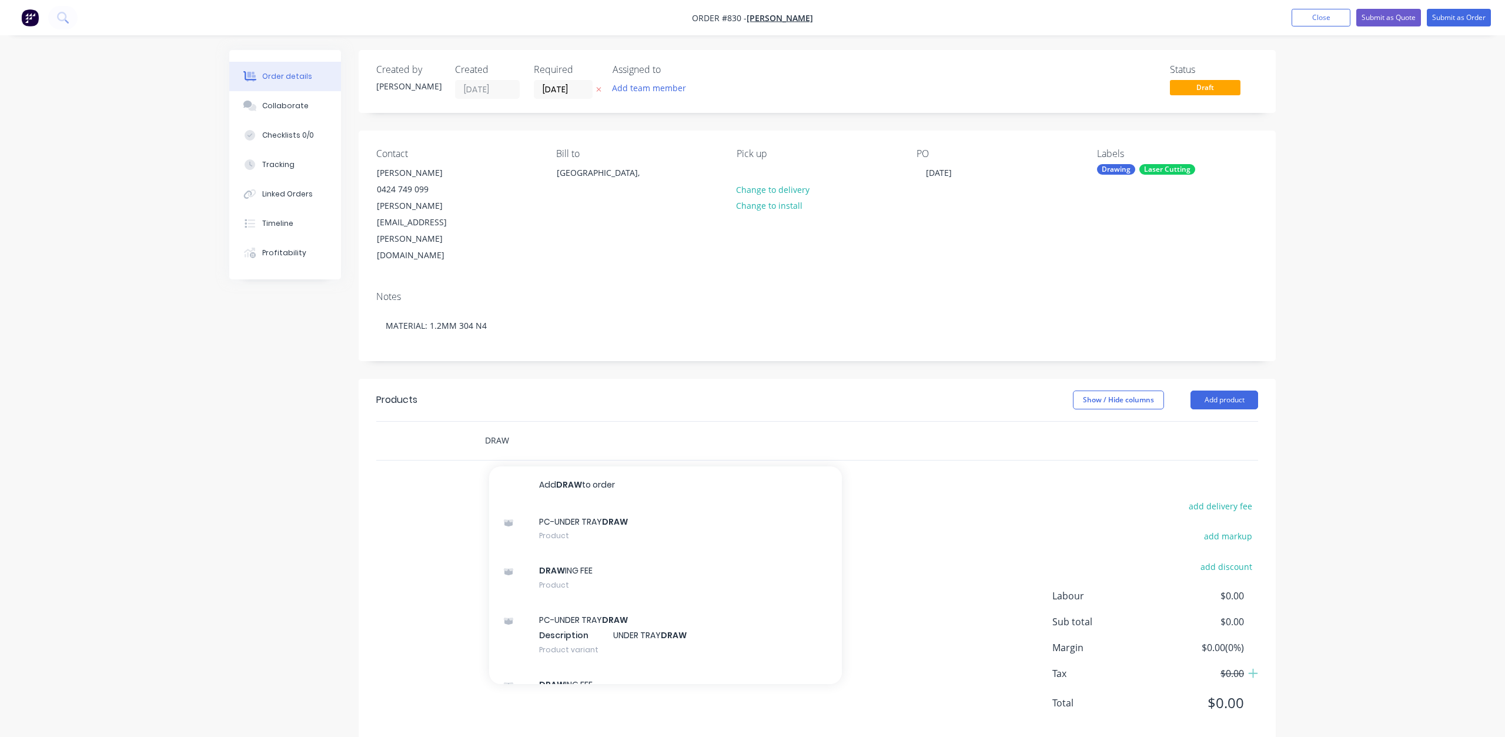
click at [523, 429] on input "DRAW" at bounding box center [602, 441] width 235 height 24
type input "D"
click at [562, 429] on input "LASER CUTTING" at bounding box center [602, 441] width 235 height 24
type input "L"
type input "LASER CUT AND DRAW FEE"
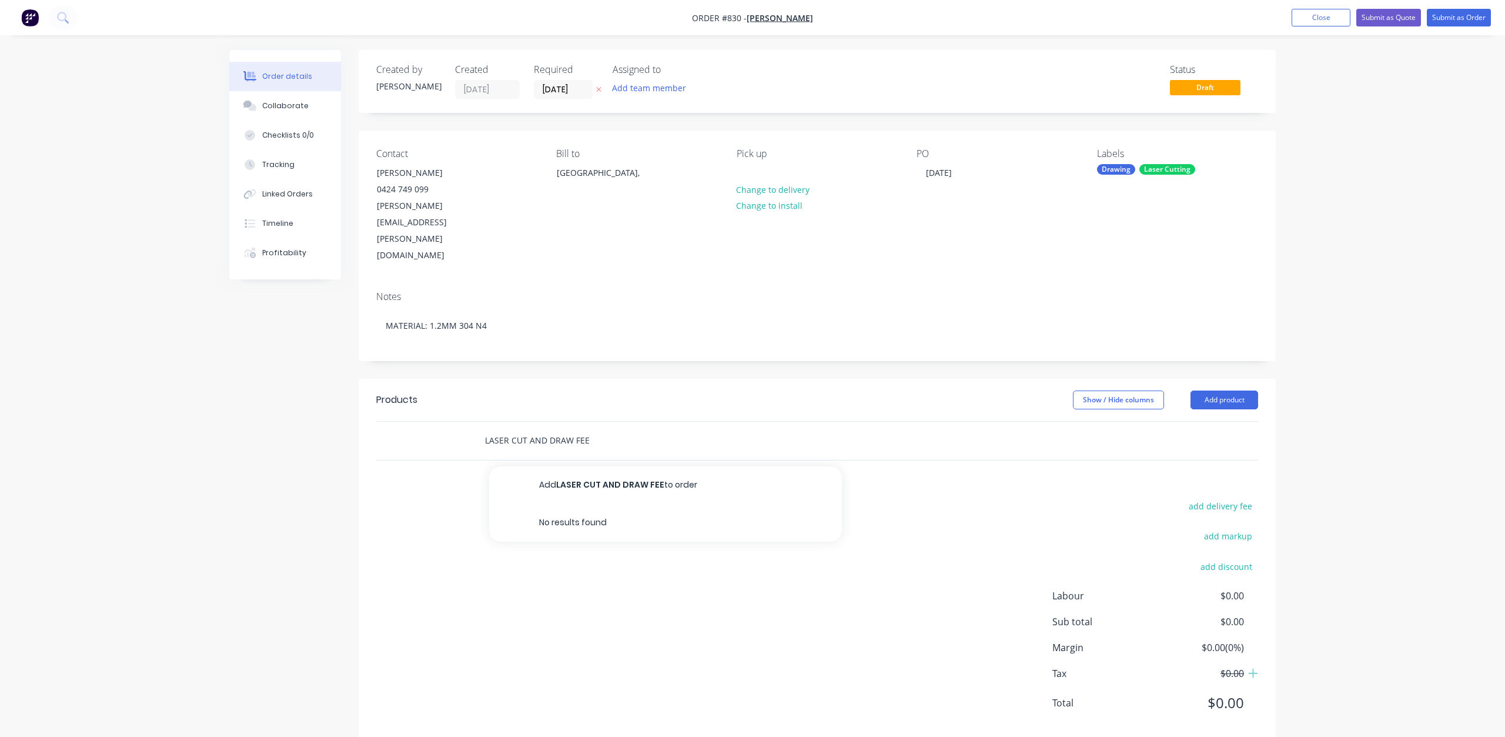
click at [616, 429] on input "LASER CUT AND DRAW FEE" at bounding box center [602, 441] width 235 height 24
click at [745, 429] on div "LASER CUT AND DRAW FEE Add LASER CUT AND DRAW FEE to order No results found" at bounding box center [651, 441] width 353 height 24
drag, startPoint x: 809, startPoint y: 434, endPoint x: 753, endPoint y: 458, distance: 61.4
click at [792, 447] on div "Products Show / Hide columns Add product LASER CUT AND DRAW FEE add delivery fe…" at bounding box center [817, 561] width 917 height 364
drag, startPoint x: 627, startPoint y: 395, endPoint x: 438, endPoint y: 398, distance: 190.0
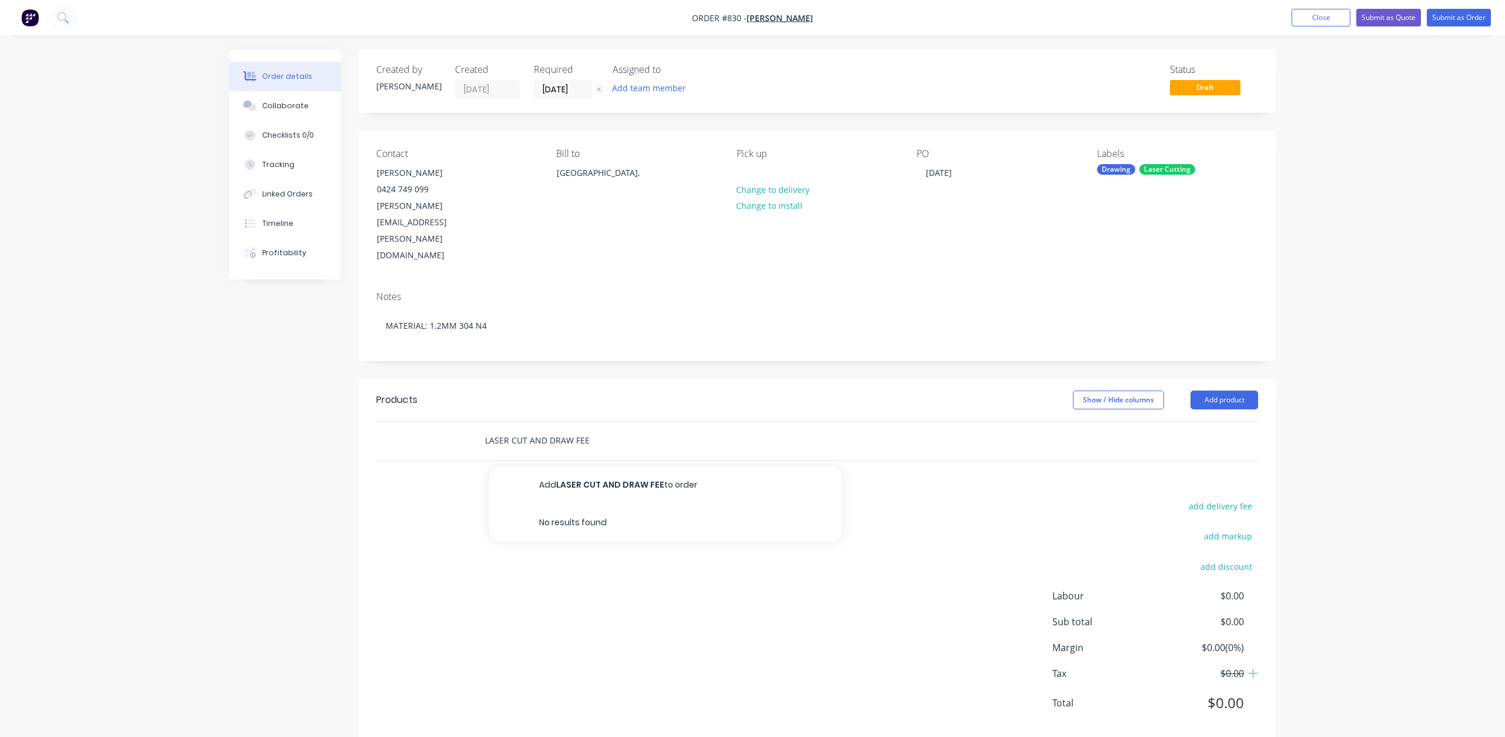
click at [419, 422] on div "LASER CUT AND DRAW FEE Add LASER CUT AND DRAW FEE to order No results found" at bounding box center [817, 441] width 882 height 38
click at [1228, 422] on div "LASER CUT AND DRAW FEE" at bounding box center [817, 441] width 882 height 38
drag, startPoint x: 1227, startPoint y: 391, endPoint x: 622, endPoint y: 385, distance: 605.2
click at [628, 422] on div "LASER CUT AND DRAW FEE" at bounding box center [681, 441] width 423 height 38
drag, startPoint x: 618, startPoint y: 387, endPoint x: 383, endPoint y: 389, distance: 235.2
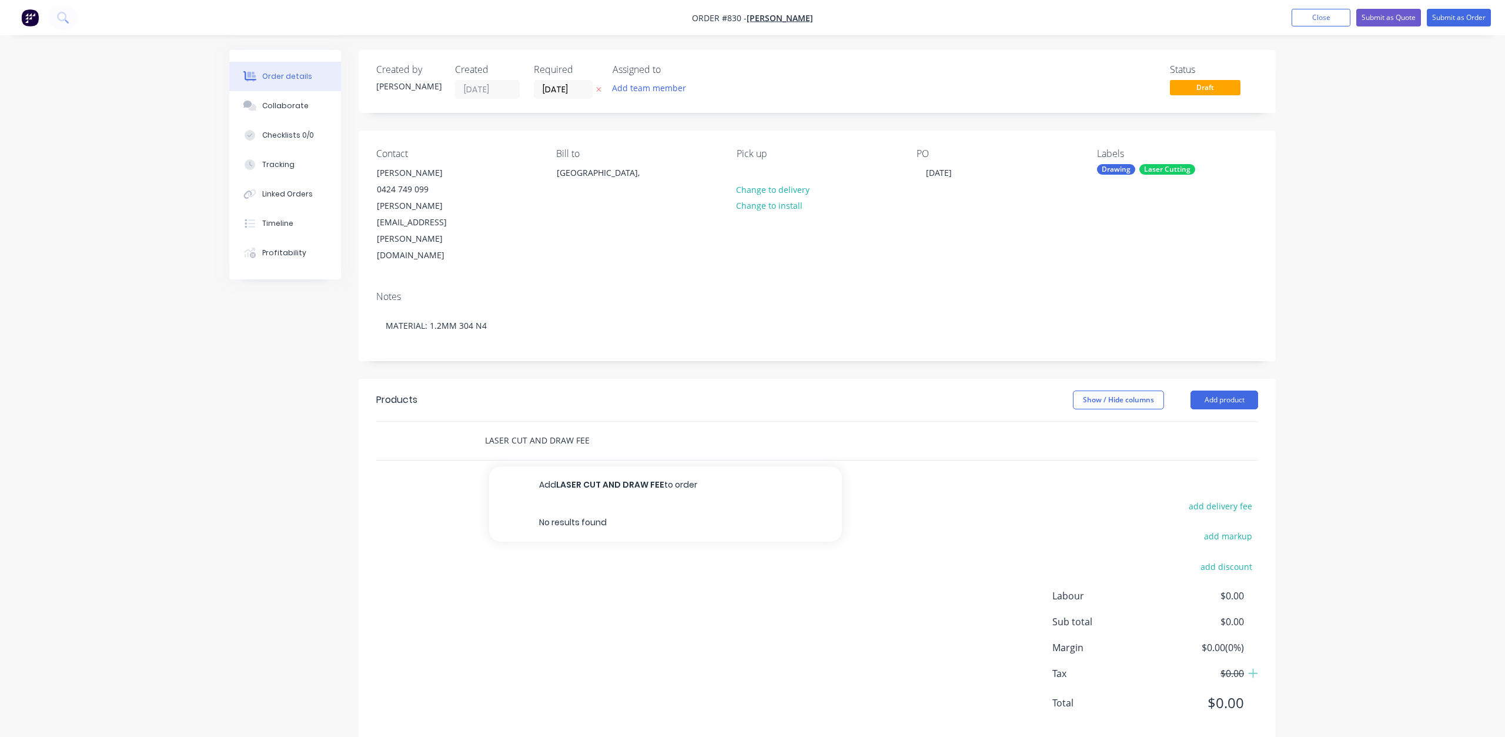
click at [385, 422] on div "LASER CUT AND DRAW FEE Add LASER CUT AND DRAW FEE to order No results found" at bounding box center [817, 441] width 882 height 38
click at [481, 420] on div "Products Show / Hide columns Add product add delivery fee add markup add discou…" at bounding box center [817, 561] width 917 height 364
click at [526, 422] on div at bounding box center [681, 441] width 423 height 38
click at [510, 429] on input "text" at bounding box center [602, 441] width 235 height 24
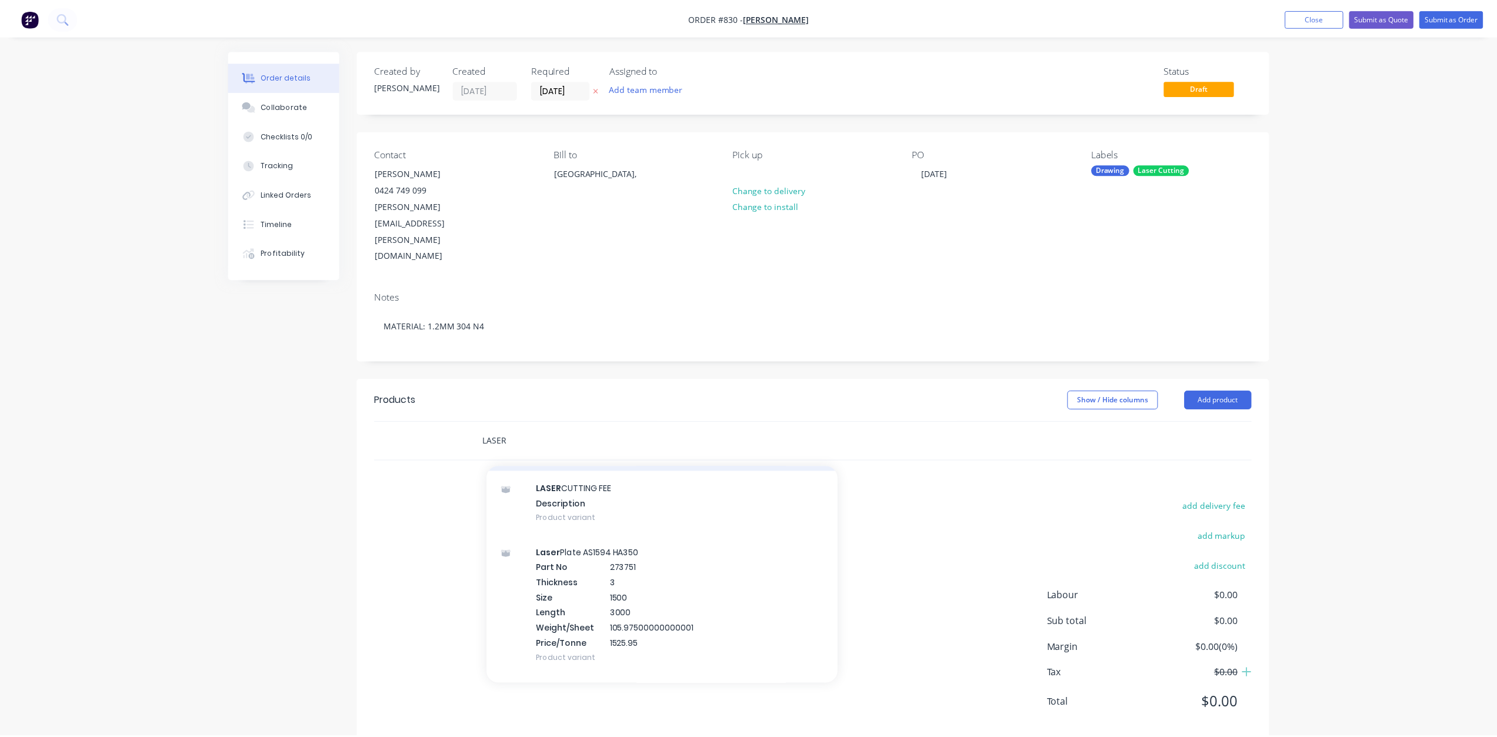
scroll to position [470, 0]
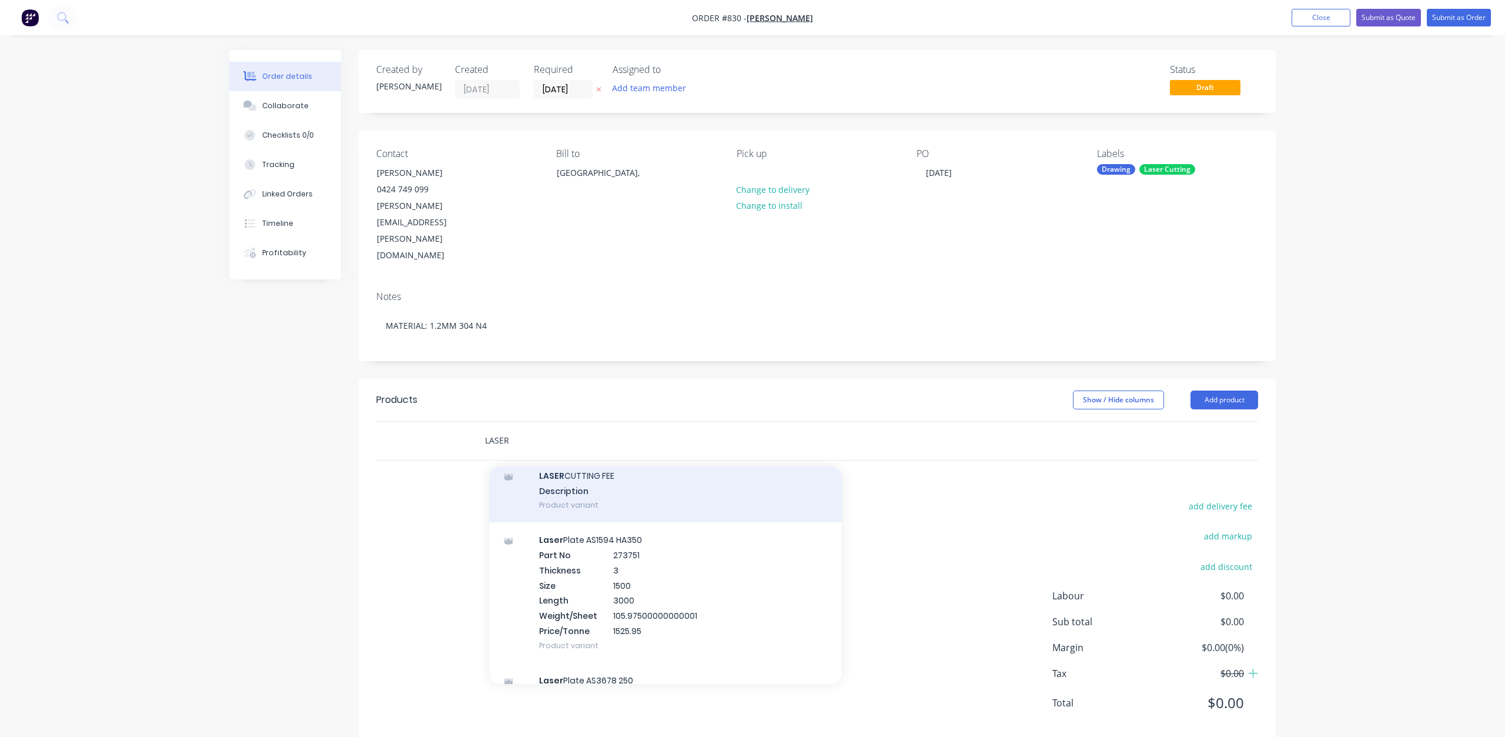
type input "LASER"
click at [562, 458] on div "LASER CUTTING FEE Description Product variant" at bounding box center [665, 490] width 353 height 65
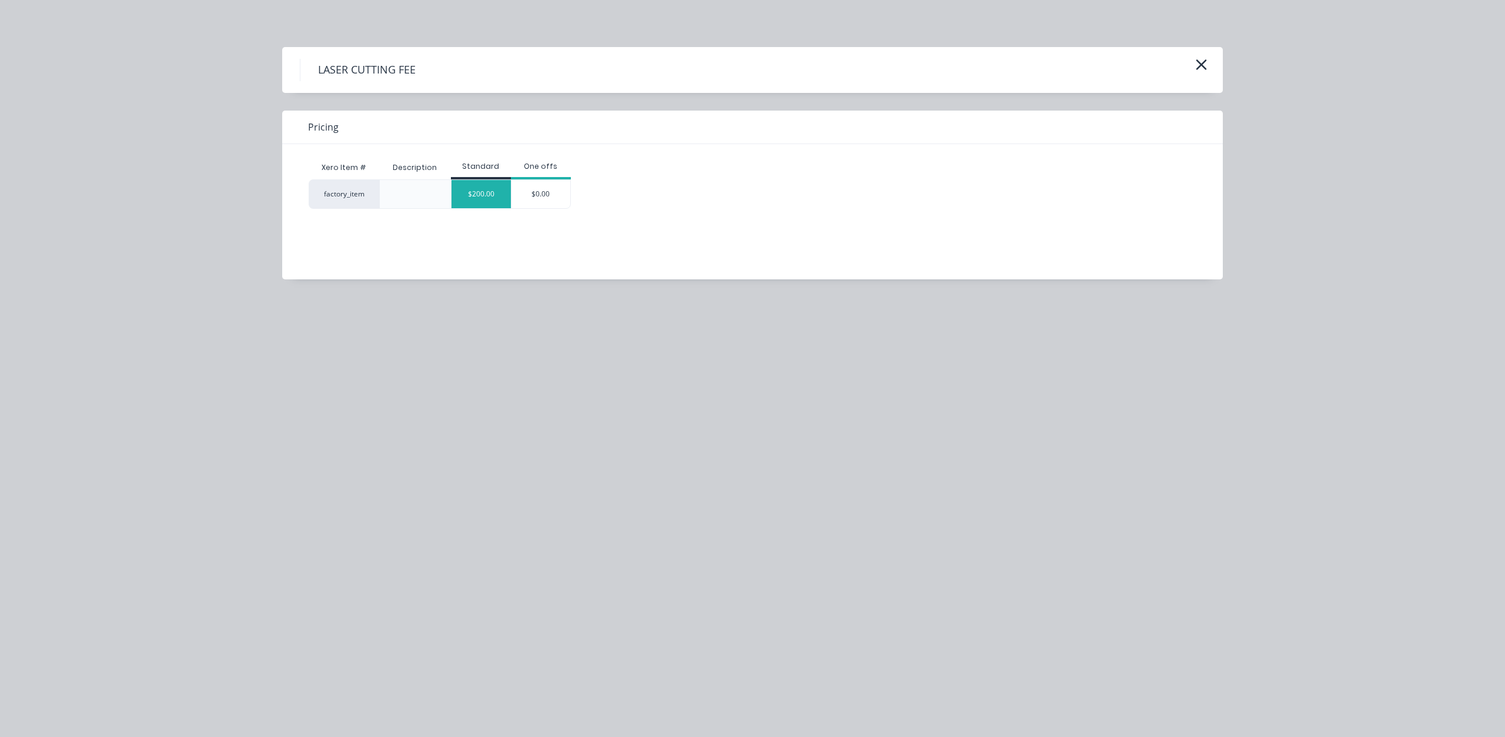
click at [475, 191] on div "$200.00" at bounding box center [481, 194] width 59 height 28
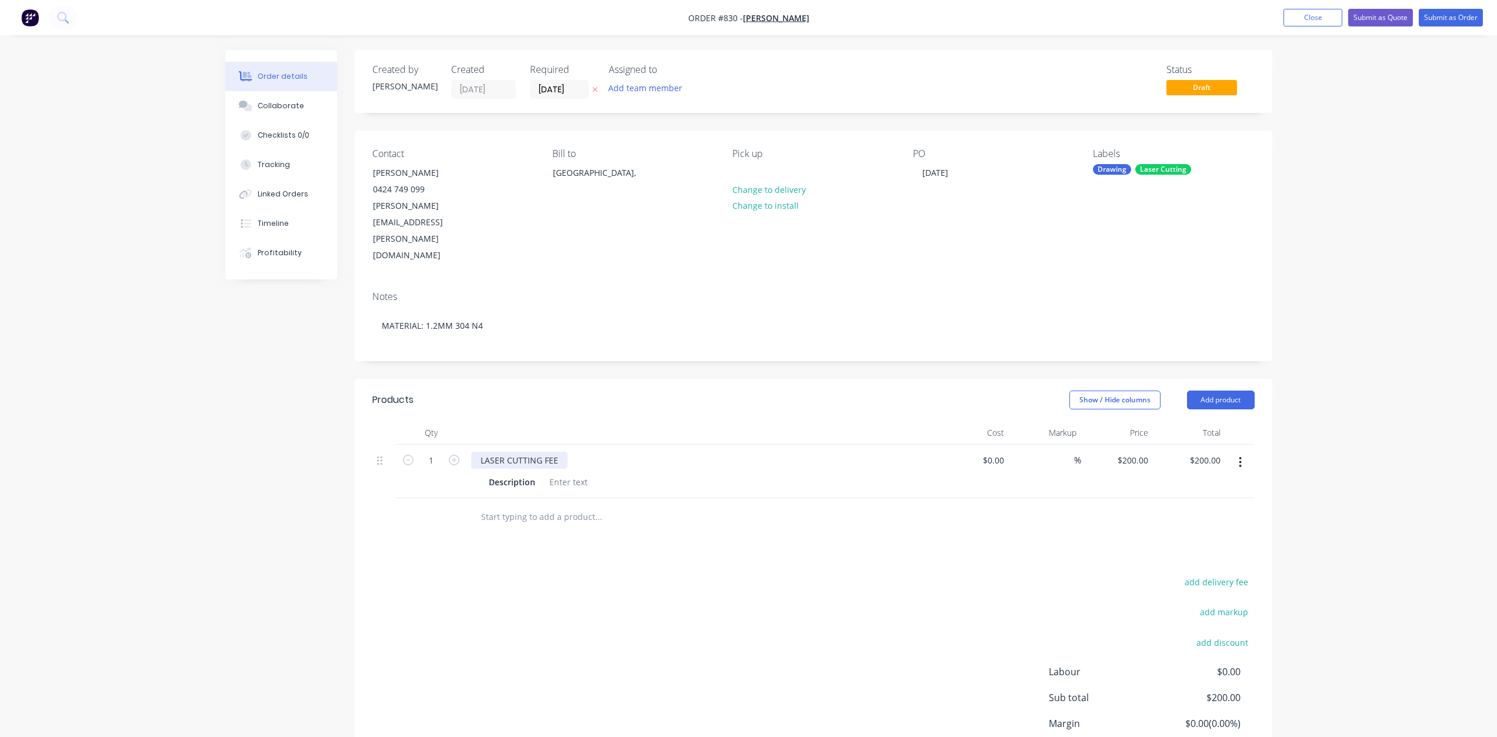
click at [539, 452] on div "LASER CUTTING FEE" at bounding box center [519, 460] width 96 height 17
click at [558, 473] on div at bounding box center [569, 481] width 48 height 17
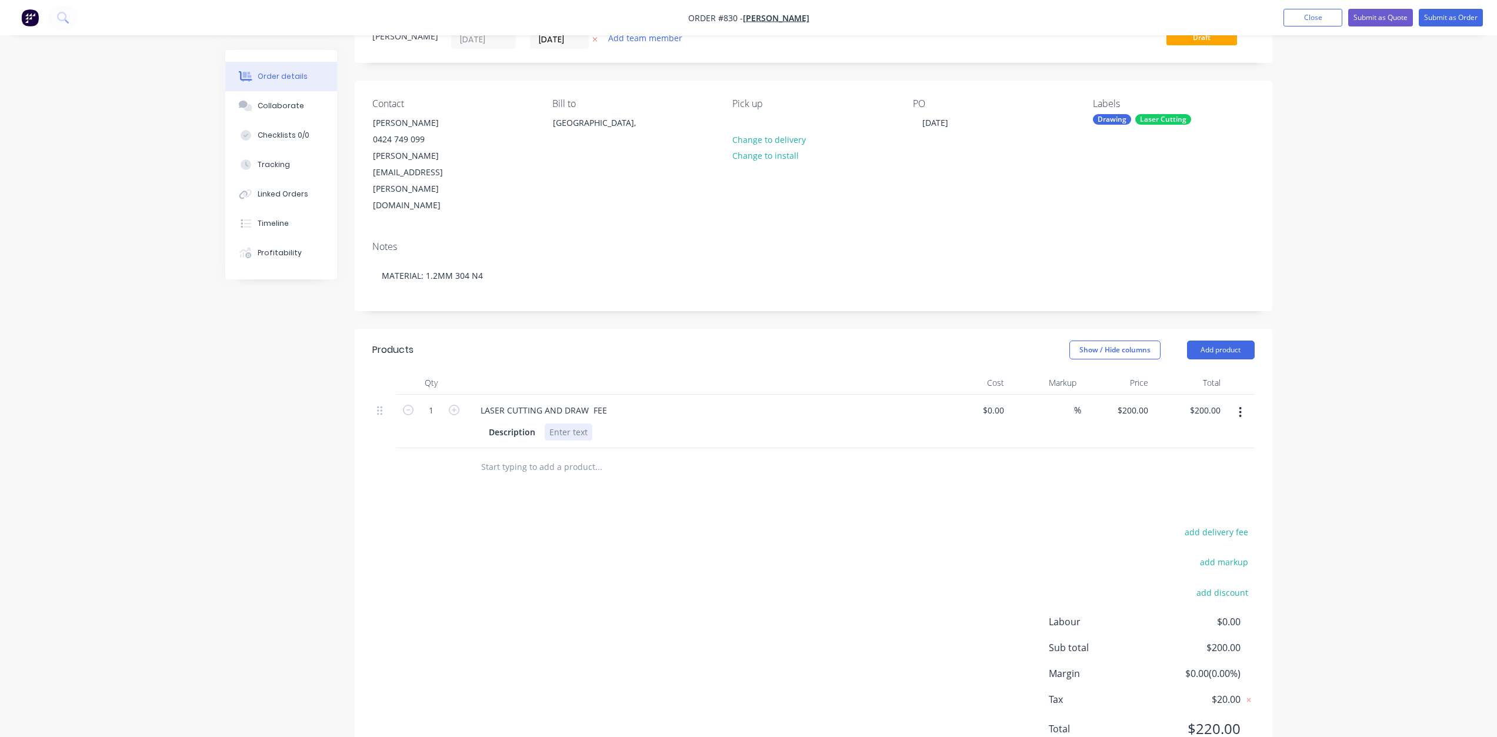
click at [560, 423] on div at bounding box center [569, 431] width 48 height 17
click at [546, 423] on div "STAINLESS 1.2MM" at bounding box center [585, 431] width 81 height 17
click at [654, 423] on div "Description P6771 , STAINLESS 1.2MM" at bounding box center [699, 431] width 430 height 17
click at [995, 402] on input at bounding box center [1002, 410] width 14 height 17
type input "$349.78"
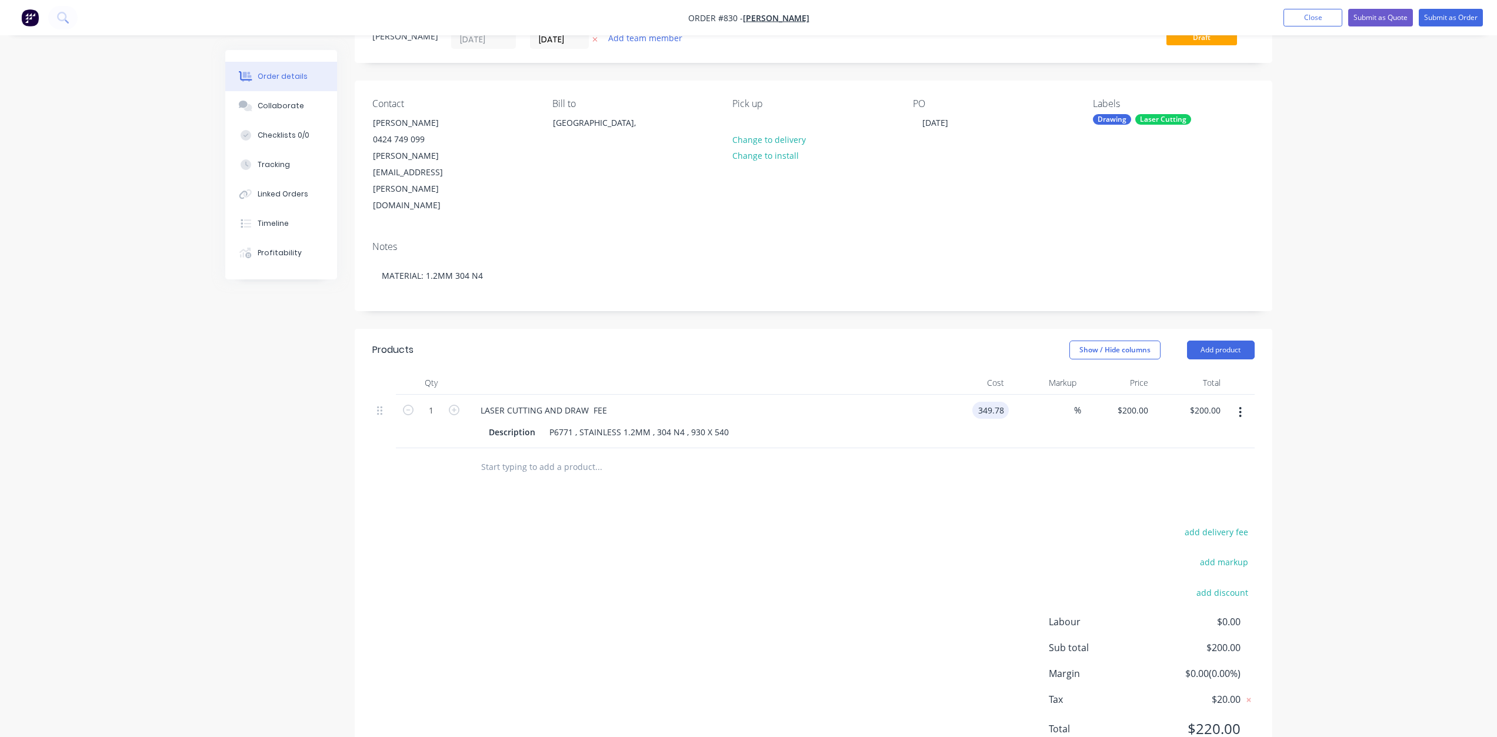
type input "$349.78"
click at [911, 450] on div "Products Show / Hide columns Add product Qty Cost Markup Price Total 1 LASER CU…" at bounding box center [813, 549] width 917 height 440
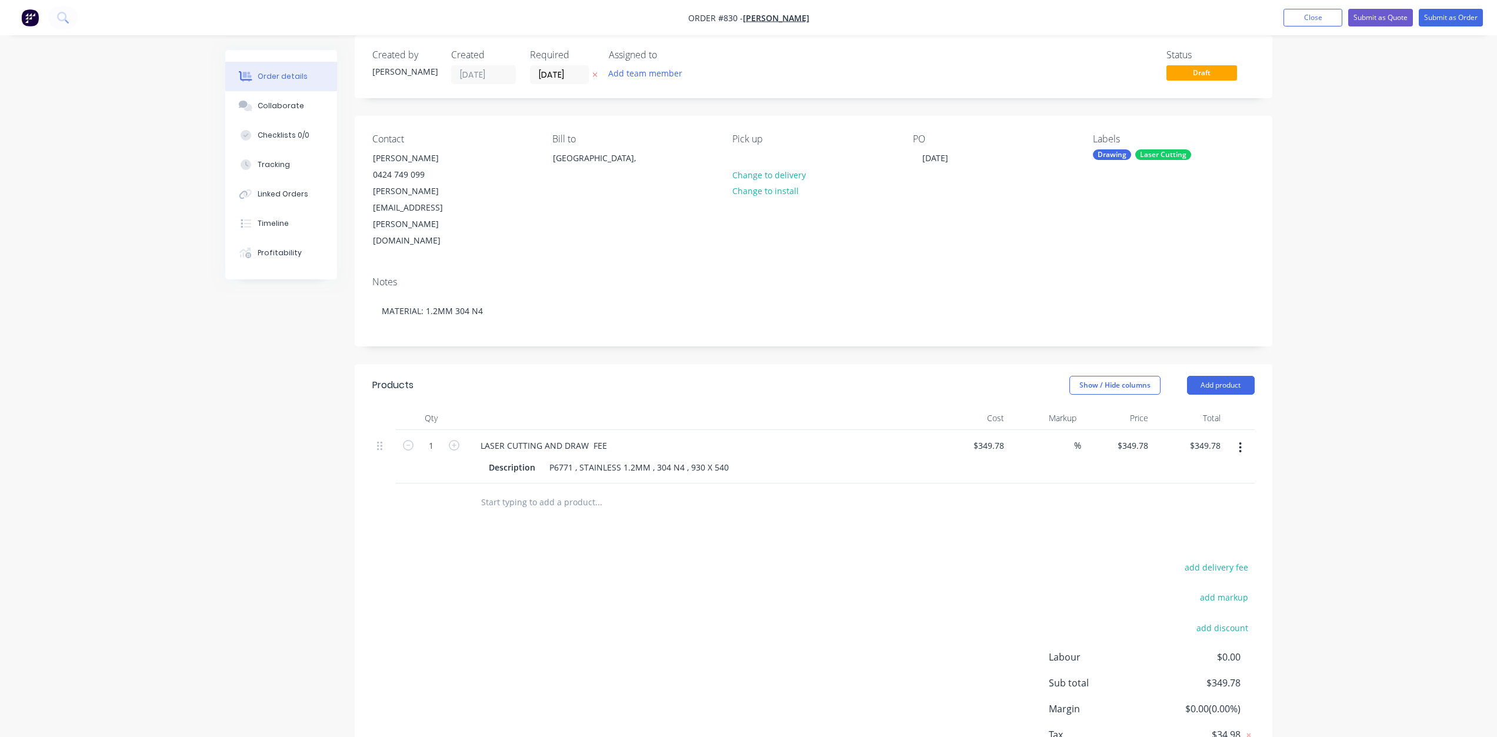
scroll to position [0, 0]
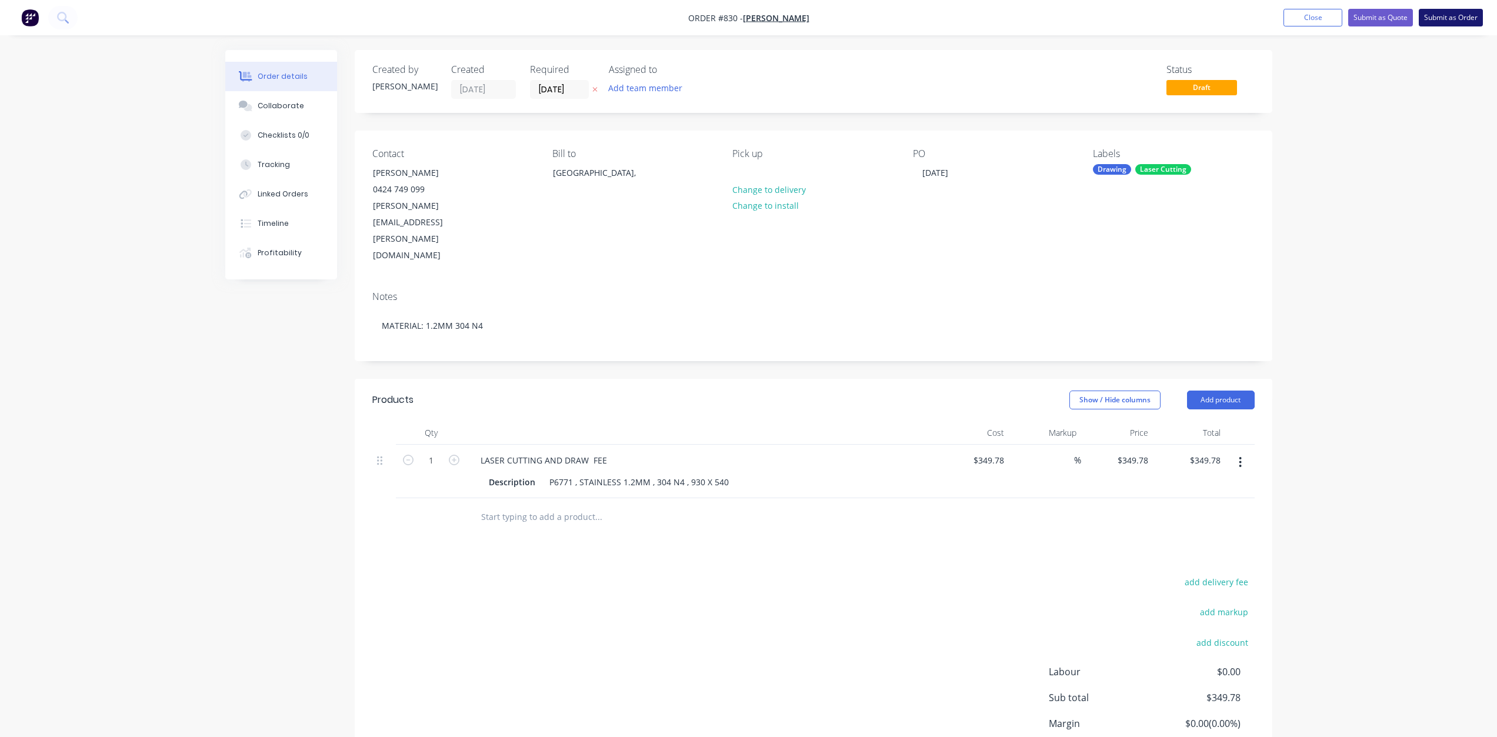
click at [1440, 19] on button "Submit as Order" at bounding box center [1450, 18] width 64 height 18
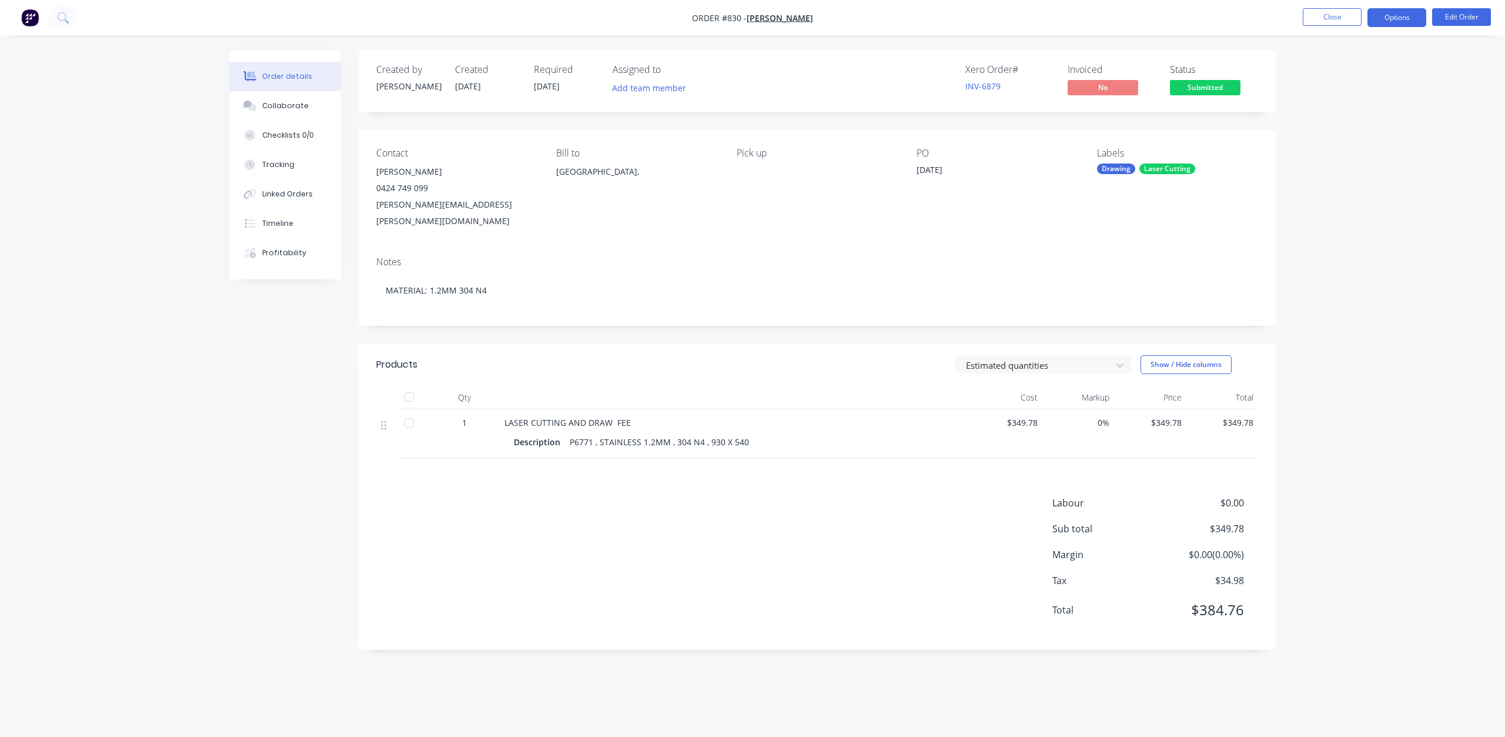
click at [1397, 20] on button "Options" at bounding box center [1397, 17] width 59 height 19
click at [1323, 142] on div "Work Order" at bounding box center [1362, 141] width 108 height 17
click at [1318, 117] on div "Without pricing" at bounding box center [1362, 118] width 108 height 17
click at [275, 104] on div "Collaborate" at bounding box center [285, 106] width 46 height 11
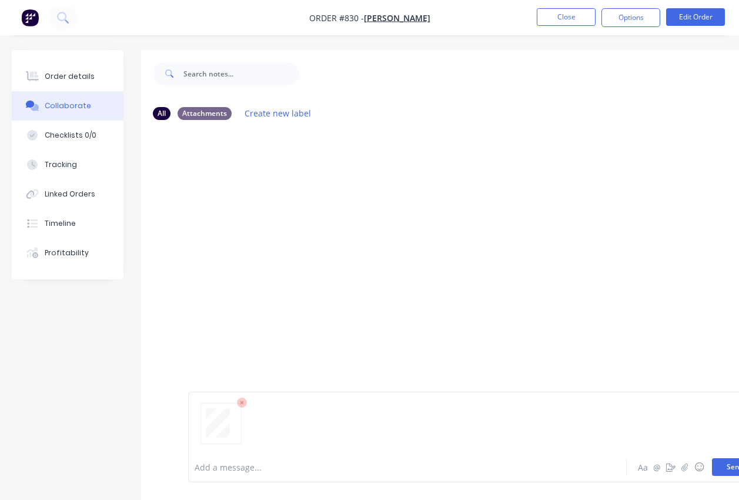
click at [726, 470] on button "Send" at bounding box center [735, 467] width 46 height 18
